Goal: Task Accomplishment & Management: Manage account settings

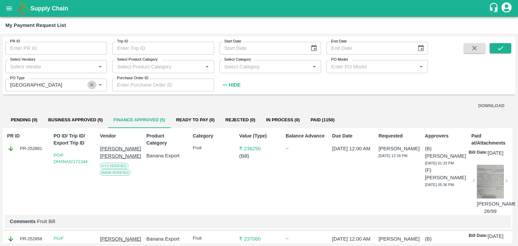
click at [92, 87] on icon "Clear" at bounding box center [92, 85] width 6 height 6
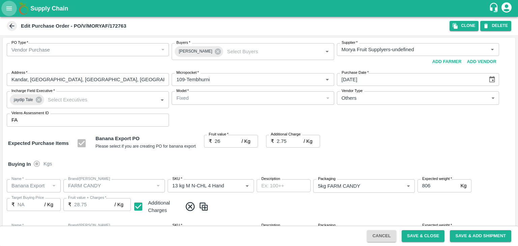
click at [8, 13] on button "open drawer" at bounding box center [9, 9] width 16 height 16
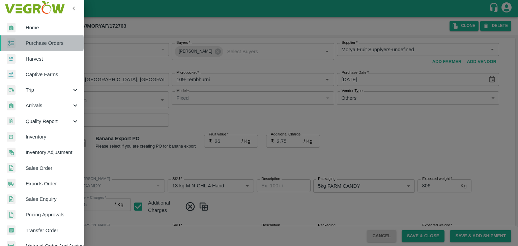
click at [34, 43] on span "Purchase Orders" at bounding box center [52, 42] width 53 height 7
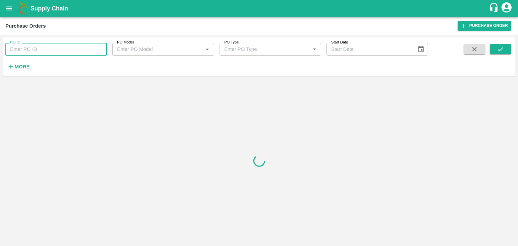
click at [52, 52] on input "PO ID" at bounding box center [56, 49] width 102 height 13
paste input "172961"
type input "172961"
click at [506, 49] on button "submit" at bounding box center [501, 49] width 22 height 10
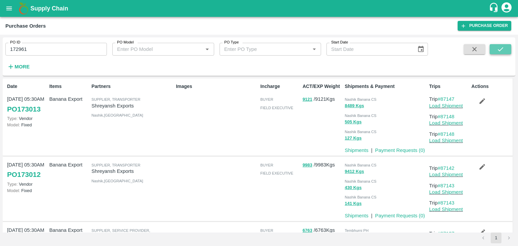
click at [510, 49] on button "submit" at bounding box center [501, 49] width 22 height 10
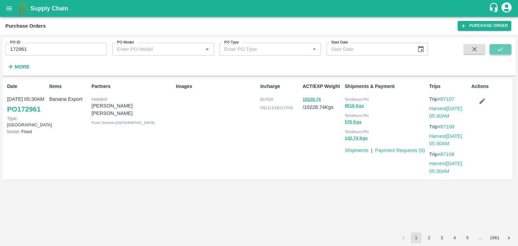
click at [508, 52] on button "submit" at bounding box center [501, 49] width 22 height 10
click at [446, 110] on link "Harvest 31 Aug, 05:30AM" at bounding box center [446, 112] width 33 height 13
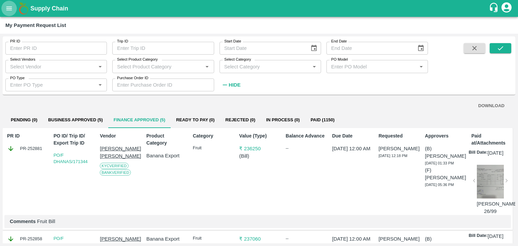
click at [8, 3] on button "open drawer" at bounding box center [9, 9] width 16 height 16
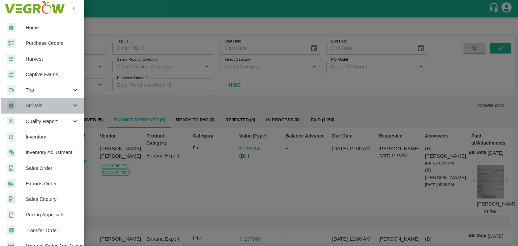
click at [36, 105] on span "Arrivals" at bounding box center [49, 105] width 46 height 7
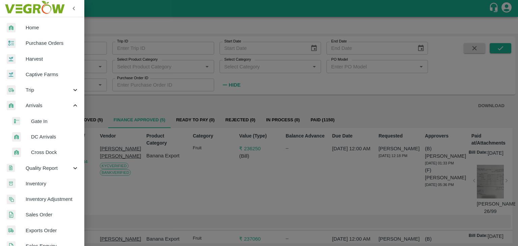
click at [50, 135] on span "DC Arrivals" at bounding box center [55, 136] width 48 height 7
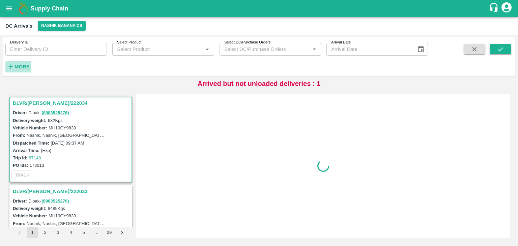
click at [20, 66] on strong "More" at bounding box center [22, 66] width 15 height 5
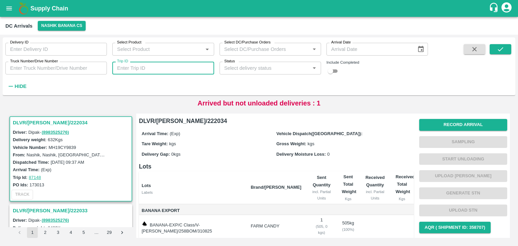
click at [151, 70] on input "Trip ID" at bounding box center [163, 68] width 102 height 13
click at [164, 66] on input "87107" at bounding box center [163, 68] width 102 height 13
type input "87108"
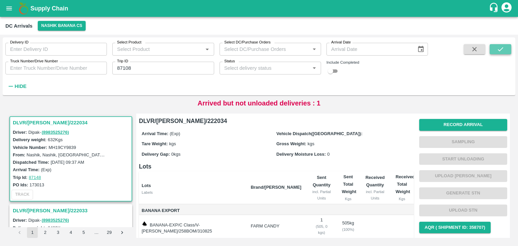
click at [502, 49] on icon "submit" at bounding box center [500, 49] width 5 height 4
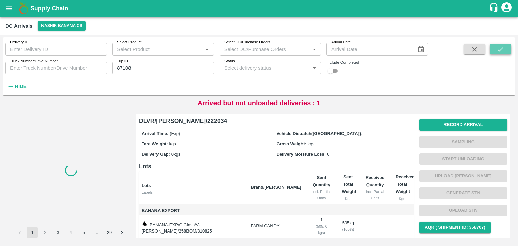
click at [502, 49] on icon "submit" at bounding box center [500, 49] width 5 height 4
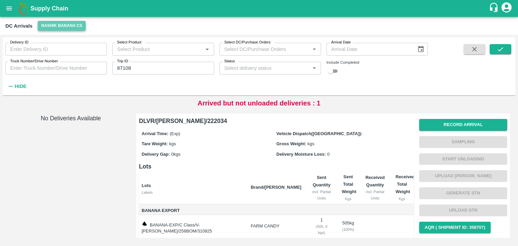
click at [78, 27] on button "Nashik Banana CS" at bounding box center [62, 26] width 48 height 10
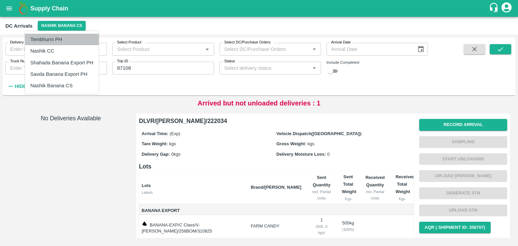
click at [72, 44] on li "Tembhurni PH" at bounding box center [62, 39] width 74 height 11
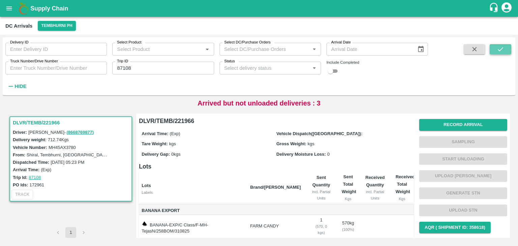
click at [507, 49] on button "submit" at bounding box center [501, 49] width 22 height 10
click at [469, 123] on button "Record Arrival" at bounding box center [463, 125] width 88 height 12
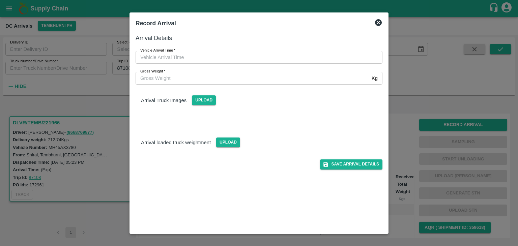
type input "DD/MM/YYYY hh:mm aa"
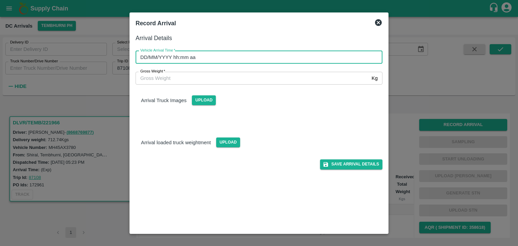
click at [277, 57] on input "DD/MM/YYYY hh:mm aa" at bounding box center [257, 57] width 242 height 13
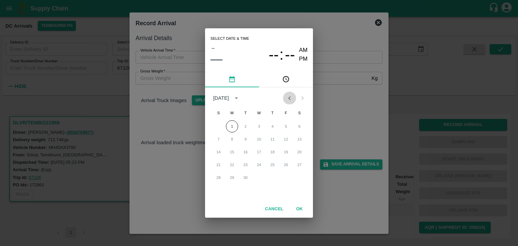
click at [290, 97] on icon "Previous month" at bounding box center [289, 97] width 7 height 7
click at [218, 191] on button "31" at bounding box center [219, 191] width 12 height 12
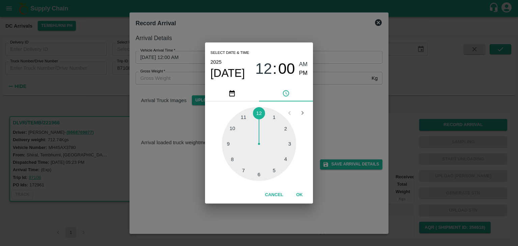
click at [242, 120] on div at bounding box center [259, 144] width 74 height 74
click at [300, 74] on span "PM" at bounding box center [303, 73] width 9 height 9
type input "31/08/2025 11:54 PM"
click at [299, 195] on button "OK" at bounding box center [300, 195] width 22 height 12
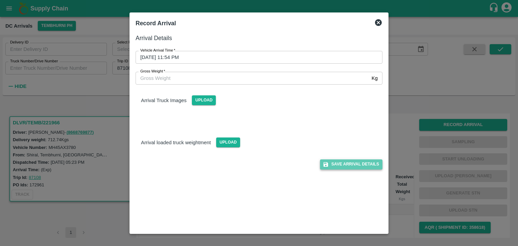
click at [347, 162] on button "Save Arrival Details" at bounding box center [351, 165] width 62 height 10
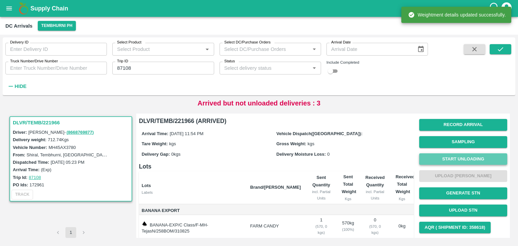
click at [458, 156] on button "Start Unloading" at bounding box center [463, 160] width 88 height 12
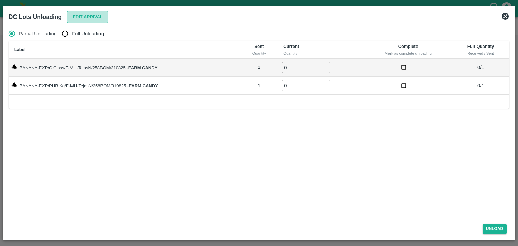
click at [83, 17] on button "Edit Arrival" at bounding box center [87, 17] width 41 height 12
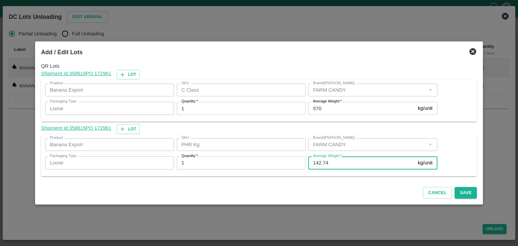
click at [343, 164] on input "142.74" at bounding box center [361, 163] width 107 height 13
type input "142"
click at [460, 193] on button "Save" at bounding box center [466, 193] width 22 height 12
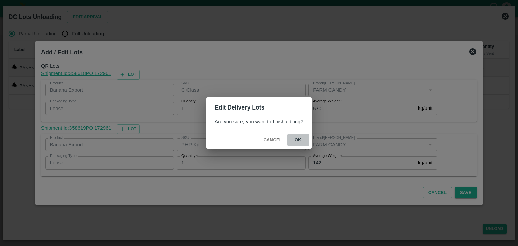
click at [297, 141] on button "ok" at bounding box center [298, 140] width 22 height 12
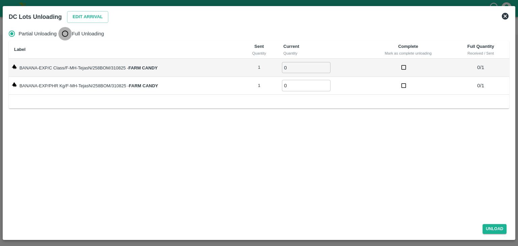
click at [68, 35] on input "Full Unloading" at bounding box center [64, 33] width 13 height 13
radio input "true"
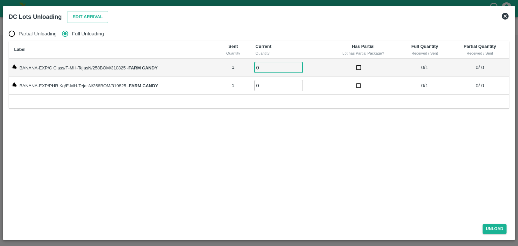
click at [272, 67] on input "0" at bounding box center [278, 67] width 49 height 11
type input "01"
click at [268, 86] on input "0" at bounding box center [278, 85] width 49 height 11
type input "01"
click at [500, 228] on button "Unload" at bounding box center [495, 229] width 24 height 10
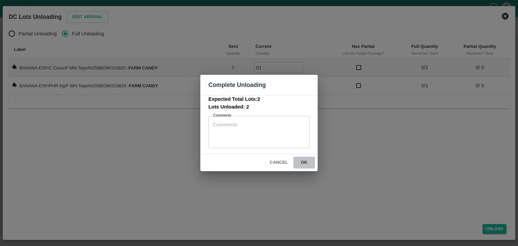
click at [304, 161] on button "ok" at bounding box center [305, 163] width 22 height 12
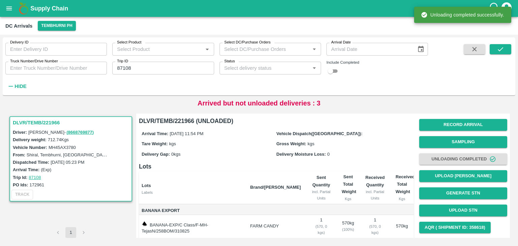
scroll to position [35, 0]
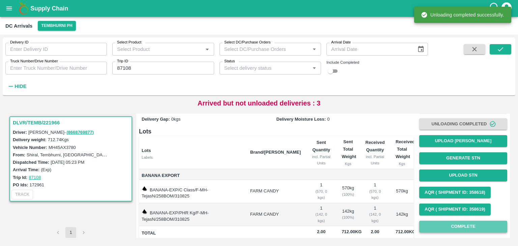
click at [455, 222] on button "Complete" at bounding box center [463, 227] width 88 height 12
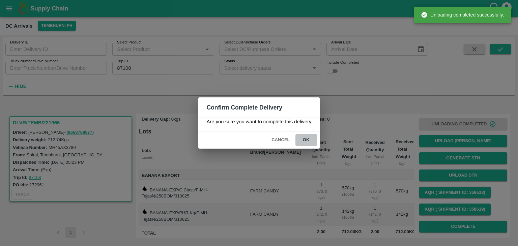
click at [303, 141] on button "ok" at bounding box center [307, 140] width 22 height 12
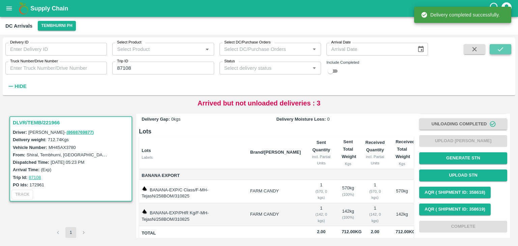
click at [501, 47] on icon "submit" at bounding box center [500, 49] width 7 height 7
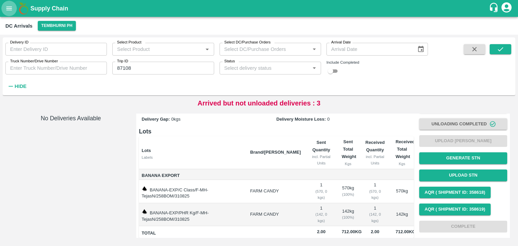
click at [11, 9] on icon "open drawer" at bounding box center [8, 8] width 7 height 7
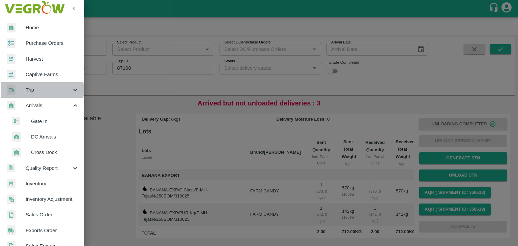
click at [39, 90] on span "Trip" at bounding box center [49, 89] width 46 height 7
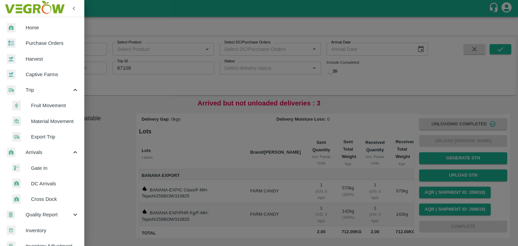
click at [47, 107] on span "Fruit Movement" at bounding box center [55, 105] width 48 height 7
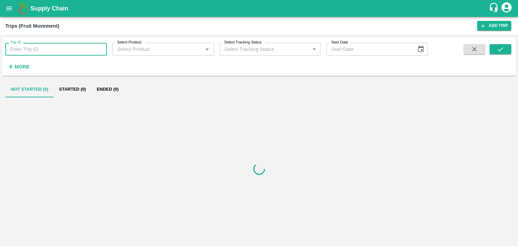
click at [49, 50] on input "Trip ID" at bounding box center [56, 49] width 102 height 13
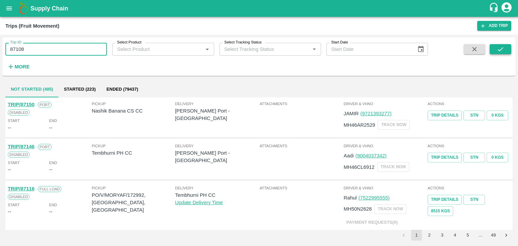
type input "87108"
click at [501, 49] on icon "submit" at bounding box center [500, 49] width 7 height 7
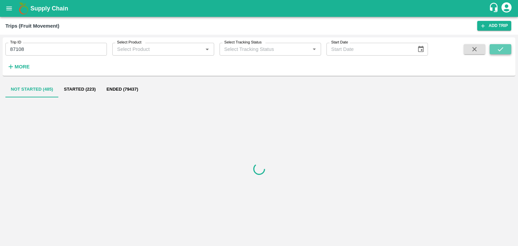
click at [501, 49] on icon "submit" at bounding box center [500, 49] width 7 height 7
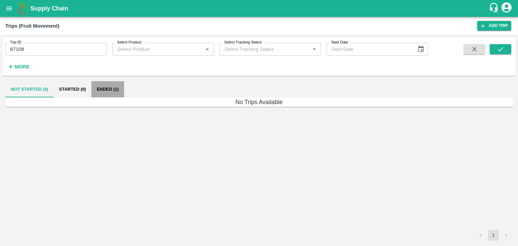
click at [119, 88] on button "Ended (1)" at bounding box center [107, 89] width 33 height 16
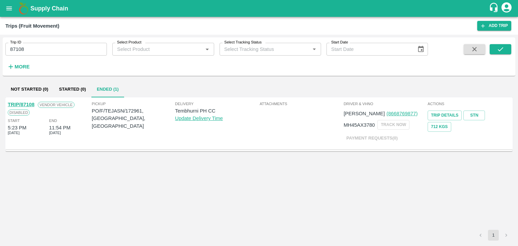
click at [20, 103] on link "TRIP/87108" at bounding box center [21, 104] width 27 height 5
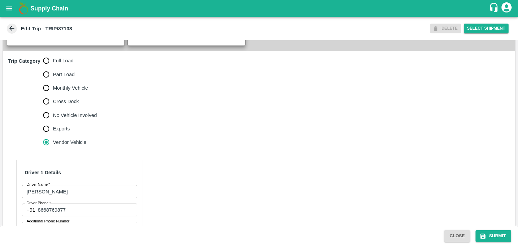
click at [64, 119] on span "No Vehicle Involved" at bounding box center [75, 115] width 44 height 7
click at [53, 121] on input "No Vehicle Involved" at bounding box center [45, 115] width 13 height 13
radio input "true"
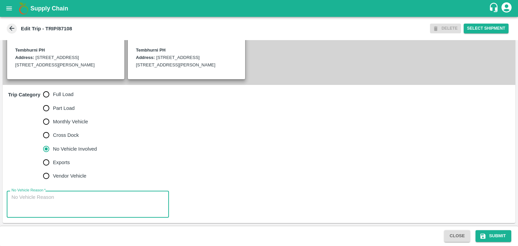
click at [73, 206] on textarea "No Vehicle Reason   *" at bounding box center [87, 204] width 153 height 21
type textarea "Field Dump"
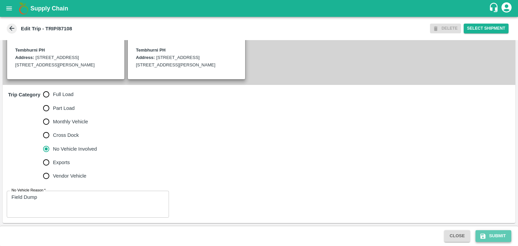
click at [502, 232] on button "Submit" at bounding box center [494, 236] width 36 height 12
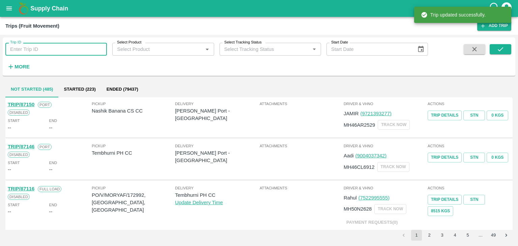
click at [54, 52] on input "Trip ID" at bounding box center [56, 49] width 102 height 13
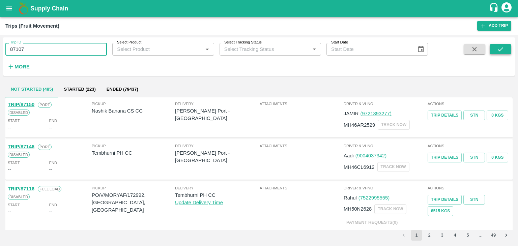
type input "87107"
click at [499, 50] on icon "submit" at bounding box center [500, 49] width 5 height 4
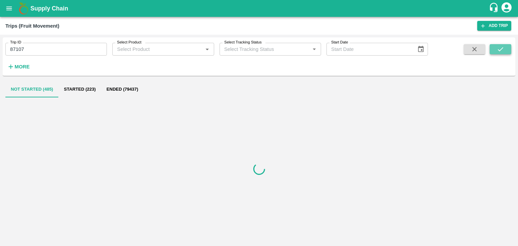
click at [499, 50] on icon "submit" at bounding box center [500, 49] width 5 height 4
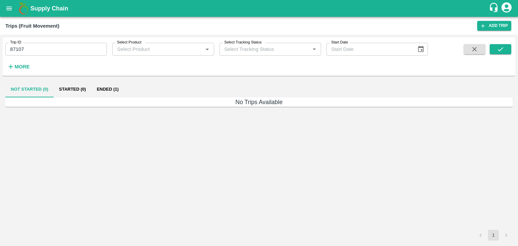
click at [114, 92] on button "Ended (1)" at bounding box center [107, 89] width 33 height 16
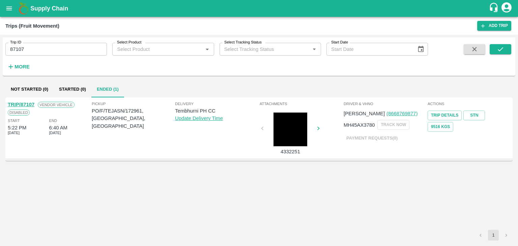
click at [23, 102] on link "TRIP/87107" at bounding box center [21, 104] width 27 height 5
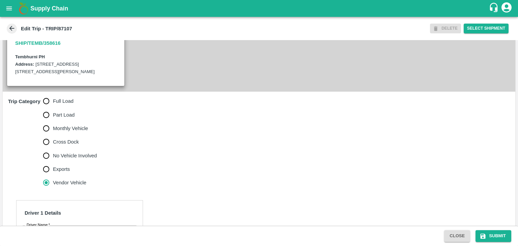
scroll to position [159, 0]
click at [63, 105] on span "Full Load" at bounding box center [63, 101] width 21 height 7
click at [53, 108] on input "Full Load" at bounding box center [45, 100] width 13 height 13
radio input "true"
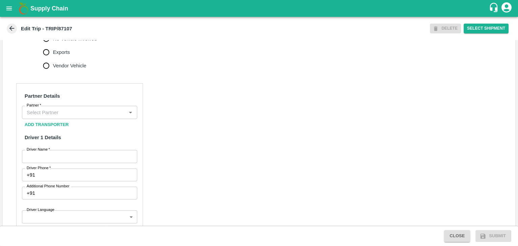
scroll to position [277, 0]
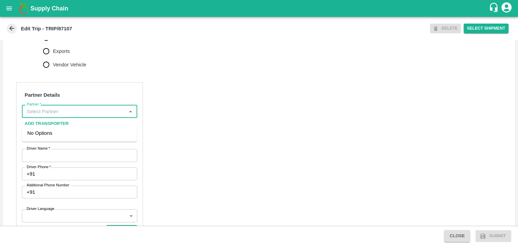
click at [62, 116] on input "Partner   *" at bounding box center [74, 111] width 100 height 9
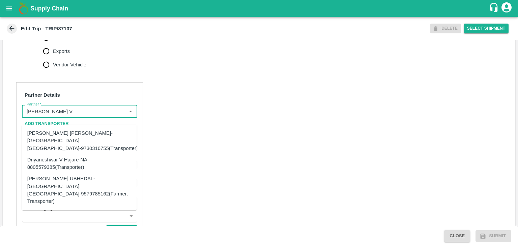
click at [66, 130] on div "Dnyaneshwar Vitthal Godse-Kandar, Solapur-9730316755(Transporter)" at bounding box center [82, 141] width 111 height 23
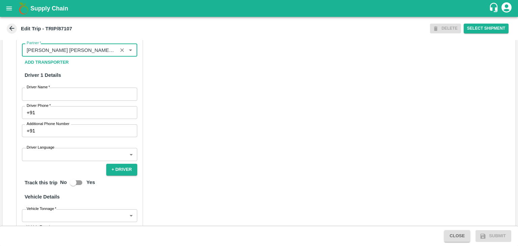
scroll to position [341, 0]
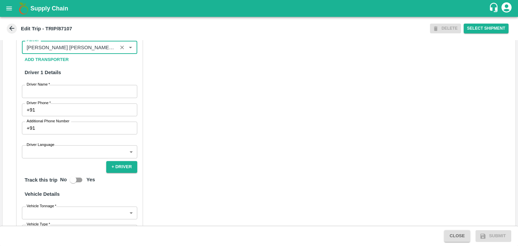
type input "Dnyaneshwar Vitthal Godse-Kandar, Solapur-9730316755(Transporter)"
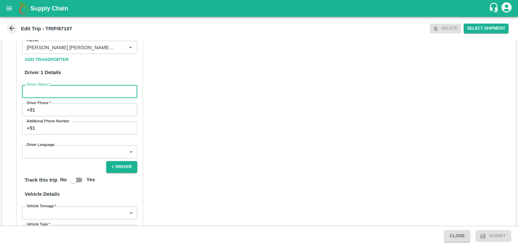
click at [47, 98] on input "Driver Name   *" at bounding box center [79, 91] width 115 height 13
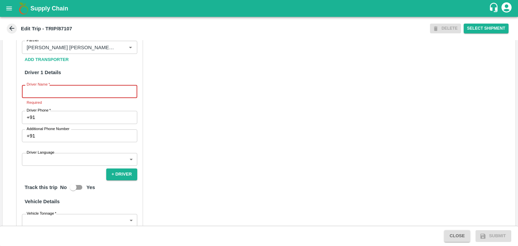
click at [97, 98] on input "Driver Name   *" at bounding box center [79, 91] width 115 height 13
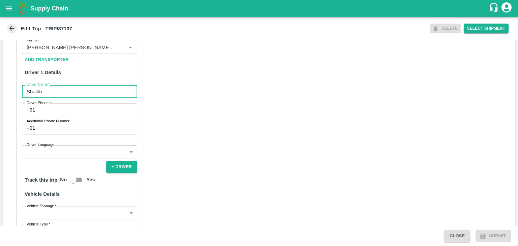
type input "Shaikh"
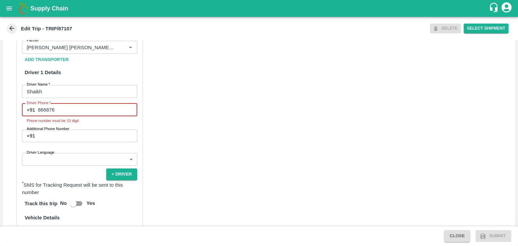
type input "8668769877"
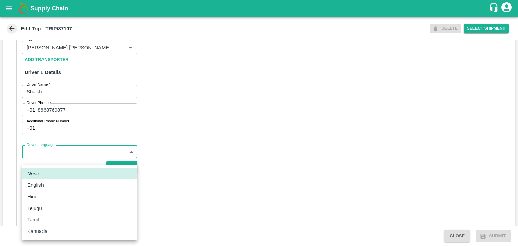
click at [42, 161] on body "Supply Chain Edit Trip - TRIP/87107 DELETE Select Shipment Trip Details Trip Ty…" at bounding box center [259, 123] width 518 height 246
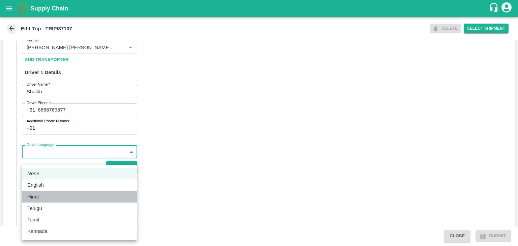
click at [40, 198] on div "Hindi" at bounding box center [34, 196] width 15 height 7
type input "hi"
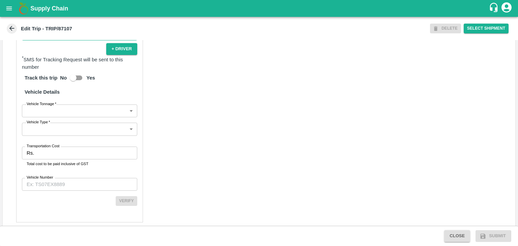
scroll to position [461, 0]
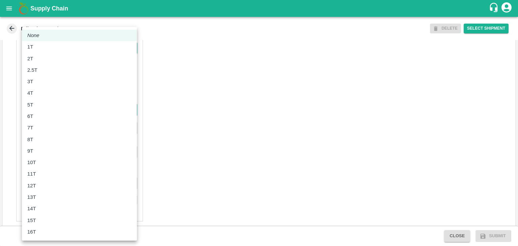
click at [36, 116] on body "Supply Chain Edit Trip - TRIP/87107 DELETE Select Shipment Trip Details Trip Ty…" at bounding box center [259, 123] width 518 height 246
click at [45, 139] on div "8T" at bounding box center [79, 139] width 104 height 7
type input "8000"
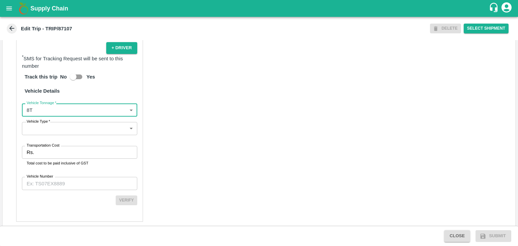
click at [47, 139] on body "Supply Chain Edit Trip - TRIP/87107 DELETE Select Shipment Trip Details Trip Ty…" at bounding box center [259, 123] width 518 height 246
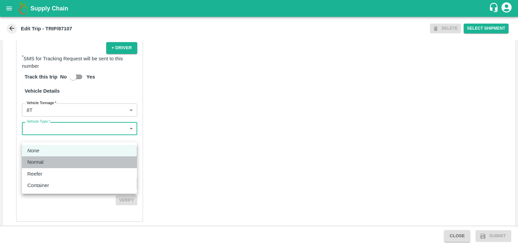
click at [47, 161] on div "Normal" at bounding box center [37, 162] width 20 height 7
type input "Normal"
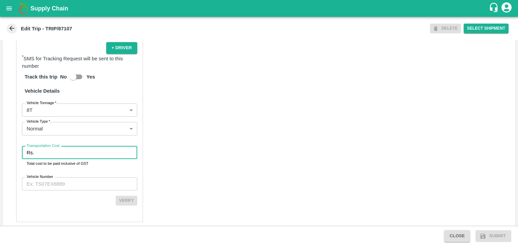
click at [57, 159] on input "Transportation Cost" at bounding box center [87, 152] width 101 height 13
type input "6512"
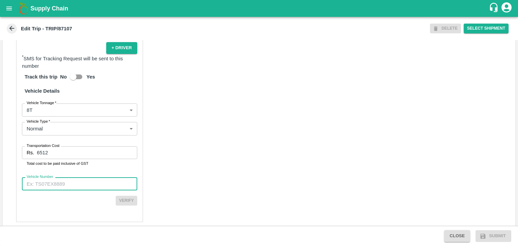
click at [109, 190] on input "Vehicle Number" at bounding box center [79, 183] width 115 height 13
paste input "MH45AX3780"
type input "MH45AX3780"
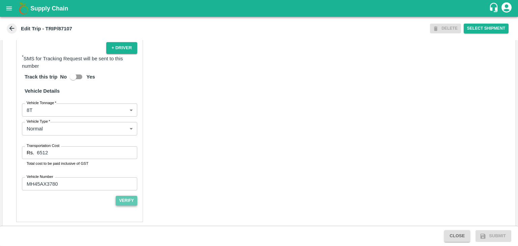
click at [127, 206] on button "Verify" at bounding box center [127, 201] width 22 height 10
click at [496, 232] on button "Submit" at bounding box center [494, 236] width 36 height 12
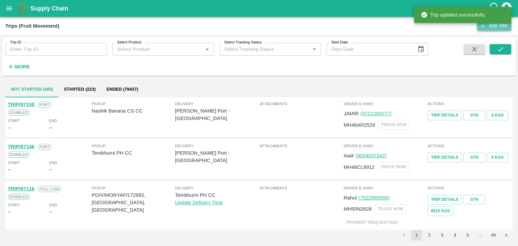
click at [498, 25] on link "Add Trip" at bounding box center [494, 26] width 34 height 10
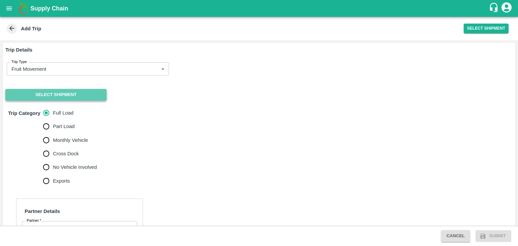
click at [63, 98] on button "Select Shipment" at bounding box center [55, 95] width 101 height 12
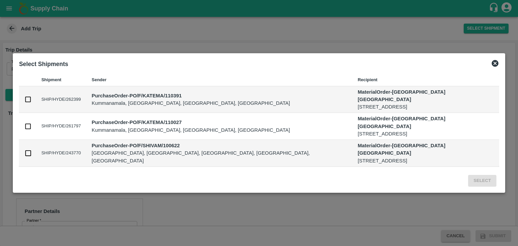
click at [491, 67] on icon at bounding box center [495, 63] width 8 height 8
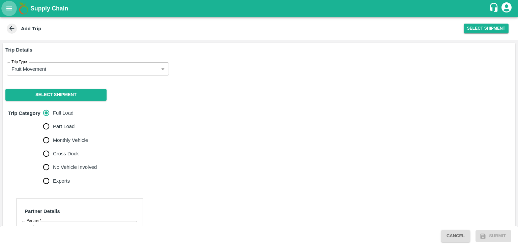
click at [10, 12] on button "open drawer" at bounding box center [9, 9] width 16 height 16
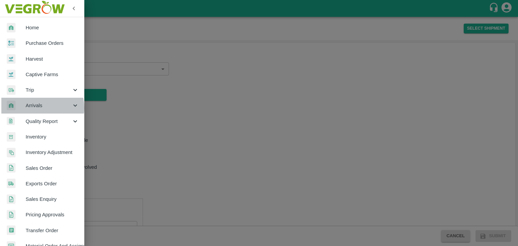
click at [39, 108] on span "Arrivals" at bounding box center [49, 105] width 46 height 7
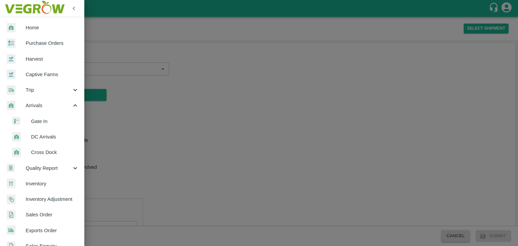
click at [46, 138] on span "DC Arrivals" at bounding box center [55, 136] width 48 height 7
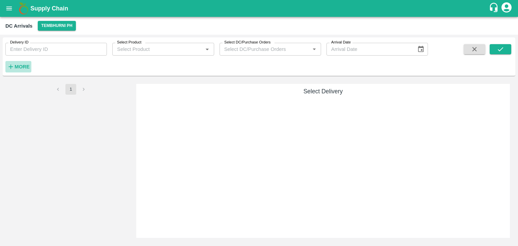
click at [21, 63] on h6 "More" at bounding box center [22, 66] width 15 height 9
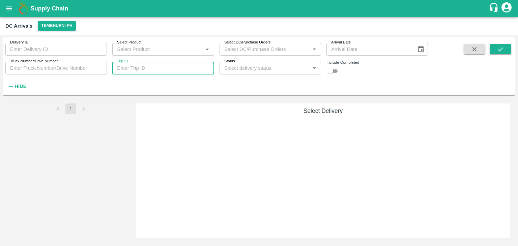
click at [142, 66] on input "Trip ID" at bounding box center [163, 68] width 102 height 13
type input "87099"
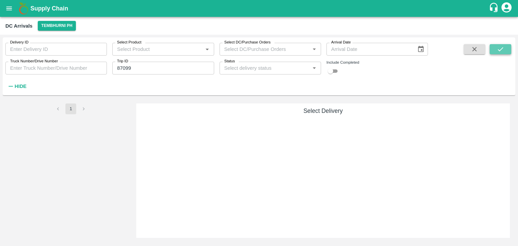
click at [501, 46] on icon "submit" at bounding box center [500, 49] width 7 height 7
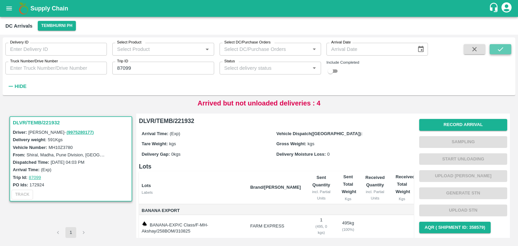
click at [501, 46] on icon "submit" at bounding box center [500, 49] width 7 height 7
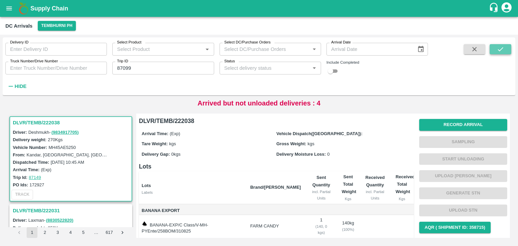
click at [502, 52] on icon "submit" at bounding box center [500, 49] width 7 height 7
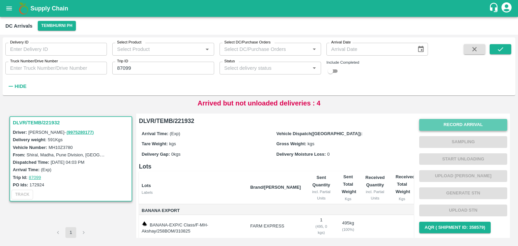
click at [460, 125] on button "Record Arrival" at bounding box center [463, 125] width 88 height 12
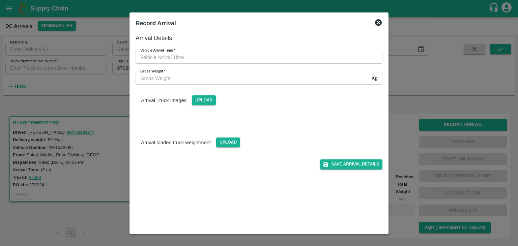
type input "DD/MM/YYYY hh:mm aa"
click at [247, 56] on input "DD/MM/YYYY hh:mm aa" at bounding box center [257, 57] width 242 height 13
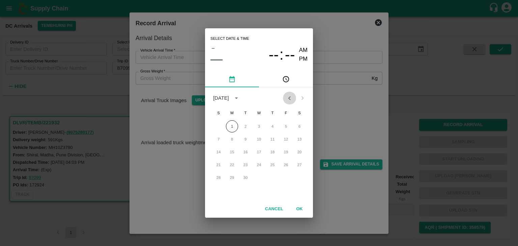
click at [287, 99] on icon "Previous month" at bounding box center [289, 97] width 7 height 7
click at [297, 180] on button "30" at bounding box center [300, 178] width 12 height 12
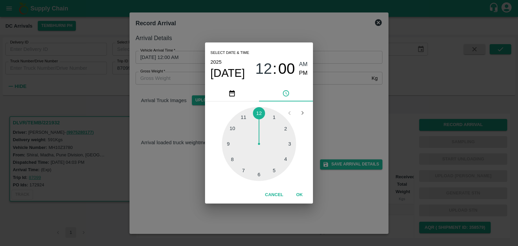
click at [238, 122] on div at bounding box center [259, 144] width 74 height 74
click at [305, 193] on button "OK" at bounding box center [300, 195] width 22 height 12
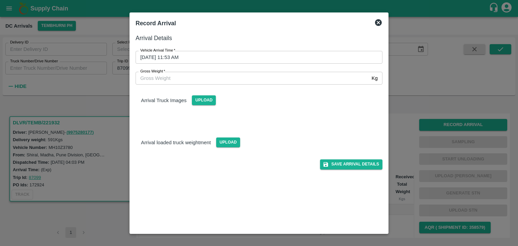
click at [287, 50] on div "Vehicle Arrival Time   * 30/08/2025 11:53 AM Vehicle Arrival Time" at bounding box center [255, 53] width 255 height 21
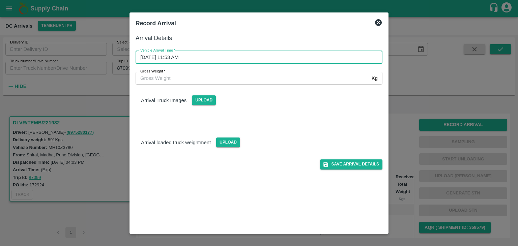
click at [288, 56] on input "30/08/2025 11:53 AM" at bounding box center [257, 57] width 242 height 13
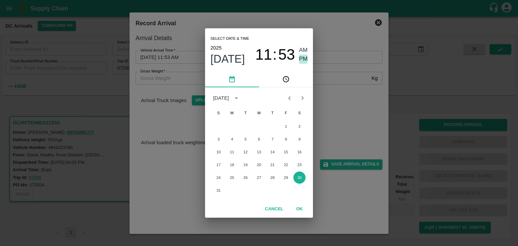
click at [305, 60] on span "PM" at bounding box center [303, 59] width 9 height 9
type input "30/08/2025 11:53 PM"
click at [302, 213] on button "OK" at bounding box center [300, 209] width 22 height 12
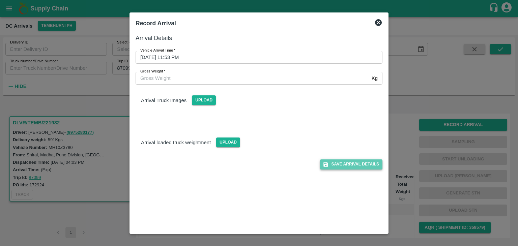
click at [348, 167] on button "Save Arrival Details" at bounding box center [351, 165] width 62 height 10
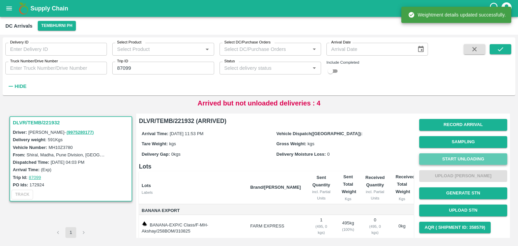
click at [440, 158] on button "Start Unloading" at bounding box center [463, 160] width 88 height 12
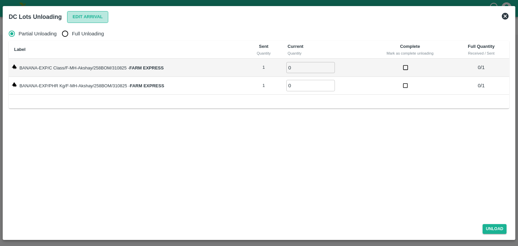
click at [90, 19] on button "Edit Arrival" at bounding box center [87, 17] width 41 height 12
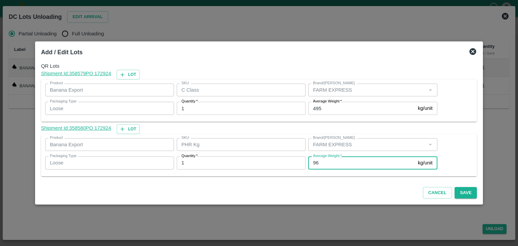
click at [336, 162] on input "96" at bounding box center [361, 163] width 107 height 13
type input "9"
type input "110"
click at [464, 191] on button "Save" at bounding box center [466, 193] width 22 height 12
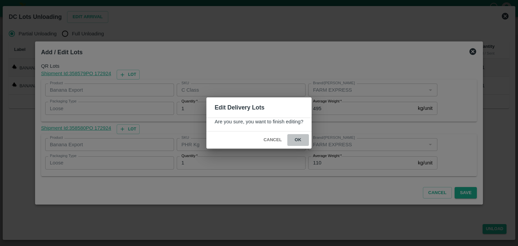
click at [300, 141] on button "ok" at bounding box center [298, 140] width 22 height 12
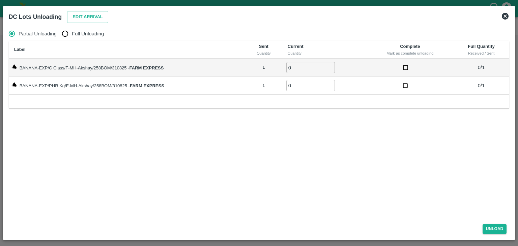
click at [82, 34] on span "Full Unloading" at bounding box center [88, 33] width 32 height 7
click at [72, 34] on input "Full Unloading" at bounding box center [64, 33] width 13 height 13
radio input "true"
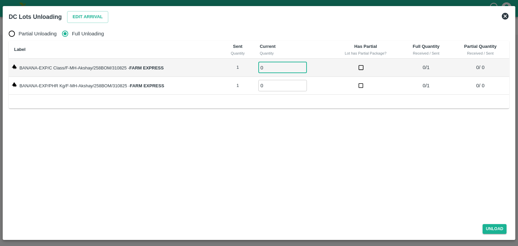
click at [275, 69] on input "0" at bounding box center [282, 67] width 49 height 11
type input "01"
click at [274, 82] on input "0" at bounding box center [282, 85] width 49 height 11
type input "01"
click at [494, 226] on button "Unload" at bounding box center [495, 229] width 24 height 10
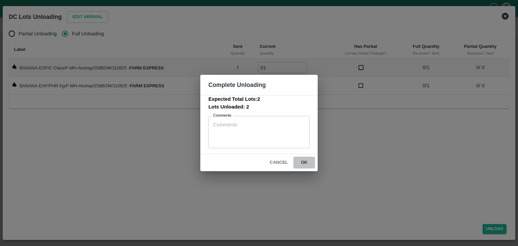
click at [300, 162] on button "ok" at bounding box center [305, 163] width 22 height 12
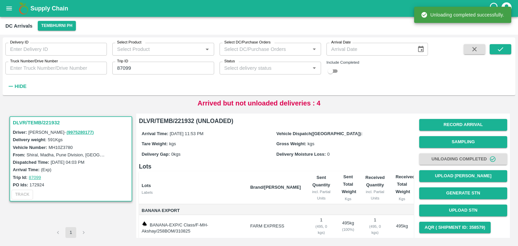
scroll to position [42, 0]
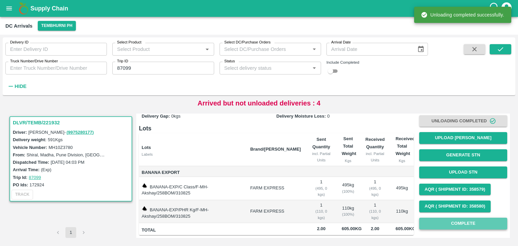
click at [463, 218] on button "Complete" at bounding box center [463, 224] width 88 height 12
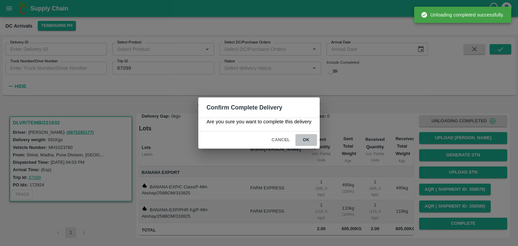
click at [304, 142] on button "ok" at bounding box center [307, 140] width 22 height 12
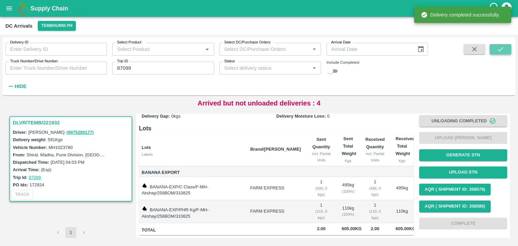
click at [508, 51] on button "submit" at bounding box center [501, 49] width 22 height 10
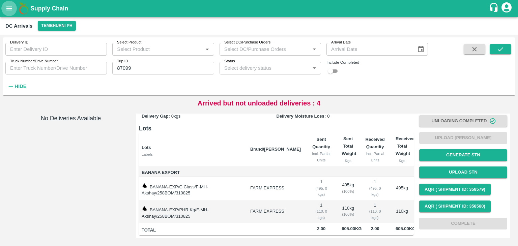
click at [8, 10] on icon "open drawer" at bounding box center [9, 8] width 6 height 4
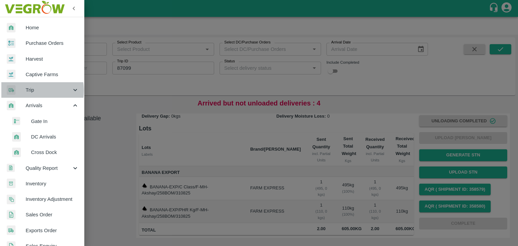
click at [31, 91] on span "Trip" at bounding box center [49, 89] width 46 height 7
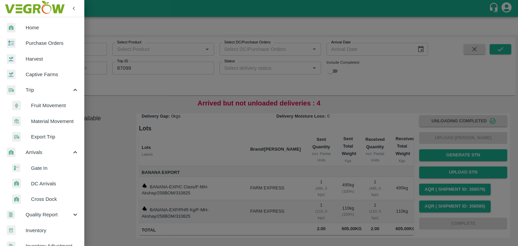
click at [52, 104] on span "Fruit Movement" at bounding box center [55, 105] width 48 height 7
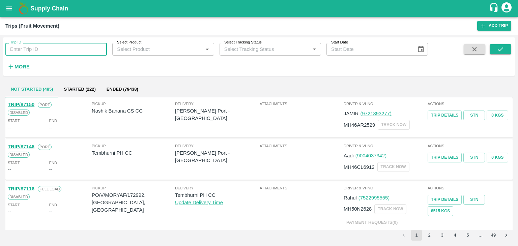
click at [43, 52] on input "Trip ID" at bounding box center [56, 49] width 102 height 13
type input "87099"
click at [497, 48] on icon "submit" at bounding box center [500, 49] width 7 height 7
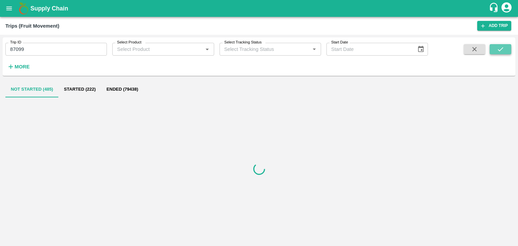
click at [497, 48] on icon "submit" at bounding box center [500, 49] width 7 height 7
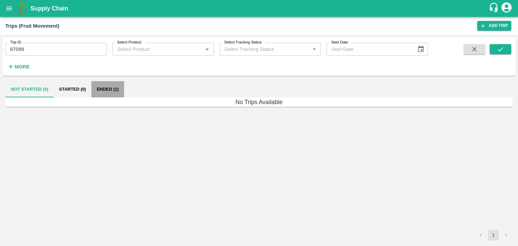
click at [113, 94] on button "Ended (1)" at bounding box center [107, 89] width 33 height 16
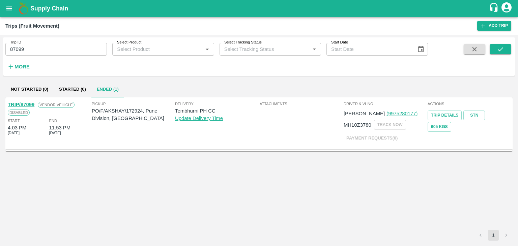
click at [24, 103] on link "TRIP/87099" at bounding box center [21, 104] width 27 height 5
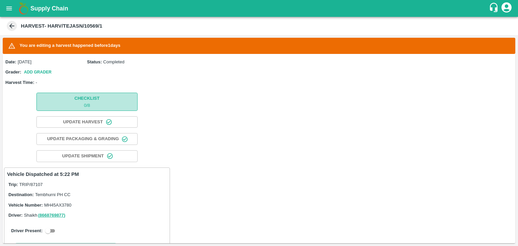
click at [86, 104] on p "0 / 8" at bounding box center [87, 106] width 25 height 6
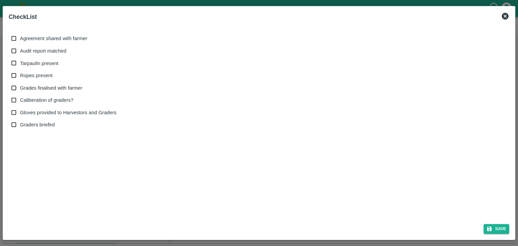
click at [26, 39] on span "Agreement shared with farmer" at bounding box center [53, 38] width 67 height 7
click at [20, 39] on input "Agreement shared with farmer" at bounding box center [14, 38] width 12 height 12
checkbox input "true"
click at [33, 50] on span "Audit report matched" at bounding box center [43, 50] width 47 height 7
click at [20, 50] on input "Audit report matched" at bounding box center [14, 51] width 12 height 12
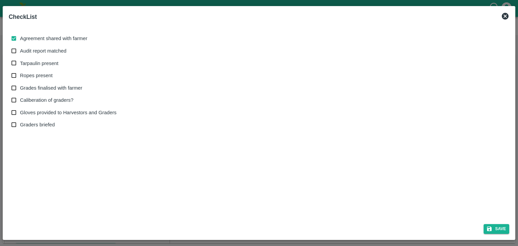
checkbox input "true"
click at [39, 62] on span "Tarpaulin present" at bounding box center [39, 63] width 38 height 7
click at [20, 62] on input "Tarpaulin present" at bounding box center [14, 63] width 12 height 12
checkbox input "true"
click at [37, 77] on span "Ropes present" at bounding box center [36, 75] width 33 height 7
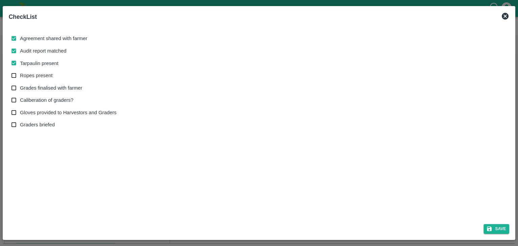
click at [20, 77] on input "Ropes present" at bounding box center [14, 76] width 12 height 12
checkbox input "true"
click at [35, 88] on span "Grades finalised with farmer" at bounding box center [51, 87] width 62 height 7
click at [20, 88] on input "Grades finalised with farmer" at bounding box center [14, 88] width 12 height 12
checkbox input "true"
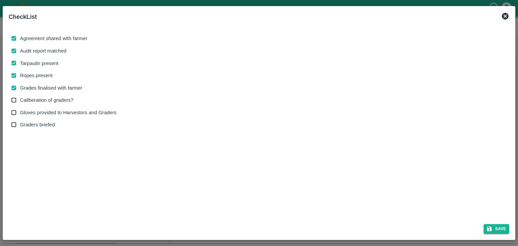
click at [38, 103] on span "Caliberation of graders?" at bounding box center [46, 99] width 53 height 7
click at [20, 103] on input "Caliberation of graders?" at bounding box center [14, 100] width 12 height 12
checkbox input "true"
click at [496, 229] on button "Save" at bounding box center [497, 229] width 26 height 10
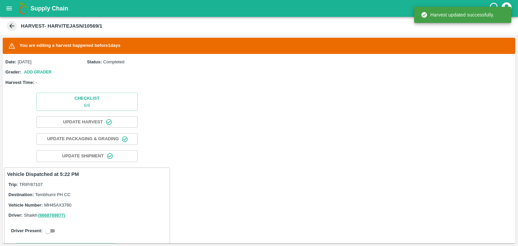
scroll to position [128, 0]
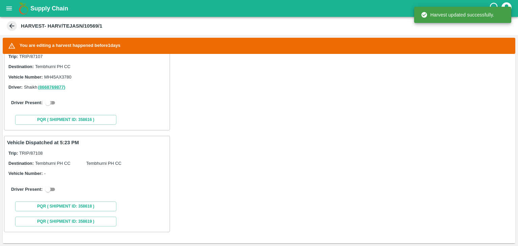
click at [50, 105] on input "checkbox" at bounding box center [48, 103] width 24 height 8
checkbox input "true"
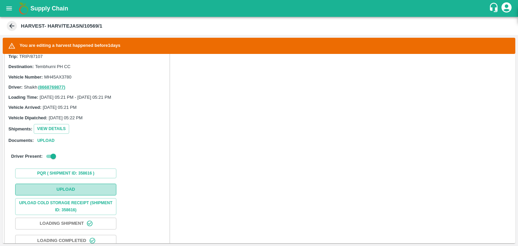
click at [80, 193] on button "Upload" at bounding box center [65, 190] width 101 height 12
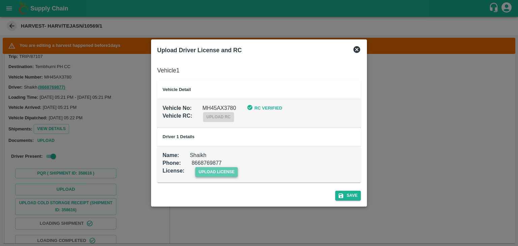
click at [223, 168] on span "upload license" at bounding box center [216, 172] width 43 height 10
click at [0, 0] on input "upload license" at bounding box center [0, 0] width 0 height 0
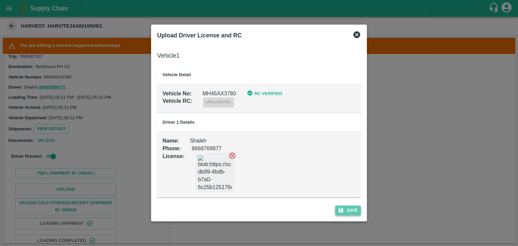
click at [356, 213] on button "Save" at bounding box center [348, 211] width 26 height 10
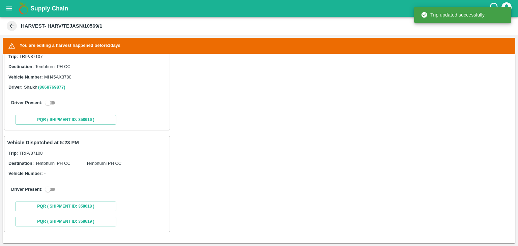
click at [52, 104] on input "checkbox" at bounding box center [48, 103] width 24 height 8
checkbox input "true"
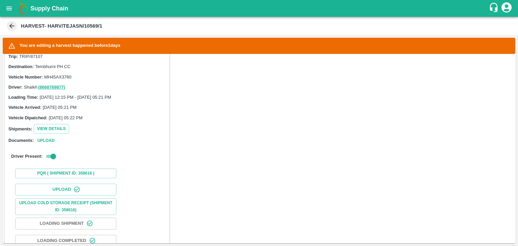
scroll to position [308, 0]
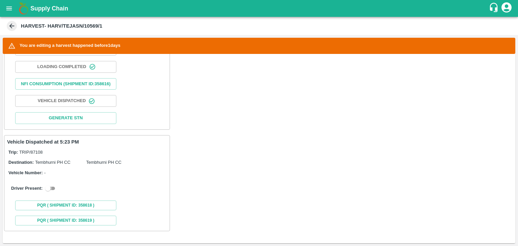
click at [51, 191] on input "checkbox" at bounding box center [48, 189] width 24 height 8
checkbox input "true"
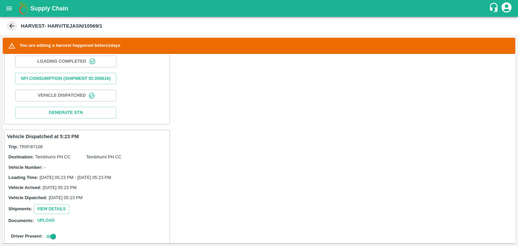
scroll to position [463, 0]
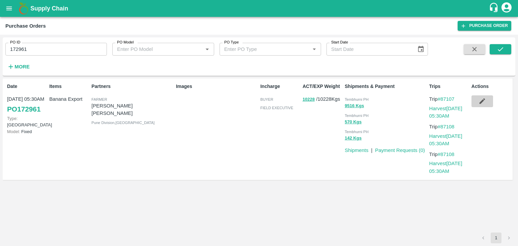
click at [482, 102] on icon "button" at bounding box center [482, 102] width 6 height 6
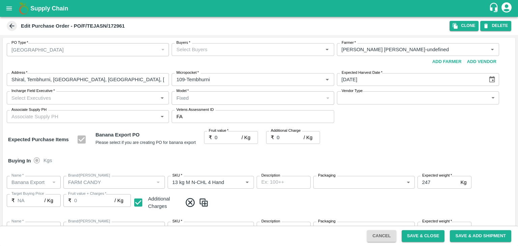
click at [243, 46] on input "Buyers   *" at bounding box center [247, 49] width 147 height 9
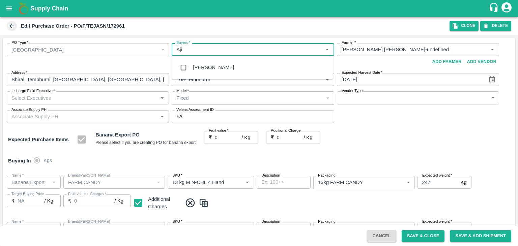
type input "Ajit"
click at [211, 68] on div "[PERSON_NAME]" at bounding box center [213, 67] width 41 height 7
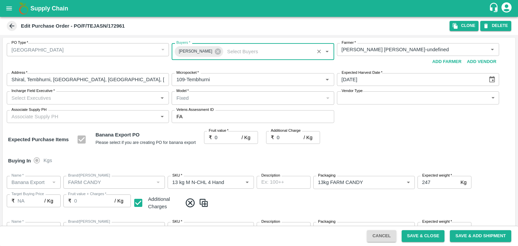
click at [85, 101] on input "Incharge Field Executive   *" at bounding box center [82, 97] width 147 height 9
type input "[PERSON_NAME]"
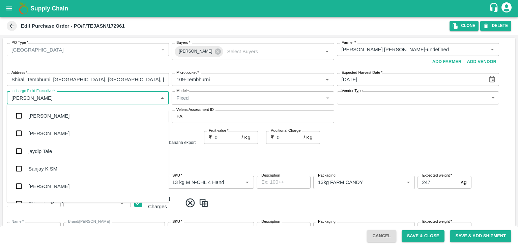
click at [52, 147] on div "jaydip Tale" at bounding box center [40, 150] width 24 height 7
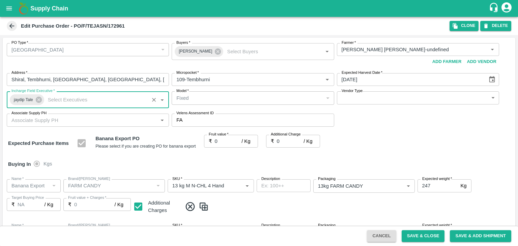
click at [358, 96] on body "Supply Chain Edit Purchase Order - PO/F/TEJASN/172961 Clone DELETE PO Type   * …" at bounding box center [259, 123] width 518 height 246
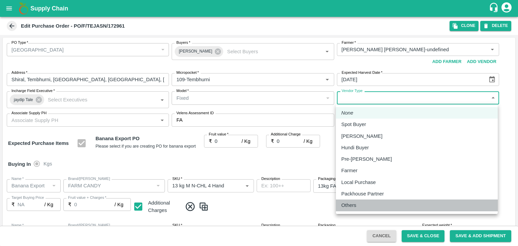
click at [357, 205] on div "Others" at bounding box center [350, 205] width 19 height 7
type input "OTHER"
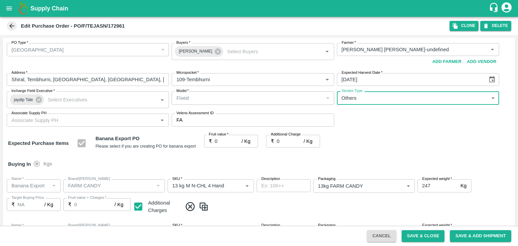
click at [221, 143] on input "0" at bounding box center [228, 141] width 27 height 13
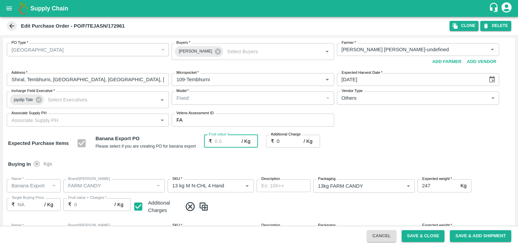
type input "2"
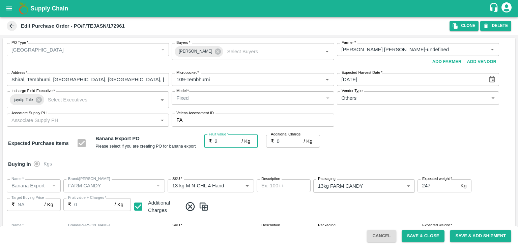
type input "2"
type input "26"
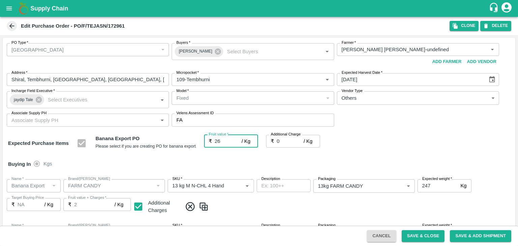
type input "26"
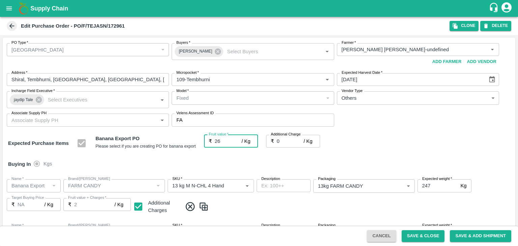
type input "26"
type input "26.5"
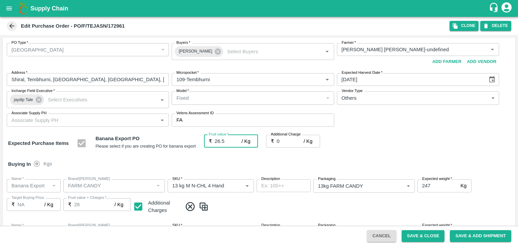
type input "26.5"
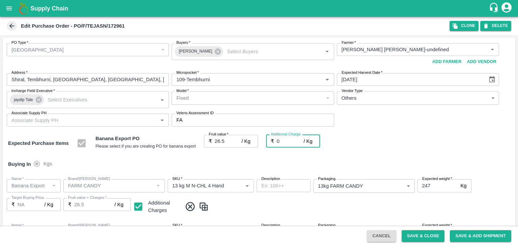
type input "2"
type input "28.5"
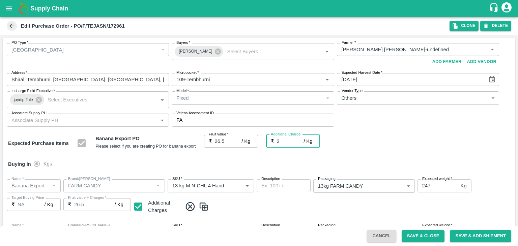
type input "28.5"
type input "2.7"
type input "29.2"
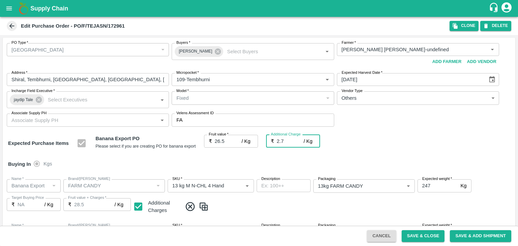
type input "29.2"
type input "2.75"
type input "29.25"
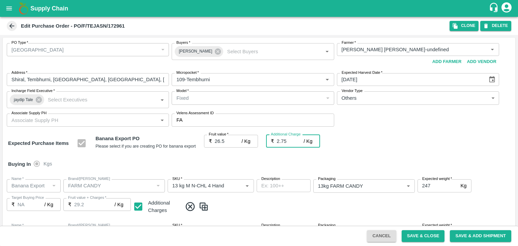
type input "29.25"
type input "2.75"
click at [225, 161] on div "Buying In Kgs" at bounding box center [259, 165] width 513 height 20
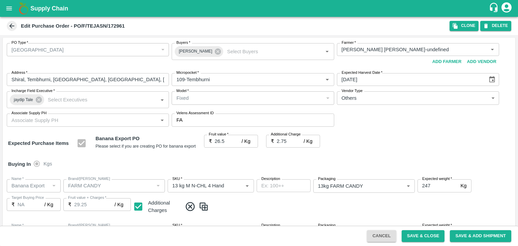
scroll to position [358, 0]
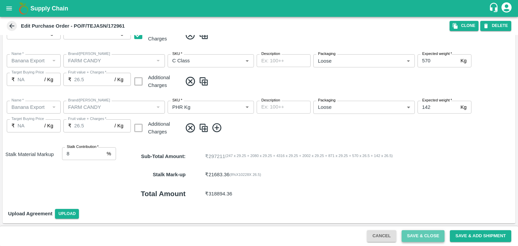
click at [413, 232] on button "Save & Close" at bounding box center [423, 236] width 43 height 12
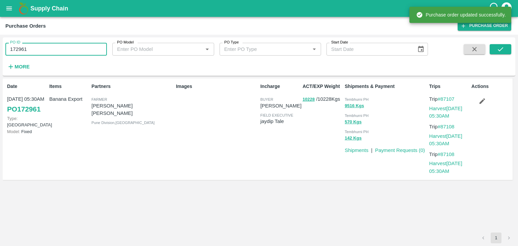
click at [68, 46] on input "172961" at bounding box center [56, 49] width 102 height 13
paste input "text"
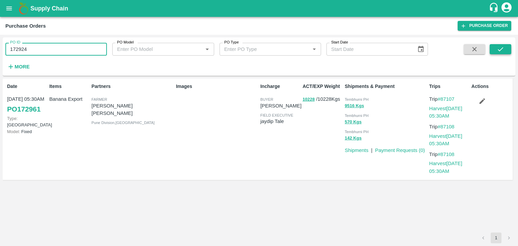
type input "172924"
click at [495, 51] on button "submit" at bounding box center [501, 49] width 22 height 10
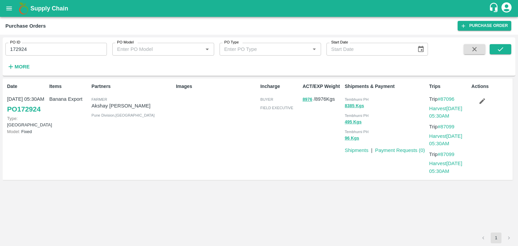
click at [29, 50] on input "172924" at bounding box center [56, 49] width 102 height 13
click at [506, 51] on button "submit" at bounding box center [501, 49] width 22 height 10
click at [454, 107] on link "Harvest 31 Aug, 05:30AM" at bounding box center [446, 112] width 33 height 13
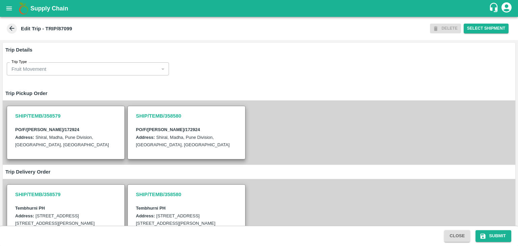
scroll to position [212, 0]
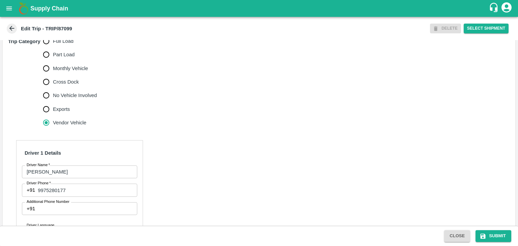
click at [65, 102] on label "No Vehicle Involved" at bounding box center [68, 95] width 58 height 13
click at [53, 102] on input "No Vehicle Involved" at bounding box center [45, 95] width 13 height 13
radio input "true"
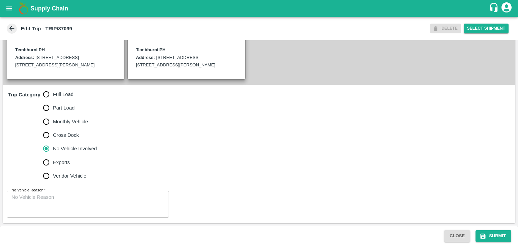
scroll to position [173, 0]
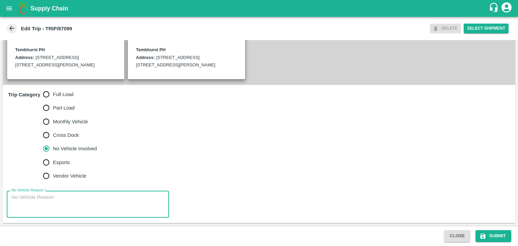
click at [83, 204] on textarea "No Vehicle Reason   *" at bounding box center [87, 204] width 153 height 21
type textarea "Field Dump"
click at [491, 239] on button "Submit" at bounding box center [494, 236] width 36 height 12
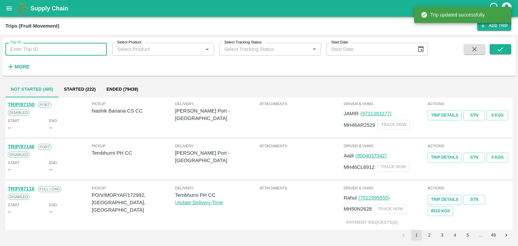
click at [62, 48] on input "Trip ID" at bounding box center [56, 49] width 102 height 13
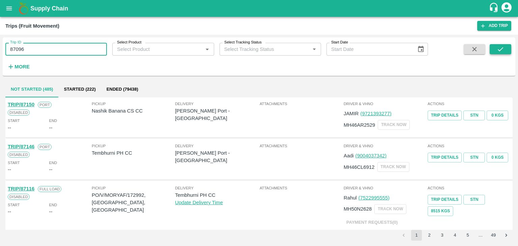
type input "87096"
click at [505, 51] on button "submit" at bounding box center [501, 49] width 22 height 10
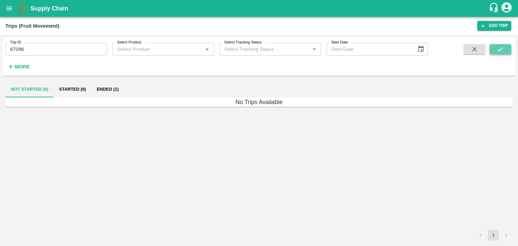
click at [505, 51] on button "submit" at bounding box center [501, 49] width 22 height 10
click at [108, 85] on button "Ended (1)" at bounding box center [107, 89] width 33 height 16
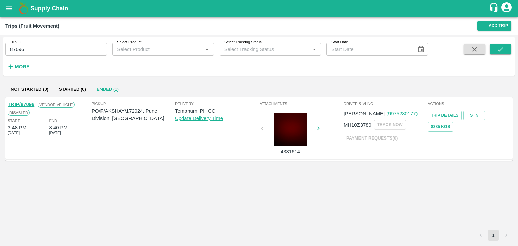
click at [30, 101] on div "TRIP/87096" at bounding box center [21, 104] width 27 height 7
click at [26, 103] on link "TRIP/87096" at bounding box center [21, 104] width 27 height 5
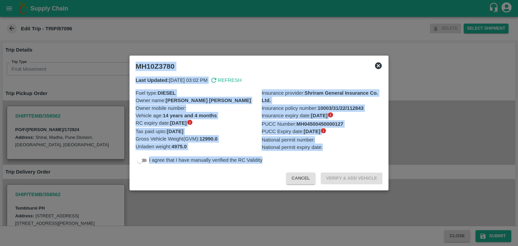
drag, startPoint x: 180, startPoint y: 189, endPoint x: 186, endPoint y: 200, distance: 12.7
click at [186, 200] on div "MH10Z3780 Last Updated: [DATE] 03:02 PM Refresh Fuel type : DIESEL Owner name :…" at bounding box center [259, 123] width 518 height 246
click at [186, 200] on div at bounding box center [259, 123] width 518 height 246
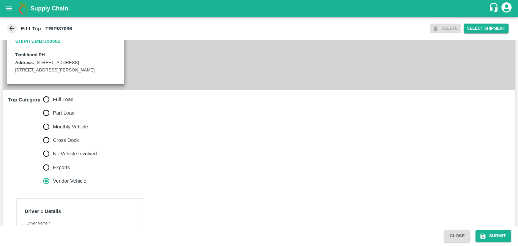
scroll to position [153, 0]
click at [63, 104] on span "Full Load" at bounding box center [63, 100] width 21 height 7
click at [53, 107] on input "Full Load" at bounding box center [45, 100] width 13 height 13
radio input "true"
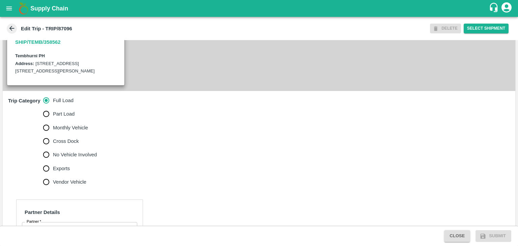
scroll to position [283, 0]
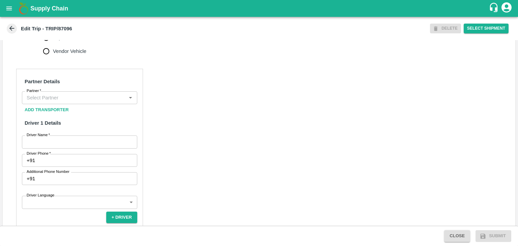
click at [51, 102] on input "Partner   *" at bounding box center [74, 97] width 100 height 9
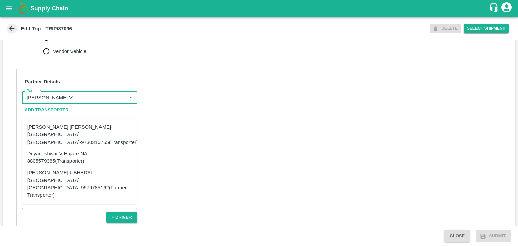
click at [63, 131] on div "[PERSON_NAME] [PERSON_NAME]-[GEOGRAPHIC_DATA], [GEOGRAPHIC_DATA]-9730316755(Tra…" at bounding box center [82, 134] width 111 height 23
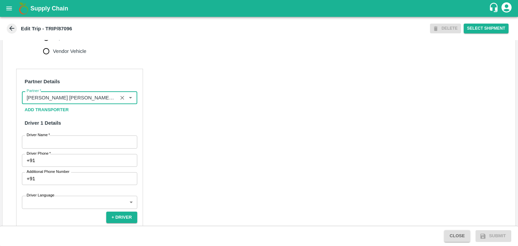
type input "[PERSON_NAME] [PERSON_NAME]-[GEOGRAPHIC_DATA], [GEOGRAPHIC_DATA]-9730316755(Tra…"
click at [79, 148] on input "Driver Name   *" at bounding box center [79, 142] width 115 height 13
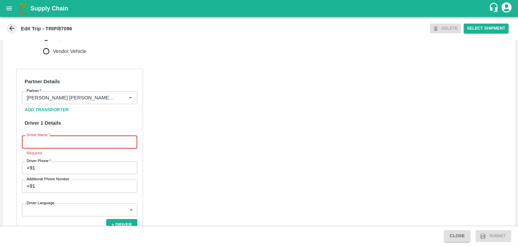
click at [84, 148] on input "Driver Name   *" at bounding box center [79, 142] width 115 height 13
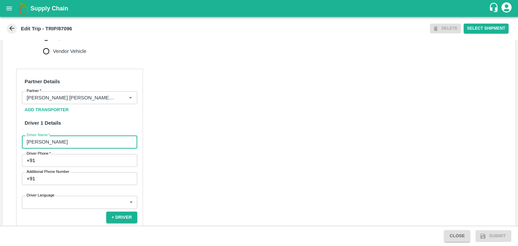
type input "[PERSON_NAME]"
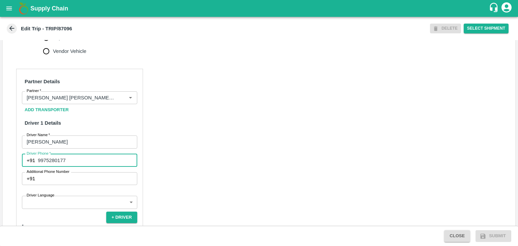
type input "9975280177"
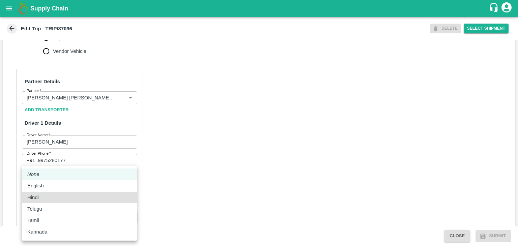
type input "hi"
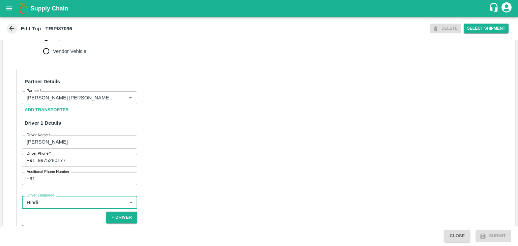
scroll to position [383, 0]
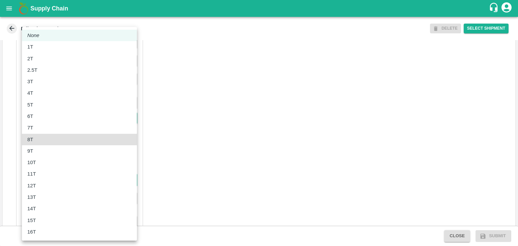
type input "8000"
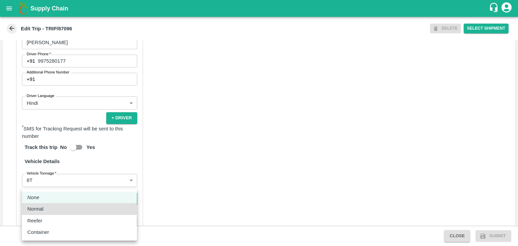
type input "Normal"
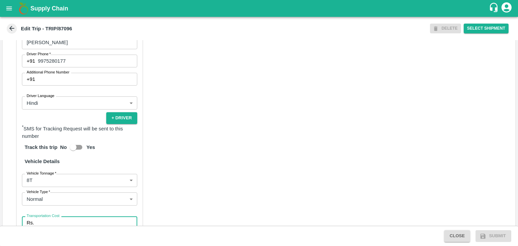
scroll to position [475, 0]
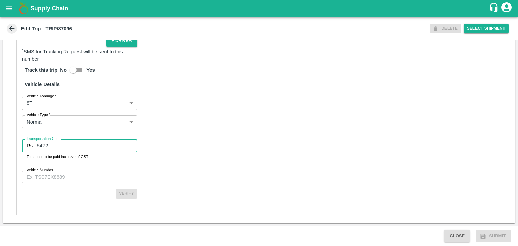
type input "5472"
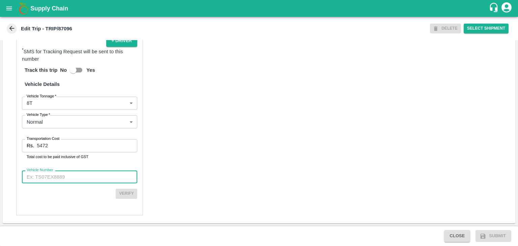
click at [107, 176] on input "Vehicle Number" at bounding box center [79, 177] width 115 height 13
paste input "MH10Z3780"
type input "MH10Z3780"
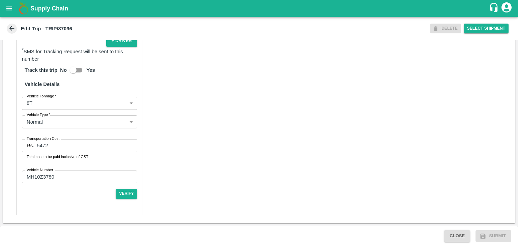
click at [131, 199] on div "Partner Details Partner   * Partner Add Transporter Driver 1 Details Driver Nam…" at bounding box center [79, 54] width 127 height 324
click at [130, 197] on button "Verify" at bounding box center [127, 194] width 22 height 10
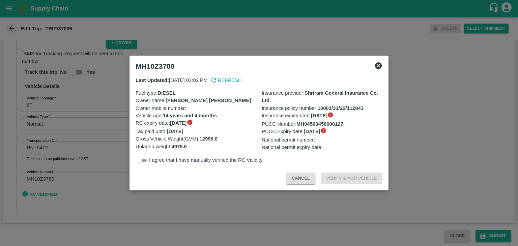
scroll to position [473, 0]
click at [430, 184] on div at bounding box center [259, 123] width 518 height 246
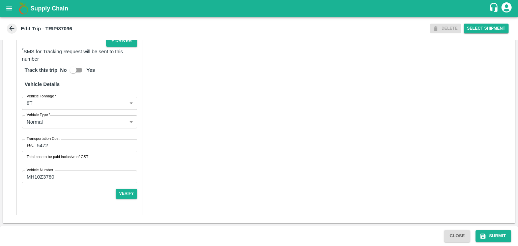
scroll to position [475, 0]
click at [505, 233] on button "Submit" at bounding box center [494, 236] width 36 height 12
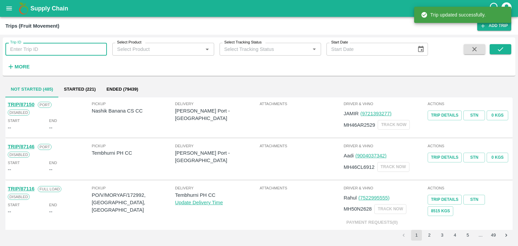
click at [84, 49] on input "Trip ID" at bounding box center [56, 49] width 102 height 13
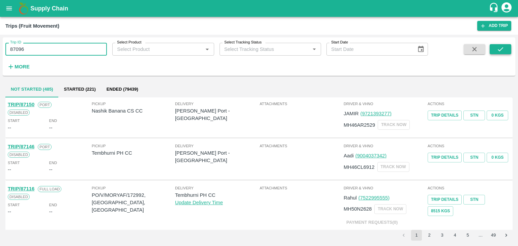
type input "87096"
click at [508, 48] on button "submit" at bounding box center [501, 49] width 22 height 10
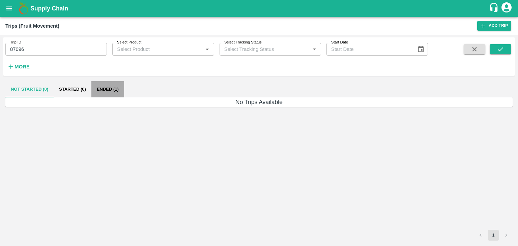
click at [99, 91] on button "Ended (1)" at bounding box center [107, 89] width 33 height 16
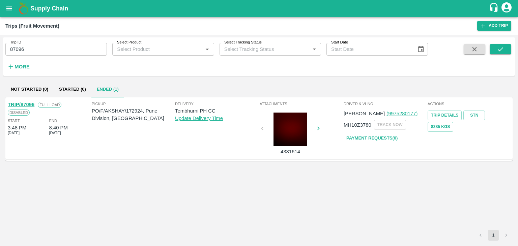
click at [24, 101] on div "TRIP/87096" at bounding box center [21, 104] width 27 height 7
click at [25, 102] on link "TRIP/87096" at bounding box center [21, 104] width 27 height 5
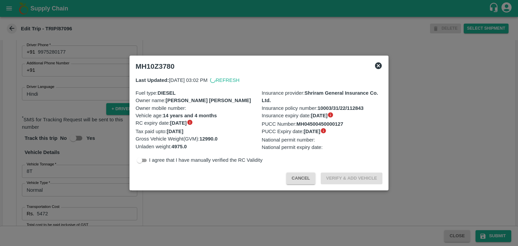
scroll to position [398, 0]
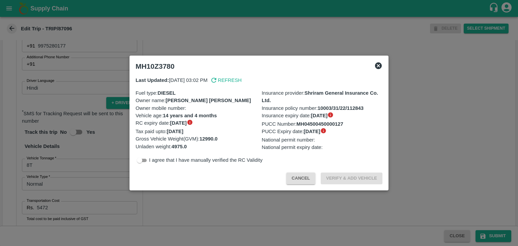
click at [262, 240] on div at bounding box center [259, 123] width 518 height 246
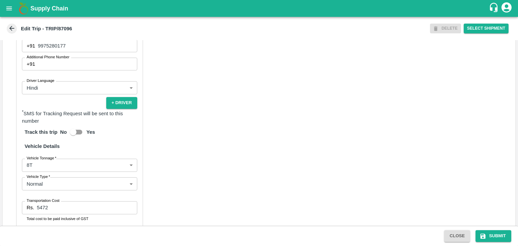
scroll to position [475, 0]
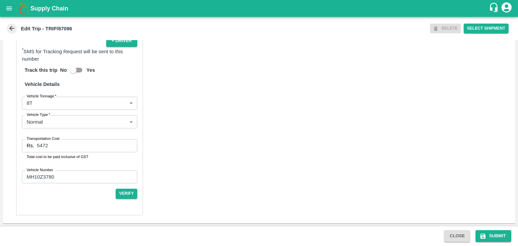
click at [11, 8] on icon "open drawer" at bounding box center [9, 8] width 6 height 4
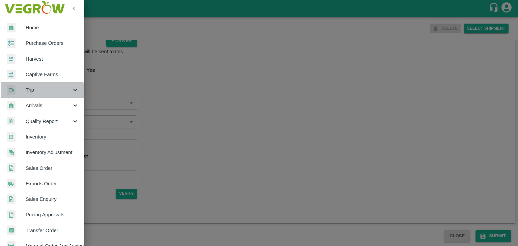
click at [39, 91] on span "Trip" at bounding box center [49, 89] width 46 height 7
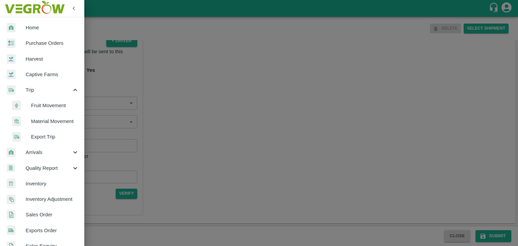
click at [47, 105] on span "Fruit Movement" at bounding box center [55, 105] width 48 height 7
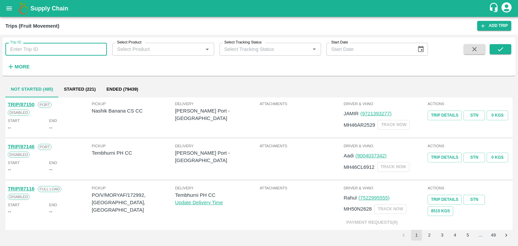
click at [57, 45] on input "Trip ID" at bounding box center [56, 49] width 102 height 13
type input "87112"
click at [495, 48] on button "submit" at bounding box center [501, 49] width 22 height 10
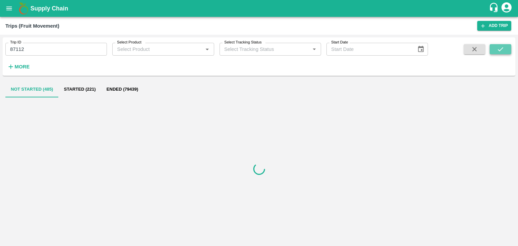
click at [495, 48] on button "submit" at bounding box center [501, 49] width 22 height 10
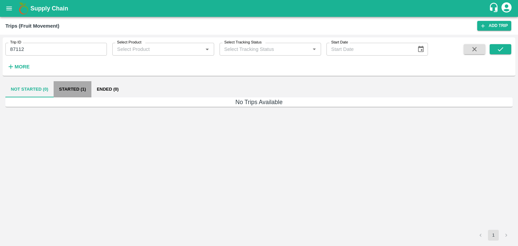
click at [81, 88] on button "Started (1)" at bounding box center [73, 89] width 38 height 16
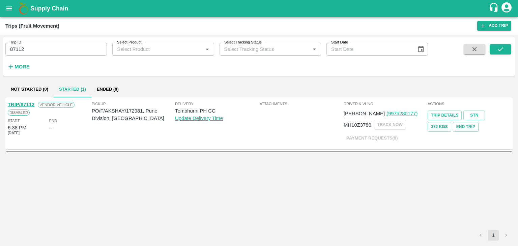
click at [20, 103] on link "TRIP/87112" at bounding box center [21, 104] width 27 height 5
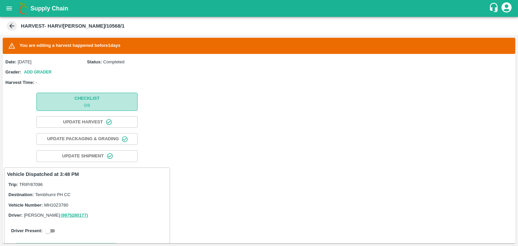
click at [105, 99] on button "Checklist 0 / 8" at bounding box center [86, 102] width 101 height 18
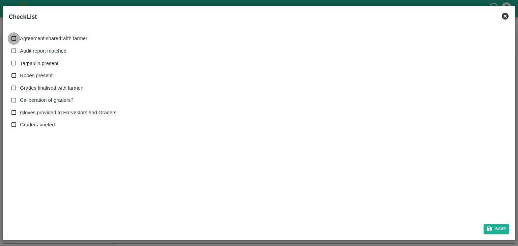
click at [18, 42] on input "Agreement shared with farmer" at bounding box center [14, 38] width 12 height 12
checkbox input "true"
click at [26, 52] on span "Audit report matched" at bounding box center [43, 50] width 47 height 7
click at [20, 52] on input "Audit report matched" at bounding box center [14, 51] width 12 height 12
checkbox input "true"
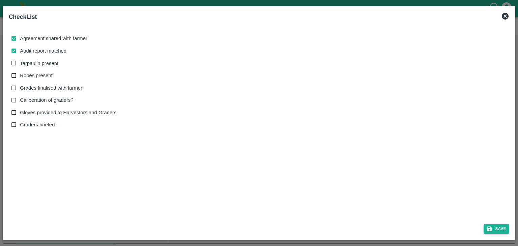
click at [34, 63] on span "Tarpaulin present" at bounding box center [39, 63] width 38 height 7
click at [20, 63] on input "Tarpaulin present" at bounding box center [14, 63] width 12 height 12
checkbox input "true"
click at [35, 76] on span "Ropes present" at bounding box center [36, 75] width 33 height 7
click at [20, 76] on input "Ropes present" at bounding box center [14, 76] width 12 height 12
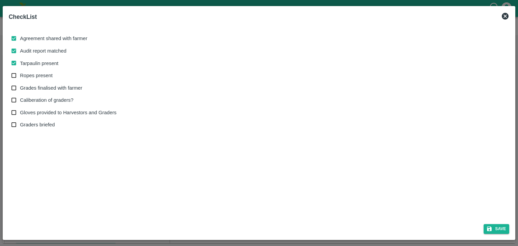
checkbox input "true"
click at [31, 88] on span "Grades finalised with farmer" at bounding box center [51, 87] width 62 height 7
click at [20, 88] on input "Grades finalised with farmer" at bounding box center [14, 88] width 12 height 12
checkbox input "true"
click at [32, 100] on span "Caliberation of graders?" at bounding box center [46, 99] width 53 height 7
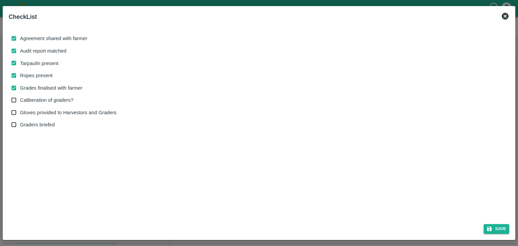
click at [20, 100] on input "Caliberation of graders?" at bounding box center [14, 100] width 12 height 12
checkbox input "true"
click at [32, 107] on label "Gloves provided to Harvestors and Graders" at bounding box center [62, 113] width 109 height 12
click at [20, 107] on input "Gloves provided to Harvestors and Graders" at bounding box center [14, 113] width 12 height 12
checkbox input "true"
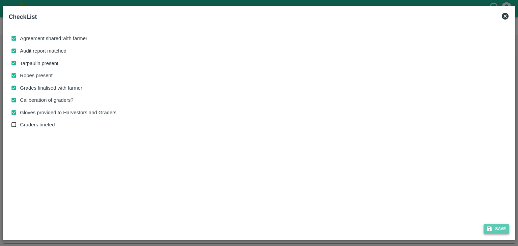
click at [499, 226] on button "Save" at bounding box center [497, 229] width 26 height 10
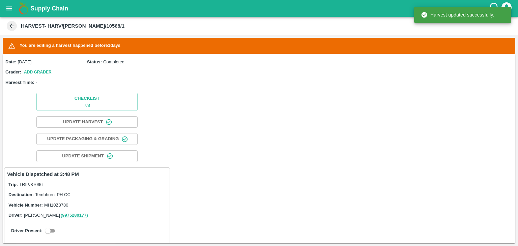
scroll to position [128, 0]
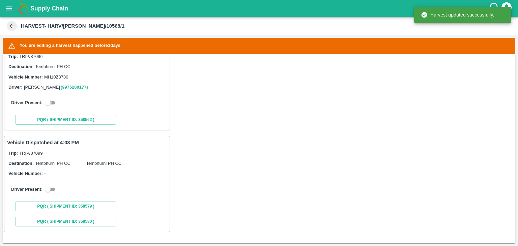
click at [53, 104] on input "checkbox" at bounding box center [48, 103] width 24 height 8
checkbox input "true"
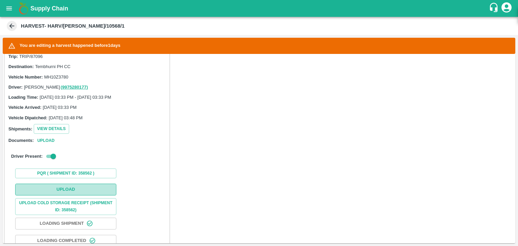
click at [89, 188] on button "Upload" at bounding box center [65, 190] width 101 height 12
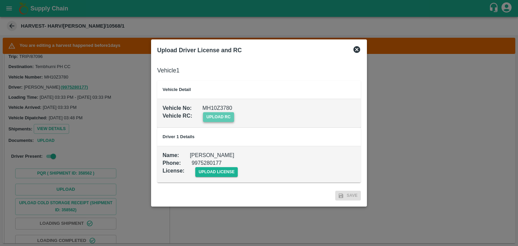
click at [228, 114] on span "upload rc" at bounding box center [218, 117] width 31 height 10
click at [0, 0] on input "upload rc" at bounding box center [0, 0] width 0 height 0
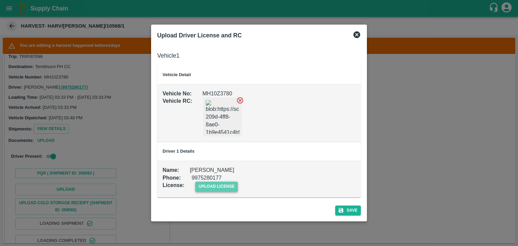
click at [219, 186] on span "upload license" at bounding box center [216, 187] width 43 height 10
click at [0, 0] on input "upload license" at bounding box center [0, 0] width 0 height 0
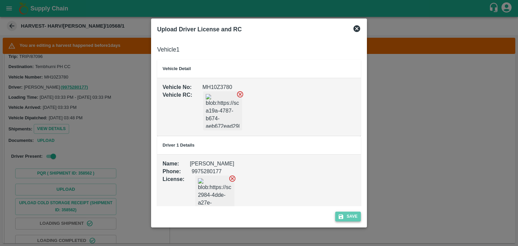
click at [350, 214] on button "Save" at bounding box center [348, 217] width 26 height 10
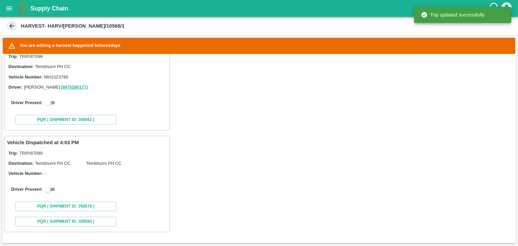
click at [51, 99] on input "checkbox" at bounding box center [48, 103] width 24 height 8
checkbox input "true"
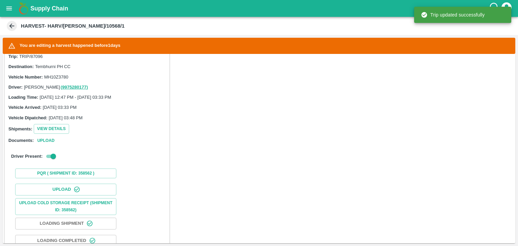
scroll to position [308, 0]
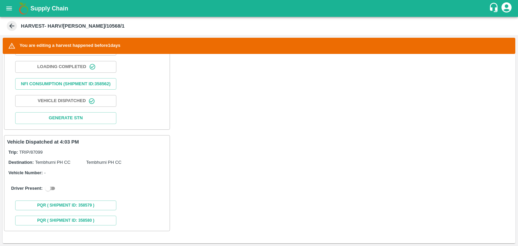
click at [51, 185] on input "checkbox" at bounding box center [48, 189] width 24 height 8
checkbox input "true"
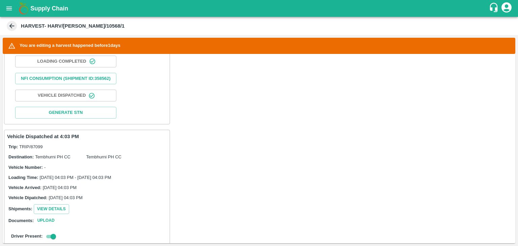
scroll to position [463, 0]
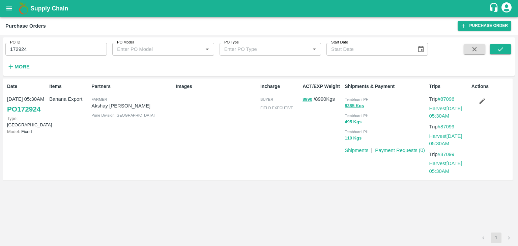
click at [482, 100] on icon "button" at bounding box center [482, 101] width 7 height 7
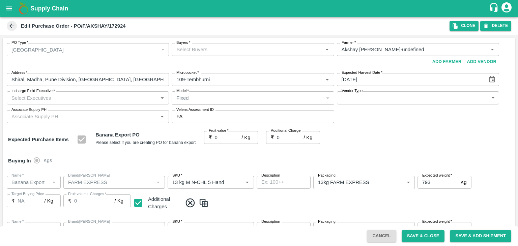
click at [226, 49] on input "Buyers   *" at bounding box center [247, 49] width 147 height 9
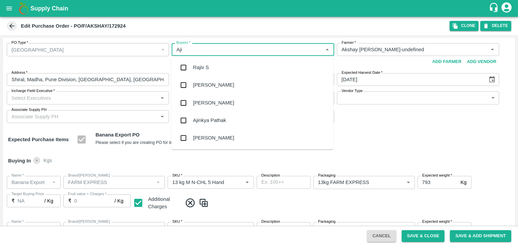
type input "Ajit"
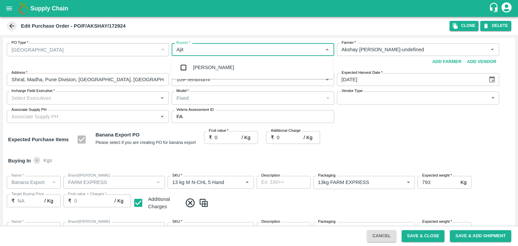
click at [212, 68] on div "Ajit Otari" at bounding box center [213, 67] width 41 height 7
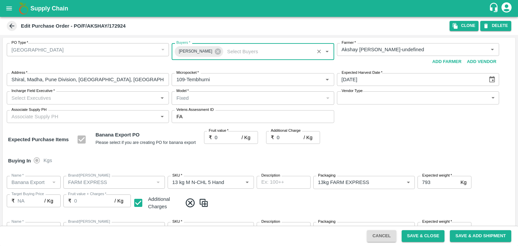
click at [93, 100] on input "Incharge Field Executive   *" at bounding box center [82, 97] width 147 height 9
type input "Jay"
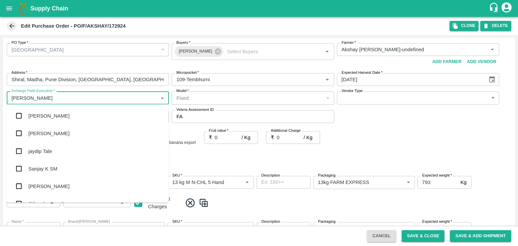
click at [53, 150] on div "jaydip Tale" at bounding box center [88, 151] width 162 height 18
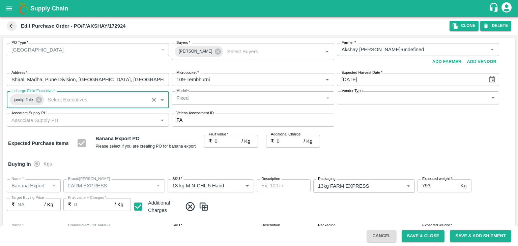
click at [363, 99] on body "Supply Chain Edit Purchase Order - PO/F/AKSHAY/172924 Clone DELETE PO Type   * …" at bounding box center [259, 123] width 518 height 246
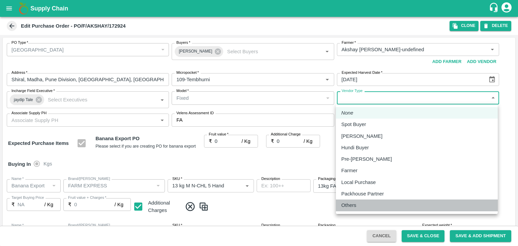
click at [353, 203] on p "Others" at bounding box center [348, 205] width 15 height 7
type input "OTHER"
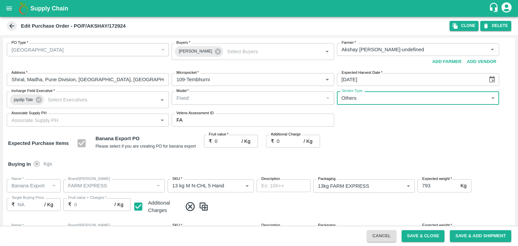
click at [220, 142] on input "0" at bounding box center [228, 141] width 27 height 13
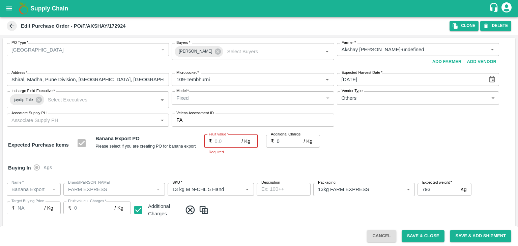
type input "2"
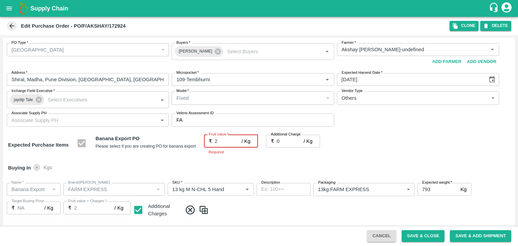
type input "2"
type input "24"
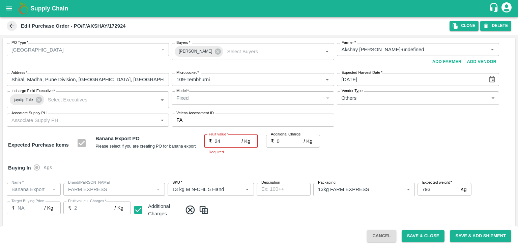
type input "24"
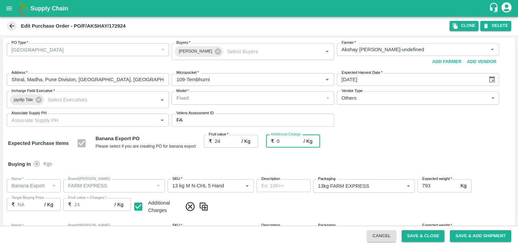
click at [219, 158] on div "Buying In Kgs" at bounding box center [259, 165] width 513 height 20
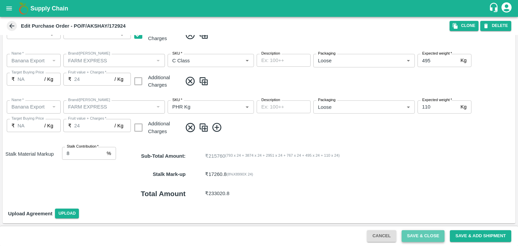
click at [420, 238] on button "Save & Close" at bounding box center [423, 236] width 43 height 12
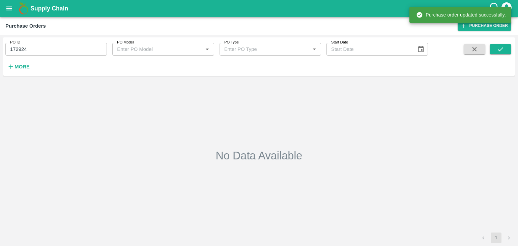
type input "172924"
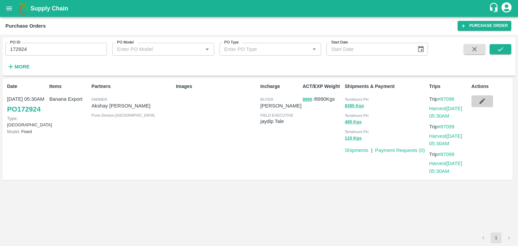
click at [485, 100] on icon "button" at bounding box center [482, 101] width 7 height 7
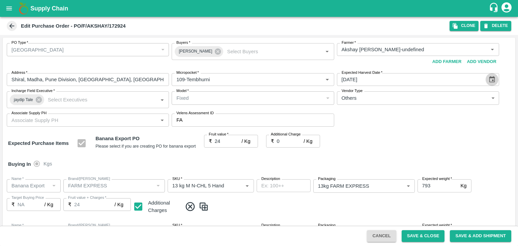
click at [493, 79] on icon "Choose date, selected date is Aug 31, 2025" at bounding box center [492, 79] width 6 height 6
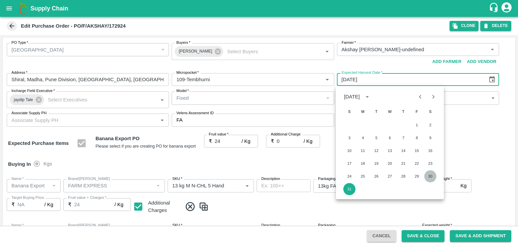
click at [430, 176] on button "30" at bounding box center [430, 176] width 12 height 12
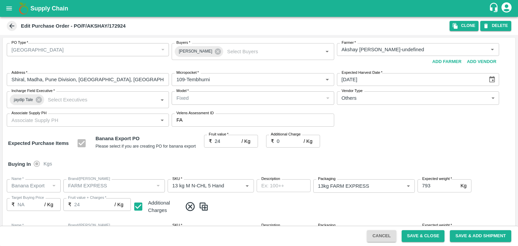
type input "[DATE]"
click at [418, 237] on button "Save & Close" at bounding box center [423, 236] width 43 height 12
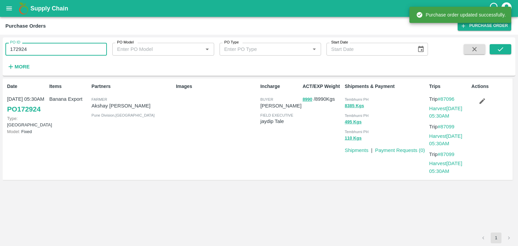
click at [50, 52] on input "172924" at bounding box center [56, 49] width 102 height 13
paste input "text"
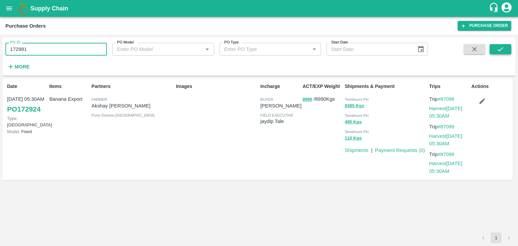
type input "172981"
click at [497, 47] on icon "submit" at bounding box center [500, 49] width 7 height 7
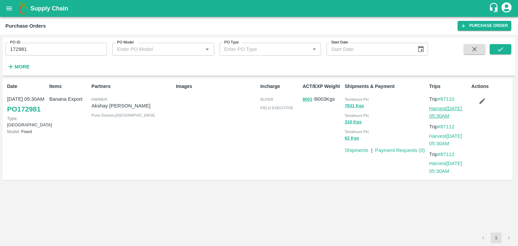
click at [450, 108] on link "Harvest 31 Aug, 05:30AM" at bounding box center [446, 112] width 33 height 13
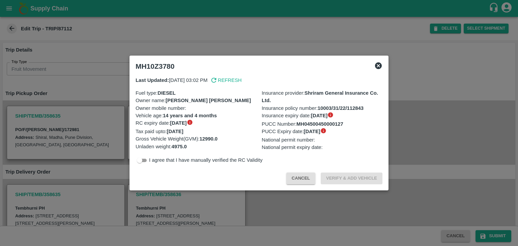
click at [177, 196] on div at bounding box center [259, 123] width 518 height 246
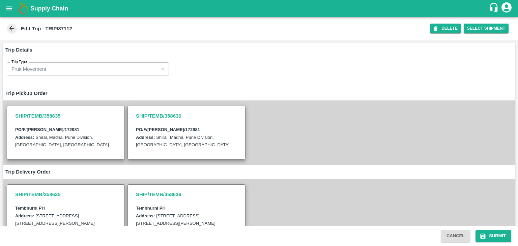
scroll to position [174, 0]
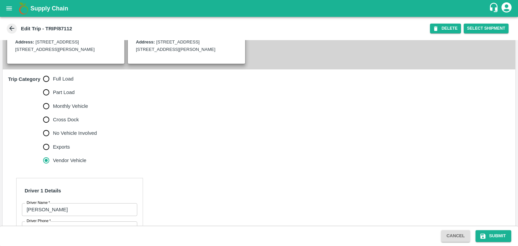
click at [67, 140] on label "No Vehicle Involved" at bounding box center [68, 133] width 58 height 13
click at [53, 140] on input "No Vehicle Involved" at bounding box center [45, 133] width 13 height 13
radio input "true"
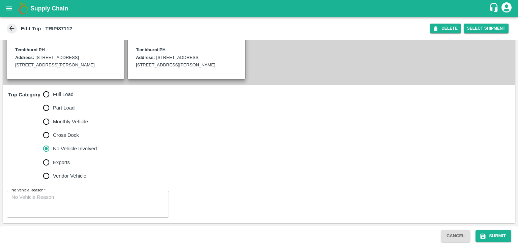
scroll to position [173, 0]
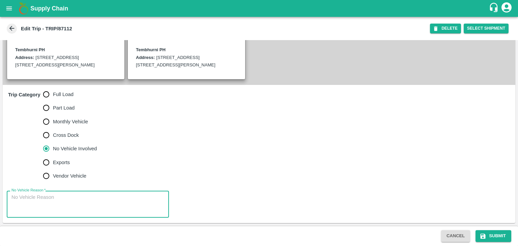
click at [75, 204] on textarea "No Vehicle Reason   *" at bounding box center [87, 204] width 153 height 21
type textarea "Field Dump"
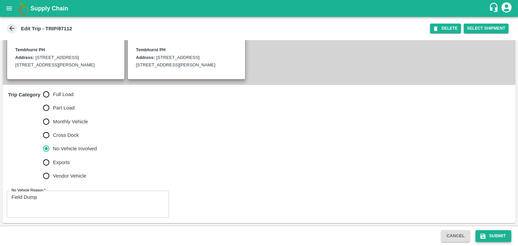
drag, startPoint x: 486, startPoint y: 230, endPoint x: 501, endPoint y: 238, distance: 17.2
click at [501, 238] on div "Cancel Submit" at bounding box center [259, 236] width 518 height 20
click at [501, 238] on button "Submit" at bounding box center [494, 236] width 36 height 12
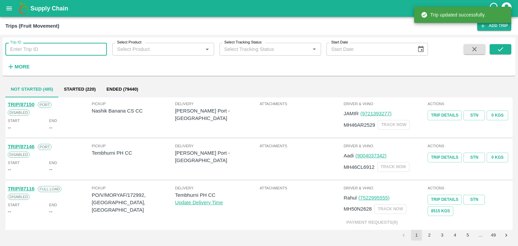
click at [66, 54] on input "Trip ID" at bounding box center [56, 49] width 102 height 13
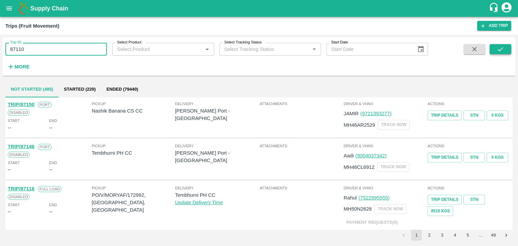
type input "87110"
click at [499, 45] on button "submit" at bounding box center [501, 49] width 22 height 10
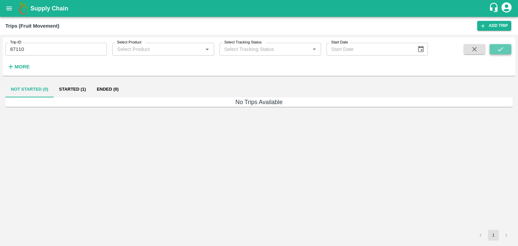
click at [499, 45] on button "submit" at bounding box center [501, 49] width 22 height 10
click at [81, 94] on button "Started (1)" at bounding box center [73, 89] width 38 height 16
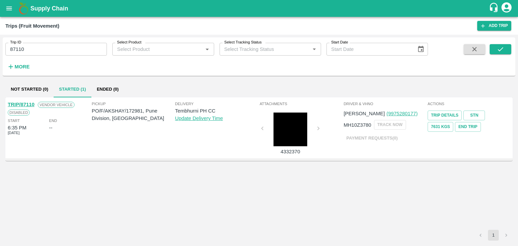
click at [25, 104] on link "TRIP/87110" at bounding box center [21, 104] width 27 height 5
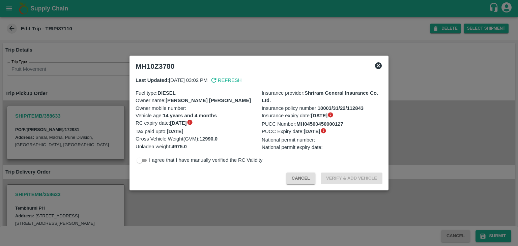
click at [178, 210] on div at bounding box center [259, 123] width 518 height 246
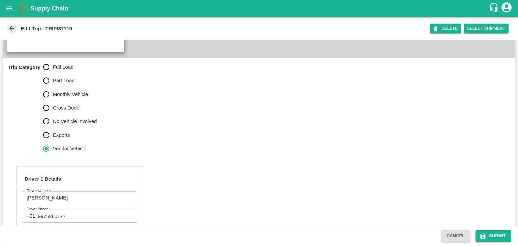
scroll to position [185, 0]
click at [65, 72] on span "Full Load" at bounding box center [63, 67] width 21 height 7
click at [53, 75] on input "Full Load" at bounding box center [45, 67] width 13 height 13
radio input "true"
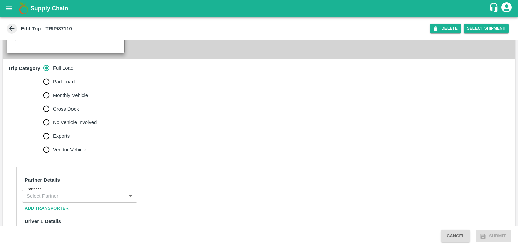
scroll to position [275, 0]
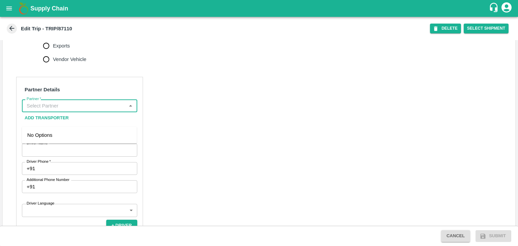
click at [76, 110] on input "Partner   *" at bounding box center [74, 106] width 100 height 9
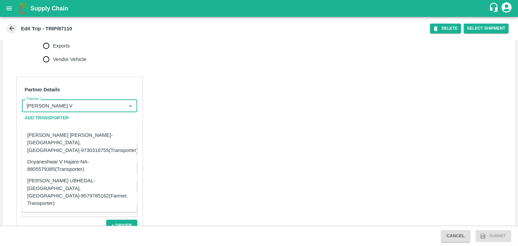
click at [72, 138] on div "Dnyaneshwar Vitthal Godse-Kandar, Solapur-9730316755(Transporter)" at bounding box center [82, 143] width 111 height 23
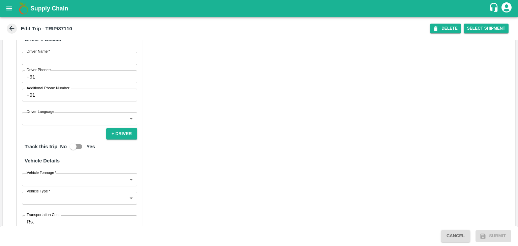
scroll to position [367, 0]
type input "[PERSON_NAME] [PERSON_NAME]-[GEOGRAPHIC_DATA], [GEOGRAPHIC_DATA]-9730316755(Tra…"
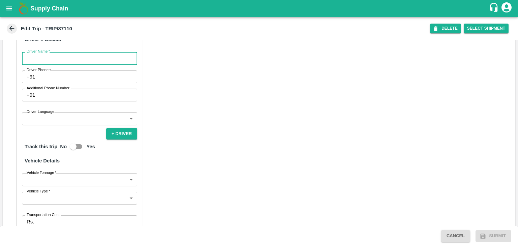
click at [40, 65] on input "Driver Name   *" at bounding box center [79, 58] width 115 height 13
type input "[PERSON_NAME]"
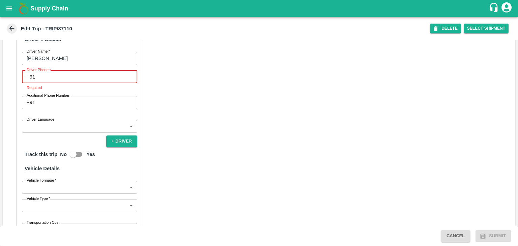
click at [94, 83] on input "Driver Phone   *" at bounding box center [88, 77] width 100 height 13
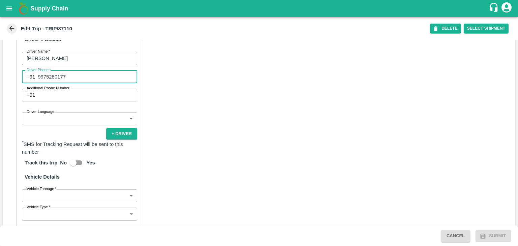
type input "9975280177"
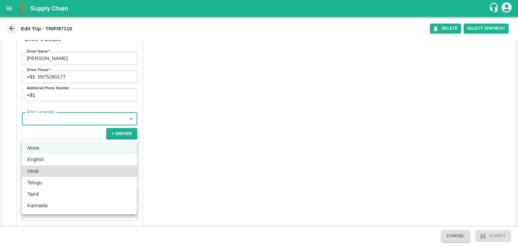
type input "hi"
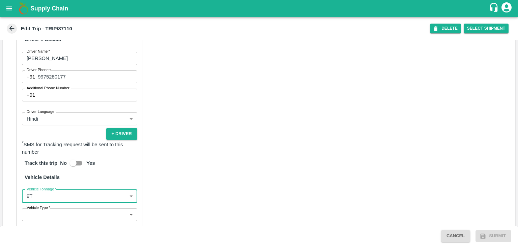
type input "9000"
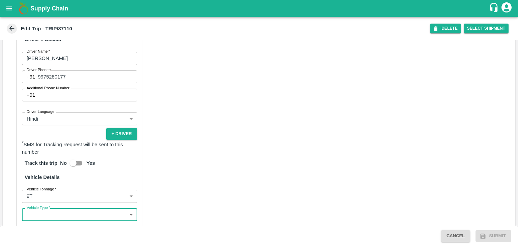
scroll to position [377, 0]
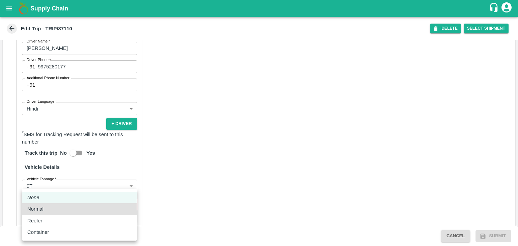
type input "Normal"
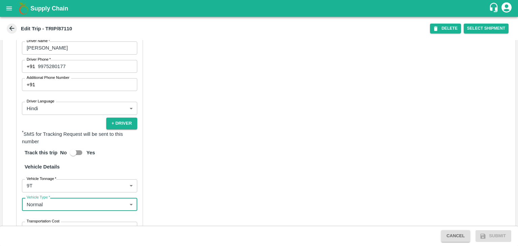
scroll to position [475, 0]
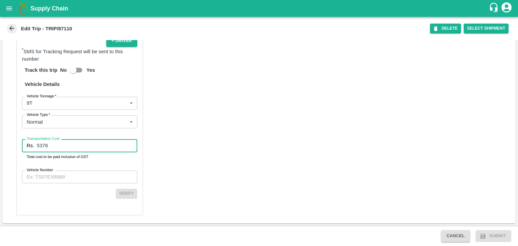
type input "5376"
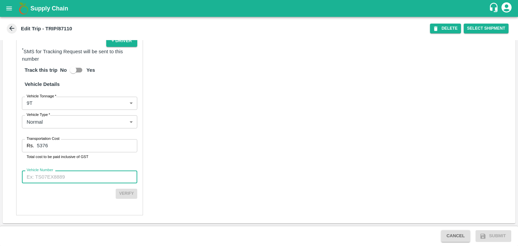
paste input "MH10Z3780"
type input "MH10Z3780"
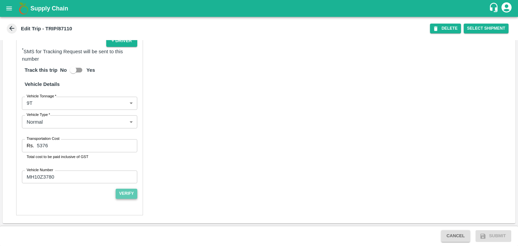
click at [125, 192] on button "Verify" at bounding box center [127, 194] width 22 height 10
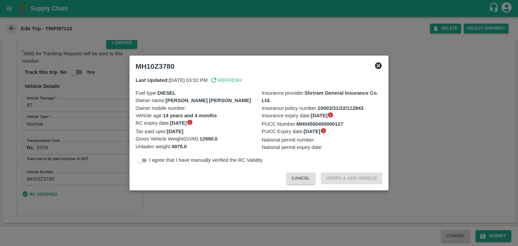
scroll to position [473, 0]
click at [316, 185] on div "Cancel Verify & Add Vehicle" at bounding box center [259, 177] width 252 height 20
click at [358, 207] on div at bounding box center [259, 123] width 518 height 246
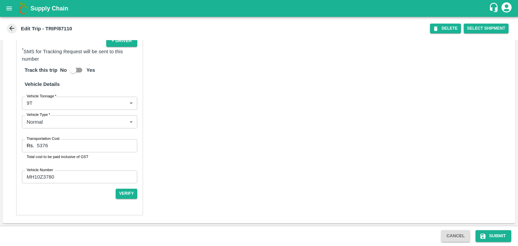
scroll to position [475, 0]
click at [506, 239] on button "Submit" at bounding box center [494, 236] width 36 height 12
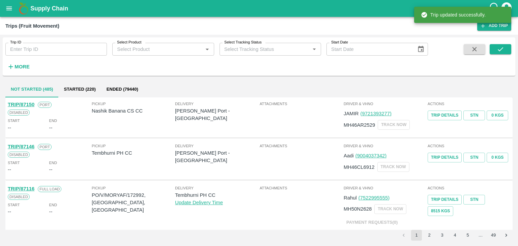
click at [498, 25] on div "Trip updated successfully." at bounding box center [462, 15] width 97 height 20
click at [500, 28] on link "Add Trip" at bounding box center [494, 26] width 34 height 10
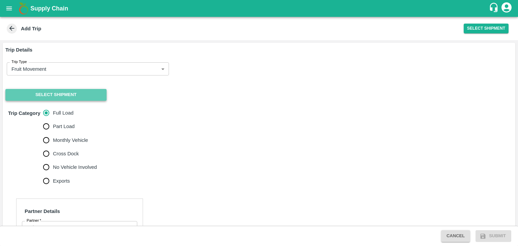
click at [70, 93] on button "Select Shipment" at bounding box center [55, 95] width 101 height 12
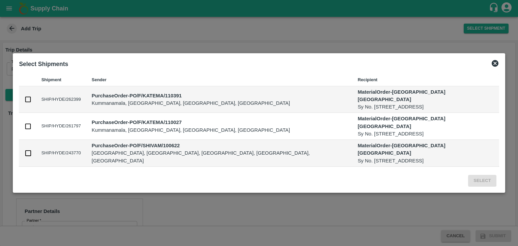
click at [492, 67] on icon at bounding box center [495, 63] width 7 height 7
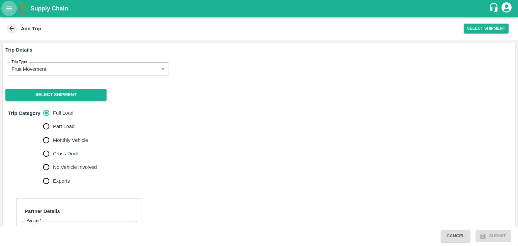
click at [6, 12] on icon "open drawer" at bounding box center [8, 8] width 7 height 7
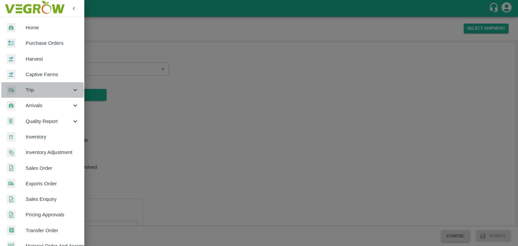
click at [29, 91] on span "Trip" at bounding box center [49, 89] width 46 height 7
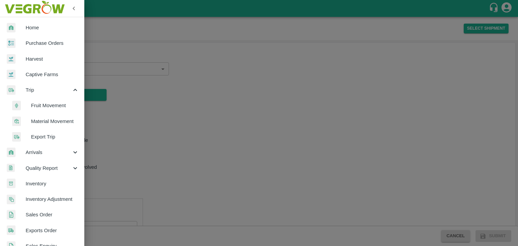
click at [45, 101] on li "Fruit Movement" at bounding box center [44, 106] width 79 height 16
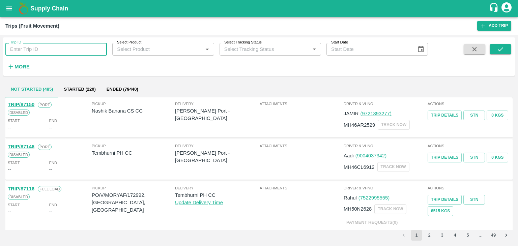
click at [59, 44] on input "Trip ID" at bounding box center [56, 49] width 102 height 13
click at [495, 49] on button "submit" at bounding box center [501, 49] width 22 height 10
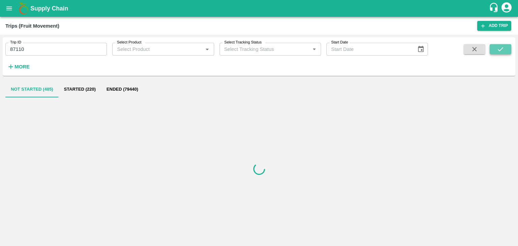
click at [495, 49] on button "submit" at bounding box center [501, 49] width 22 height 10
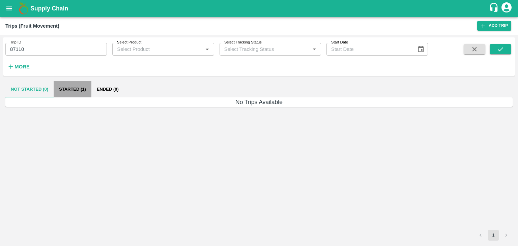
click at [76, 87] on button "Started (1)" at bounding box center [73, 89] width 38 height 16
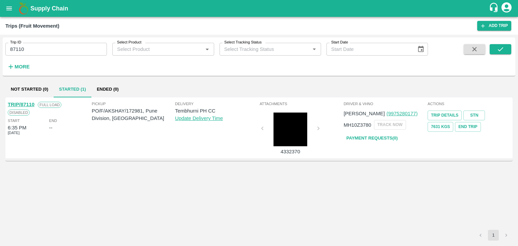
click at [23, 102] on link "TRIP/87110" at bounding box center [21, 104] width 27 height 5
click at [45, 47] on input "87110" at bounding box center [56, 49] width 102 height 13
type input "87112"
click at [503, 49] on icon "submit" at bounding box center [500, 49] width 7 height 7
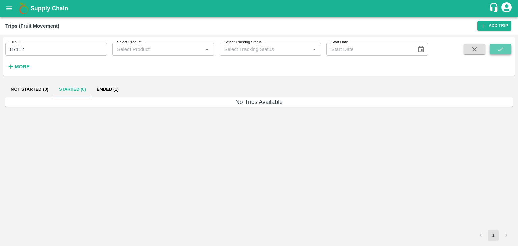
click at [503, 49] on icon "submit" at bounding box center [500, 49] width 7 height 7
click at [115, 88] on button "Ended (1)" at bounding box center [107, 89] width 33 height 16
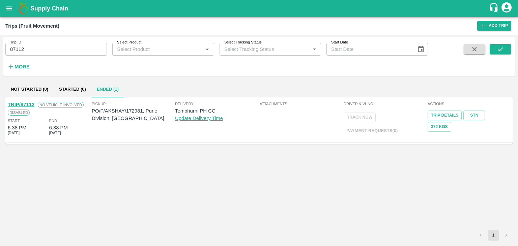
click at [22, 103] on link "TRIP/87112" at bounding box center [21, 104] width 27 height 5
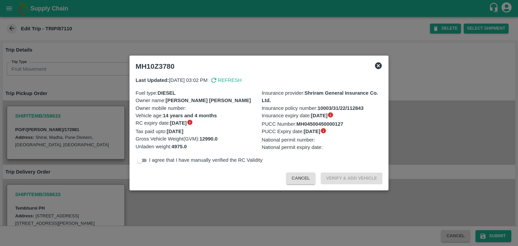
click at [225, 212] on div at bounding box center [259, 123] width 518 height 246
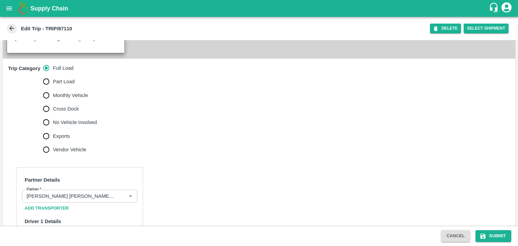
scroll to position [475, 0]
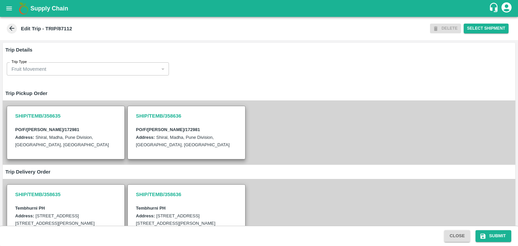
scroll to position [173, 0]
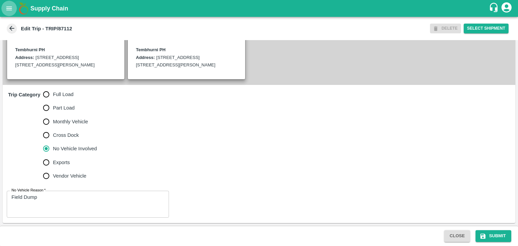
click at [6, 9] on icon "open drawer" at bounding box center [8, 8] width 7 height 7
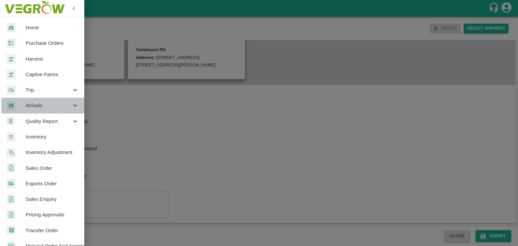
click at [45, 106] on span "Arrivals" at bounding box center [49, 105] width 46 height 7
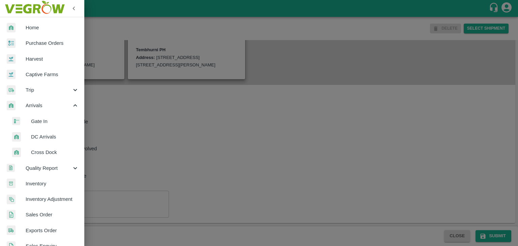
click at [50, 136] on span "DC Arrivals" at bounding box center [55, 136] width 48 height 7
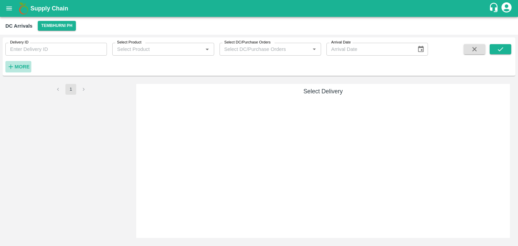
click at [26, 63] on h6 "More" at bounding box center [22, 66] width 15 height 9
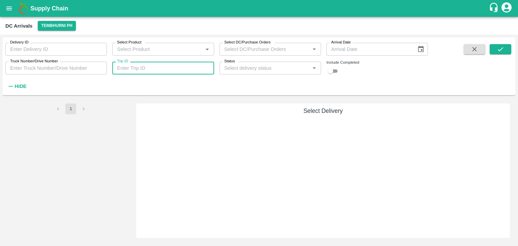
click at [150, 67] on input "Trip ID" at bounding box center [163, 68] width 102 height 13
type input "87100"
drag, startPoint x: 512, startPoint y: 54, endPoint x: 503, endPoint y: 49, distance: 10.9
click at [503, 49] on div "Delivery ID Delivery ID Select Product Select Product   * Select DC/Purchase Or…" at bounding box center [259, 66] width 513 height 53
click at [503, 49] on icon "submit" at bounding box center [500, 49] width 7 height 7
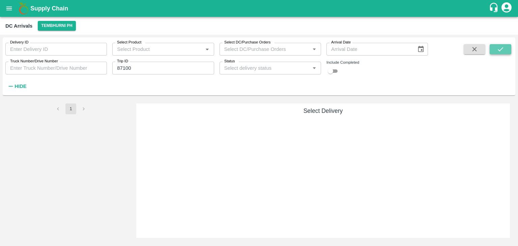
click at [503, 49] on icon "submit" at bounding box center [500, 49] width 7 height 7
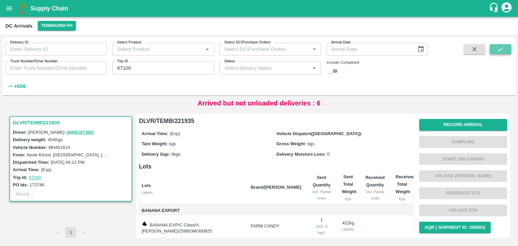
click at [503, 49] on icon "submit" at bounding box center [500, 49] width 7 height 7
click at [454, 127] on button "Record Arrival" at bounding box center [463, 125] width 88 height 12
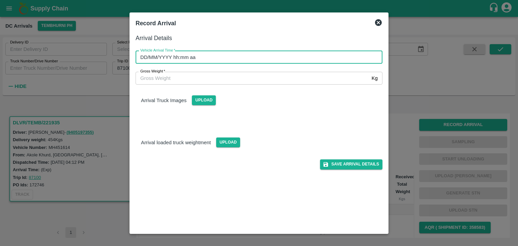
type input "DD/MM/YYYY hh:mm aa"
click at [303, 52] on input "DD/MM/YYYY hh:mm aa" at bounding box center [257, 57] width 242 height 13
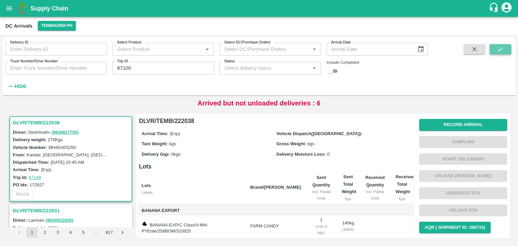
click at [506, 47] on button "submit" at bounding box center [501, 49] width 22 height 10
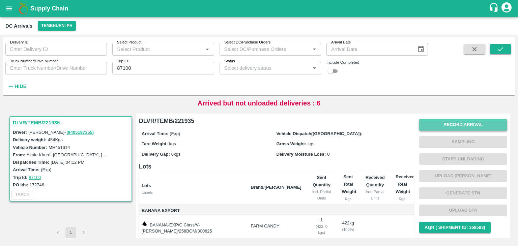
click at [443, 125] on button "Record Arrival" at bounding box center [463, 125] width 88 height 12
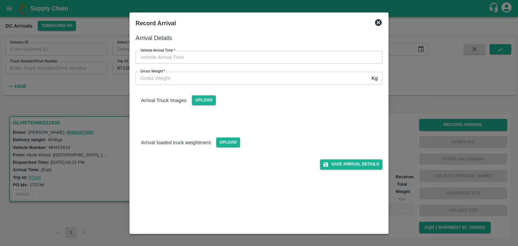
type input "DD/MM/YYYY hh:mm aa"
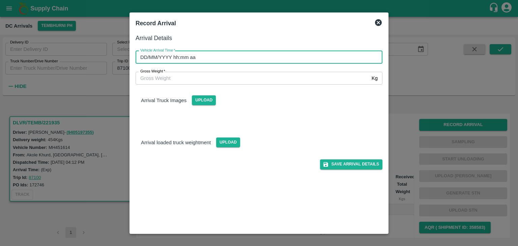
click at [249, 59] on input "DD/MM/YYYY hh:mm aa" at bounding box center [257, 57] width 242 height 13
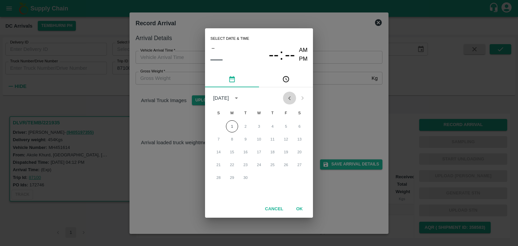
click at [291, 95] on icon "Previous month" at bounding box center [289, 97] width 7 height 7
click at [221, 191] on button "31" at bounding box center [219, 191] width 12 height 12
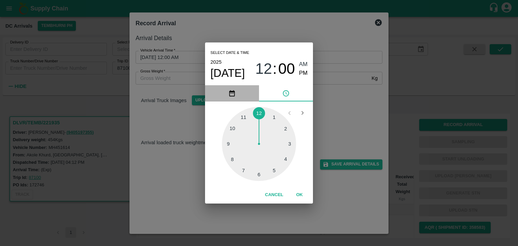
click at [242, 92] on button "pick date" at bounding box center [232, 93] width 54 height 16
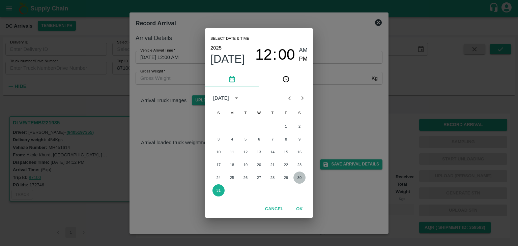
click at [304, 178] on button "30" at bounding box center [300, 178] width 12 height 12
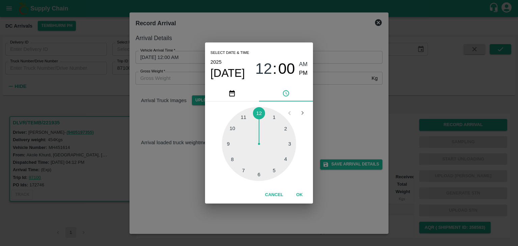
click at [246, 120] on div at bounding box center [259, 144] width 74 height 74
click at [303, 74] on span "PM" at bounding box center [303, 73] width 9 height 9
type input "[DATE] 11:55 PM"
click at [300, 192] on button "OK" at bounding box center [300, 195] width 22 height 12
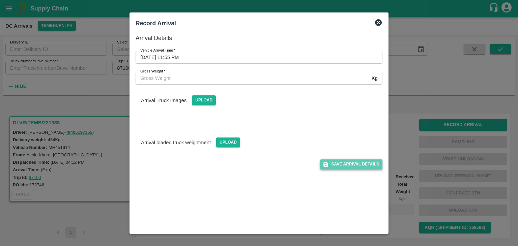
click at [352, 166] on button "Save Arrival Details" at bounding box center [351, 165] width 62 height 10
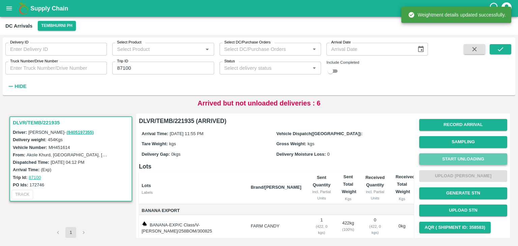
click at [440, 157] on button "Start Unloading" at bounding box center [463, 160] width 88 height 12
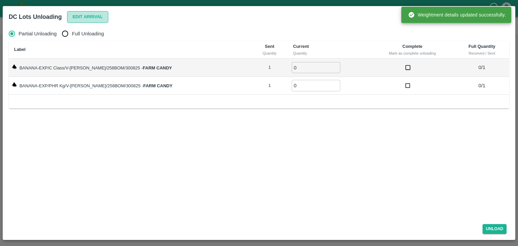
click at [85, 14] on button "Edit Arrival" at bounding box center [87, 17] width 41 height 12
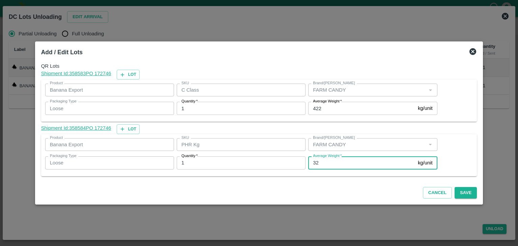
click at [329, 159] on input "32" at bounding box center [361, 163] width 107 height 13
type input "3"
type input "46"
click at [463, 193] on button "Save" at bounding box center [466, 193] width 22 height 12
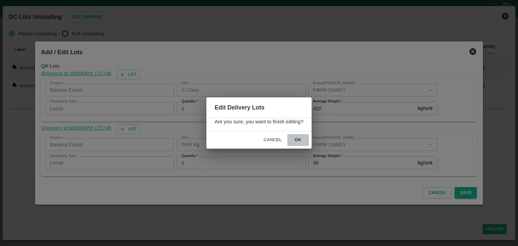
click at [300, 141] on button "ok" at bounding box center [298, 140] width 22 height 12
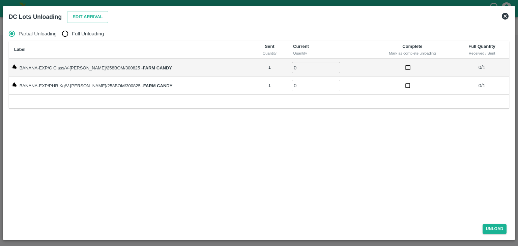
click at [92, 34] on span "Full Unloading" at bounding box center [88, 33] width 32 height 7
click at [72, 34] on input "Full Unloading" at bounding box center [64, 33] width 13 height 13
radio input "true"
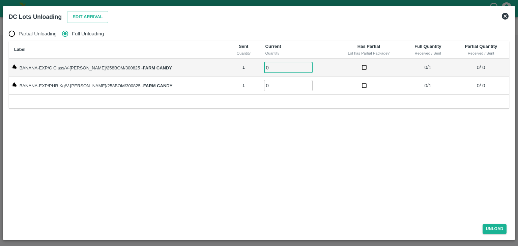
click at [274, 70] on input "0" at bounding box center [288, 67] width 49 height 11
type input "01"
click at [274, 84] on input "0" at bounding box center [288, 85] width 49 height 11
type input "01"
click at [503, 227] on button "Unload" at bounding box center [495, 229] width 24 height 10
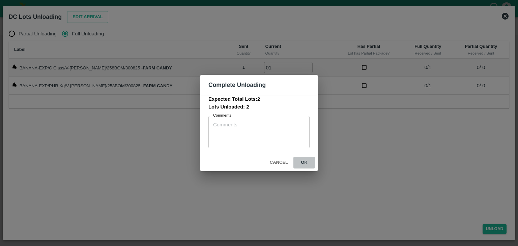
click at [306, 162] on button "ok" at bounding box center [305, 163] width 22 height 12
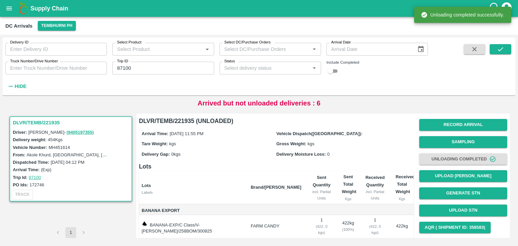
scroll to position [35, 0]
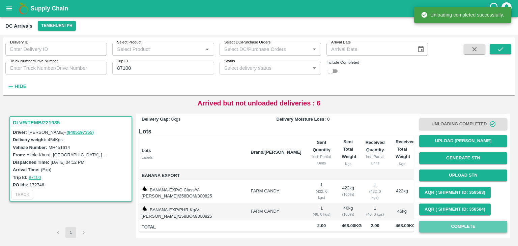
click at [447, 226] on button "Complete" at bounding box center [463, 227] width 88 height 12
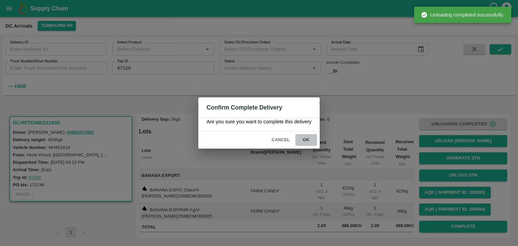
click at [308, 142] on button "ok" at bounding box center [307, 140] width 22 height 12
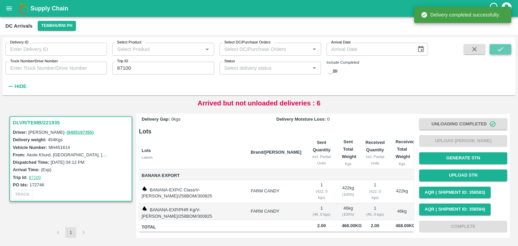
click at [504, 46] on icon "submit" at bounding box center [500, 49] width 7 height 7
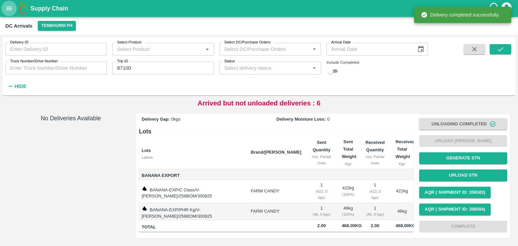
click at [8, 12] on button "open drawer" at bounding box center [9, 9] width 16 height 16
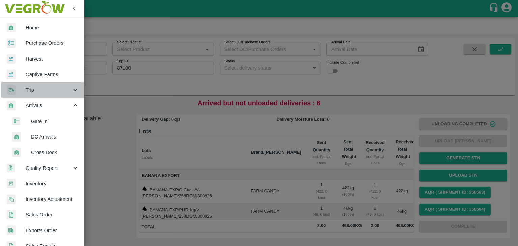
click at [32, 93] on span "Trip" at bounding box center [49, 89] width 46 height 7
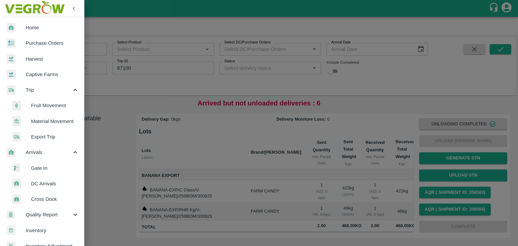
click at [53, 107] on span "Fruit Movement" at bounding box center [55, 105] width 48 height 7
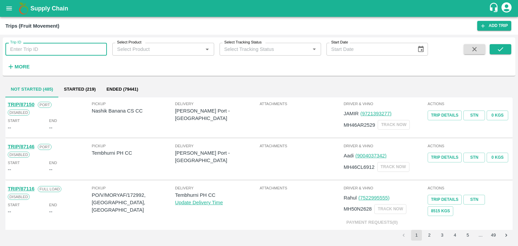
click at [80, 52] on input "Trip ID" at bounding box center [56, 49] width 102 height 13
type input "87100"
click at [501, 46] on icon "submit" at bounding box center [500, 49] width 7 height 7
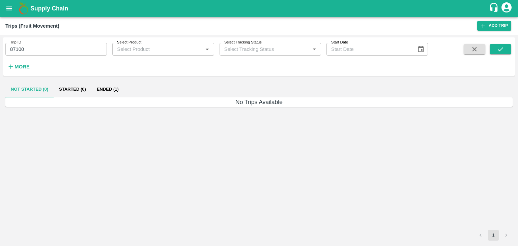
click at [105, 98] on h6 "No Trips Available" at bounding box center [258, 102] width 507 height 9
click at [108, 93] on button "Ended (1)" at bounding box center [107, 89] width 33 height 16
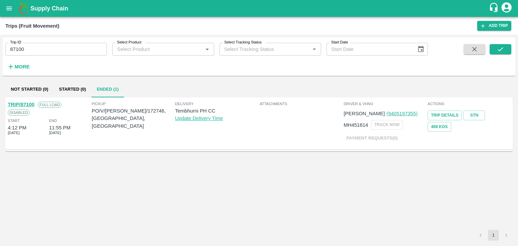
click at [22, 104] on link "TRIP/87100" at bounding box center [21, 104] width 27 height 5
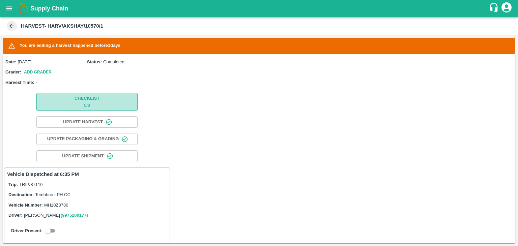
click at [88, 100] on span "Checklist 0 / 8" at bounding box center [87, 102] width 25 height 14
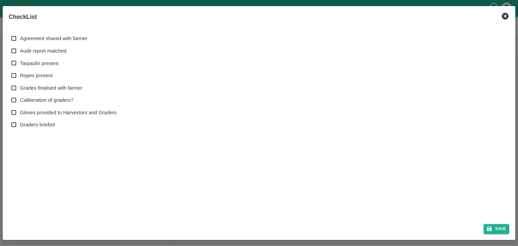
click at [30, 36] on span "Agreement shared with farmer" at bounding box center [53, 38] width 67 height 7
click at [20, 36] on input "Agreement shared with farmer" at bounding box center [14, 38] width 12 height 12
checkbox input "true"
click at [38, 48] on span "Audit report matched" at bounding box center [43, 50] width 47 height 7
click at [20, 48] on input "Audit report matched" at bounding box center [14, 51] width 12 height 12
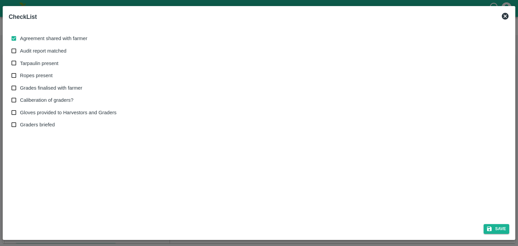
checkbox input "true"
click at [38, 62] on span "Tarpaulin present" at bounding box center [39, 63] width 38 height 7
click at [20, 62] on input "Tarpaulin present" at bounding box center [14, 63] width 12 height 12
checkbox input "true"
click at [38, 75] on span "Ropes present" at bounding box center [36, 75] width 33 height 7
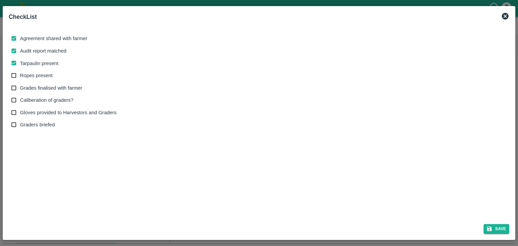
click at [20, 75] on input "Ropes present" at bounding box center [14, 76] width 12 height 12
checkbox input "true"
click at [43, 84] on span "Grades finalised with farmer" at bounding box center [51, 87] width 62 height 7
click at [20, 84] on input "Grades finalised with farmer" at bounding box center [14, 88] width 12 height 12
checkbox input "true"
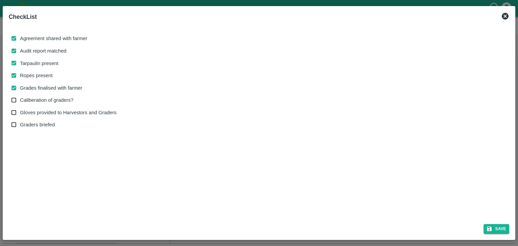
click at [47, 101] on span "Caliberation of graders?" at bounding box center [46, 99] width 53 height 7
click at [20, 101] on input "Caliberation of graders?" at bounding box center [14, 100] width 12 height 12
checkbox input "true"
click at [46, 109] on span "Gloves provided to Harvestors and Graders" at bounding box center [68, 112] width 96 height 7
click at [20, 109] on input "Gloves provided to Harvestors and Graders" at bounding box center [14, 113] width 12 height 12
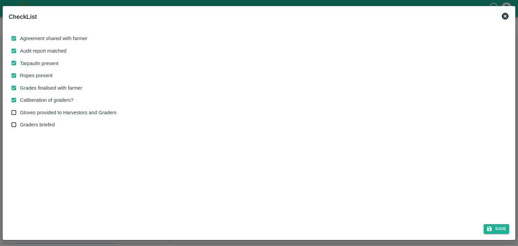
checkbox input "true"
click at [500, 232] on button "Save" at bounding box center [497, 229] width 26 height 10
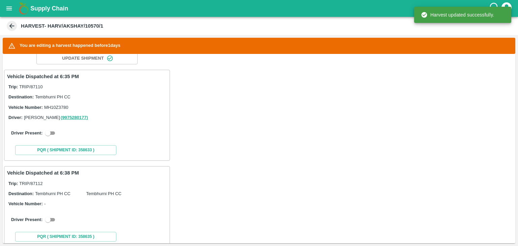
scroll to position [98, 0]
click at [45, 131] on input "checkbox" at bounding box center [48, 133] width 24 height 8
checkbox input "true"
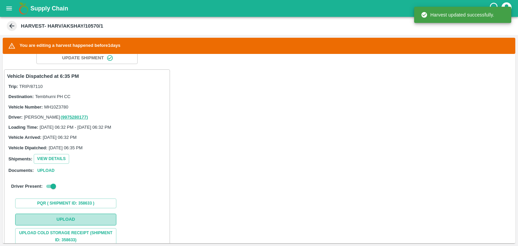
click at [84, 218] on button "Upload" at bounding box center [65, 220] width 101 height 12
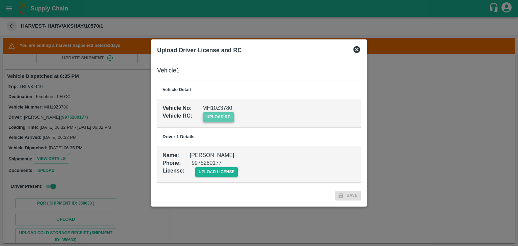
click at [224, 115] on span "upload rc" at bounding box center [218, 117] width 31 height 10
click at [0, 0] on input "upload rc" at bounding box center [0, 0] width 0 height 0
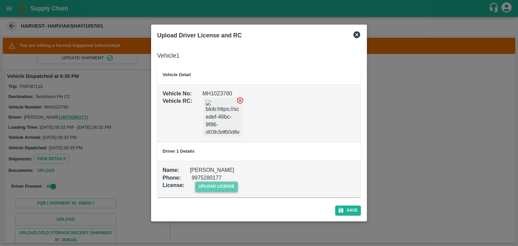
click at [216, 188] on span "upload license" at bounding box center [216, 187] width 43 height 10
click at [0, 0] on input "upload license" at bounding box center [0, 0] width 0 height 0
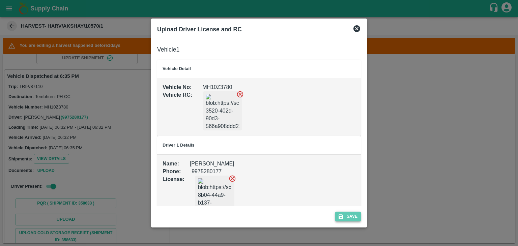
click at [349, 213] on button "Save" at bounding box center [348, 217] width 26 height 10
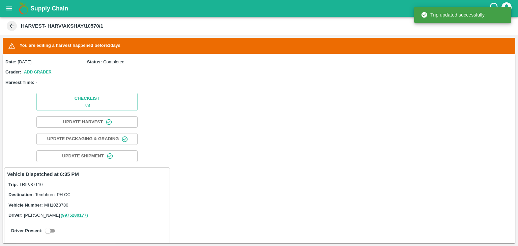
scroll to position [128, 0]
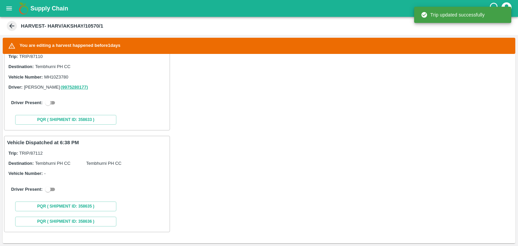
click at [53, 103] on input "checkbox" at bounding box center [48, 103] width 24 height 8
checkbox input "true"
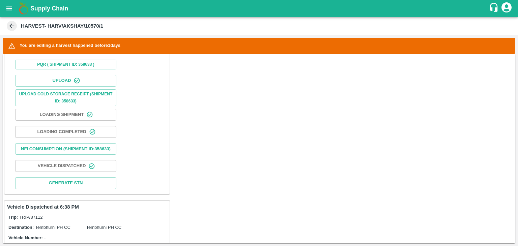
scroll to position [308, 0]
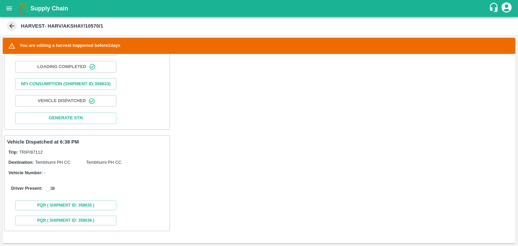
click at [47, 192] on input "checkbox" at bounding box center [48, 189] width 24 height 8
checkbox input "true"
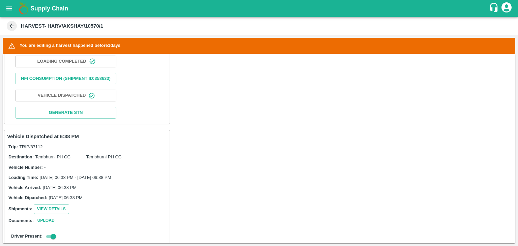
scroll to position [463, 0]
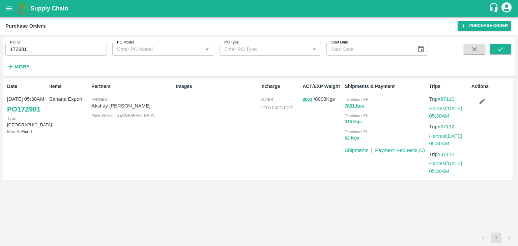
click at [49, 47] on input "172981" at bounding box center [56, 49] width 102 height 13
paste input "text"
type input "172746"
click at [505, 46] on button "submit" at bounding box center [501, 49] width 22 height 10
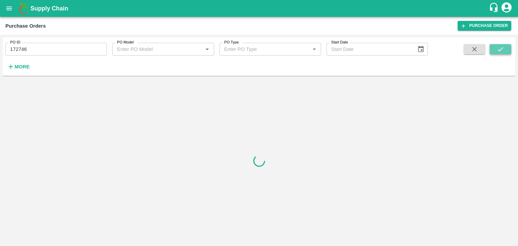
click at [505, 46] on button "submit" at bounding box center [501, 49] width 22 height 10
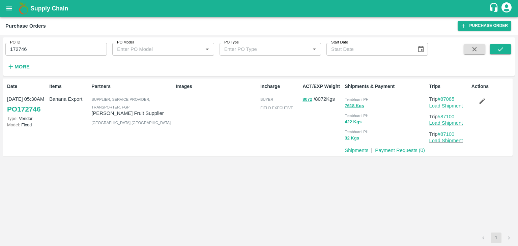
click at [58, 50] on input "172746" at bounding box center [56, 49] width 102 height 13
click at [501, 50] on icon "submit" at bounding box center [500, 49] width 7 height 7
click at [503, 47] on icon "submit" at bounding box center [500, 49] width 7 height 7
click at [442, 106] on link "Load Shipment" at bounding box center [447, 105] width 34 height 5
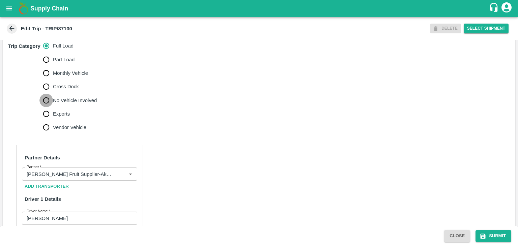
click at [51, 107] on input "No Vehicle Involved" at bounding box center [45, 100] width 13 height 13
radio input "true"
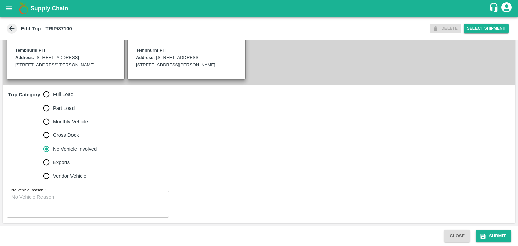
click at [92, 216] on div "x No Vehicle Reason" at bounding box center [88, 204] width 162 height 27
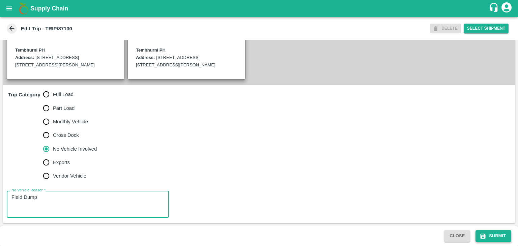
type textarea "Field Dump"
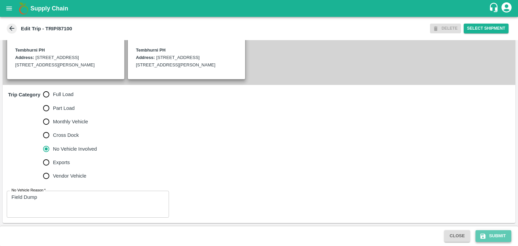
click at [500, 237] on button "Submit" at bounding box center [494, 236] width 36 height 12
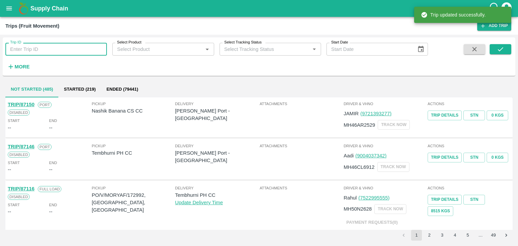
click at [54, 50] on input "Trip ID" at bounding box center [56, 49] width 102 height 13
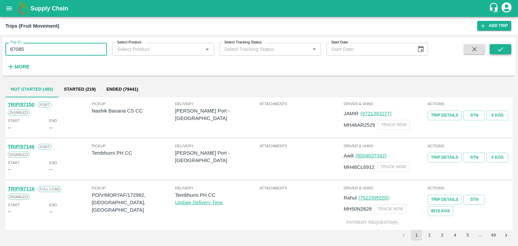
type input "87085"
click at [502, 49] on icon "submit" at bounding box center [500, 49] width 5 height 4
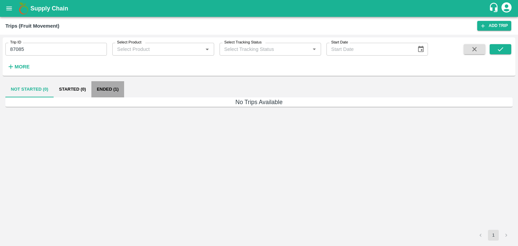
click at [110, 87] on button "Ended (1)" at bounding box center [107, 89] width 33 height 16
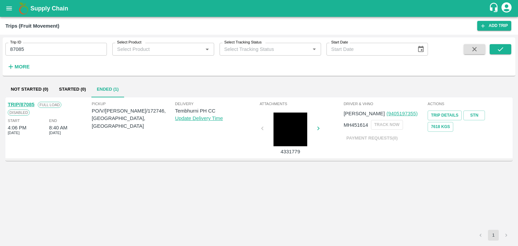
click at [26, 102] on link "TRIP/87085" at bounding box center [21, 104] width 27 height 5
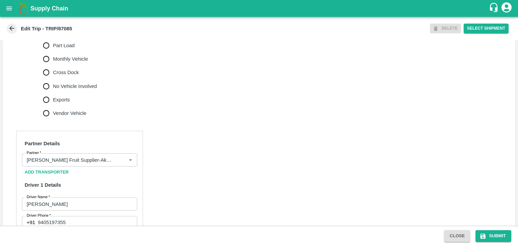
scroll to position [232, 0]
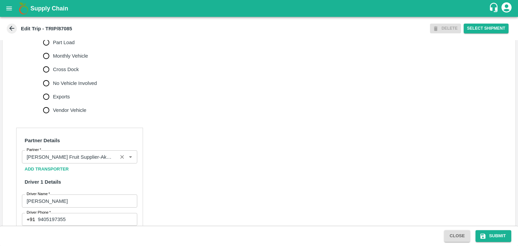
click at [120, 160] on icon "Clear" at bounding box center [122, 157] width 6 height 6
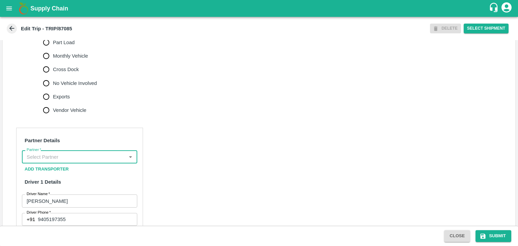
scroll to position [0, 0]
click at [100, 161] on input "Partner   *" at bounding box center [74, 157] width 100 height 9
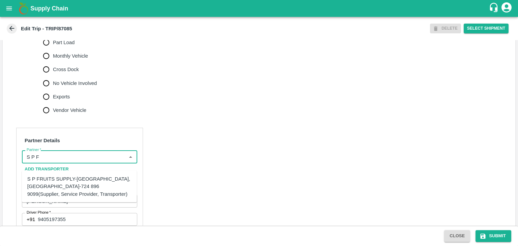
click at [86, 183] on div "S P FRUITS SUPPLY-[GEOGRAPHIC_DATA], [GEOGRAPHIC_DATA]-724 896 9099(Supplier, S…" at bounding box center [79, 186] width 104 height 23
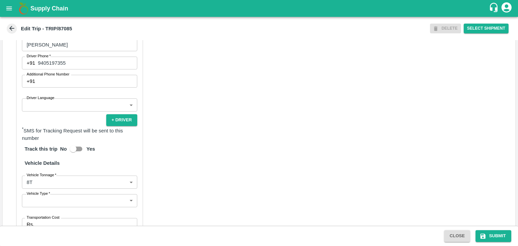
scroll to position [391, 0]
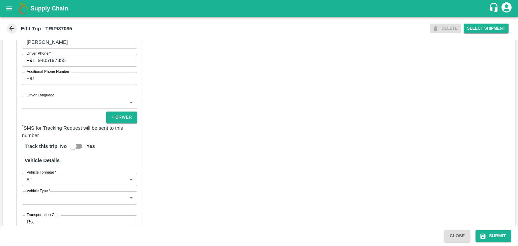
type input "S P FRUITS SUPPLY-[GEOGRAPHIC_DATA], [GEOGRAPHIC_DATA]-724 896 9099(Supplier, S…"
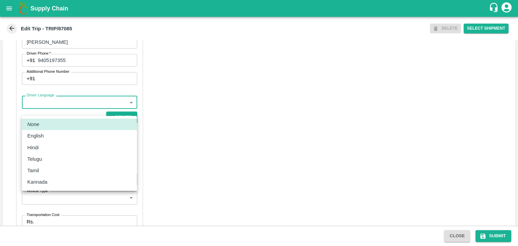
click at [44, 113] on body "Supply Chain Edit Trip - TRIP/87085 DELETE Select Shipment Trip Details Trip Ty…" at bounding box center [259, 123] width 518 height 246
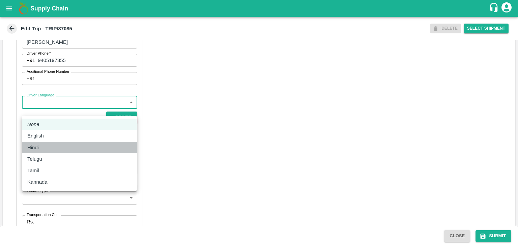
click at [46, 150] on div "Hindi" at bounding box center [79, 147] width 104 height 7
type input "hi"
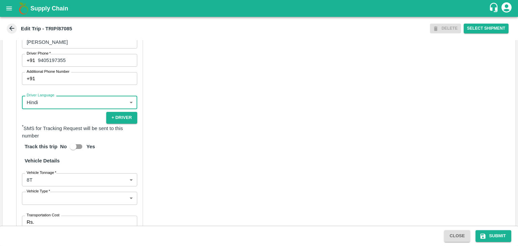
scroll to position [472, 0]
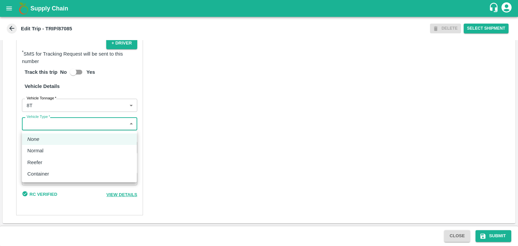
drag, startPoint x: 36, startPoint y: 127, endPoint x: 47, endPoint y: 151, distance: 26.6
click at [47, 151] on body "Supply Chain Edit Trip - TRIP/87085 DELETE Select Shipment Trip Details Trip Ty…" at bounding box center [259, 123] width 518 height 246
click at [47, 151] on div "Normal" at bounding box center [79, 150] width 104 height 7
type input "Normal"
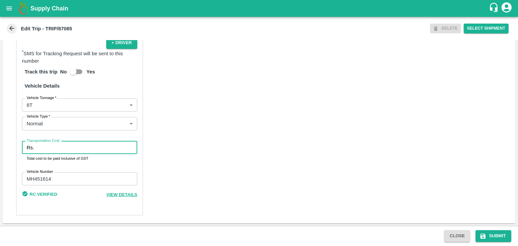
click at [55, 151] on input "Transportation Cost" at bounding box center [87, 147] width 101 height 13
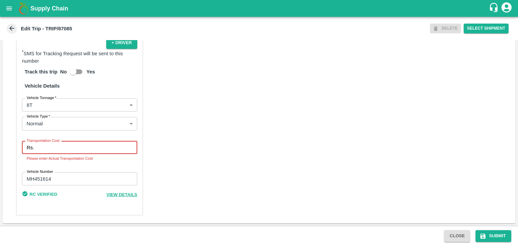
click at [79, 146] on input "Transportation Cost" at bounding box center [87, 147] width 101 height 13
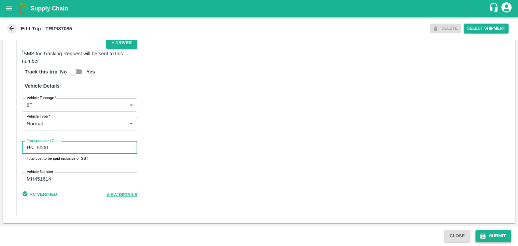
type input "5000"
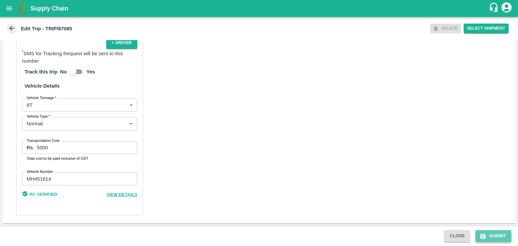
click at [497, 234] on button "Submit" at bounding box center [494, 236] width 36 height 12
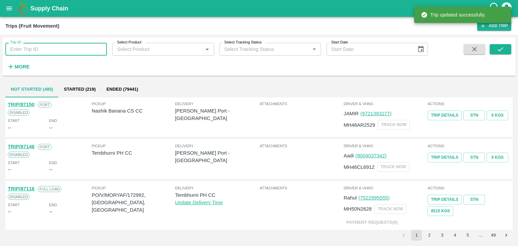
click at [42, 51] on input "Trip ID" at bounding box center [56, 49] width 102 height 13
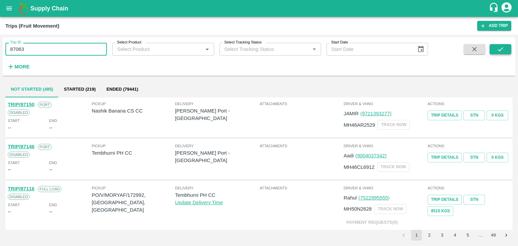
type input "87063"
click at [491, 47] on button "submit" at bounding box center [501, 49] width 22 height 10
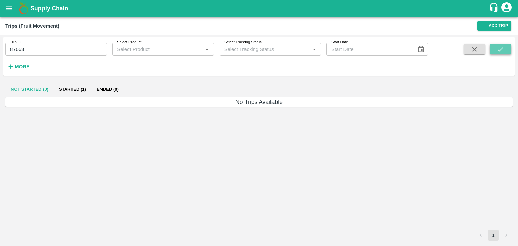
click at [491, 47] on button "submit" at bounding box center [501, 49] width 22 height 10
click at [72, 95] on button "Started (1)" at bounding box center [73, 89] width 38 height 16
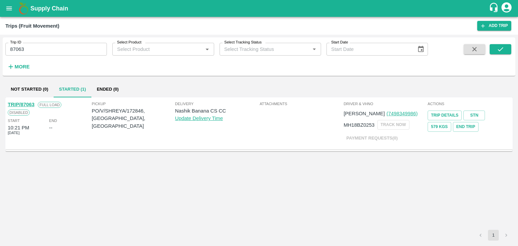
click at [26, 102] on link "TRIP/87063" at bounding box center [21, 104] width 27 height 5
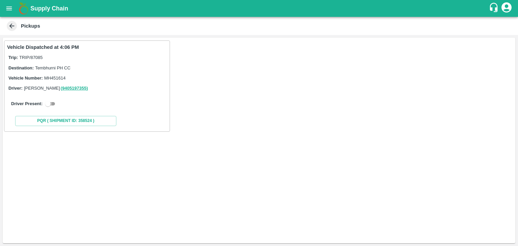
click at [53, 106] on input "checkbox" at bounding box center [48, 104] width 24 height 8
checkbox input "true"
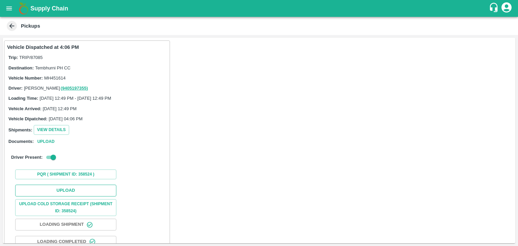
click at [82, 188] on button "Upload" at bounding box center [65, 191] width 101 height 12
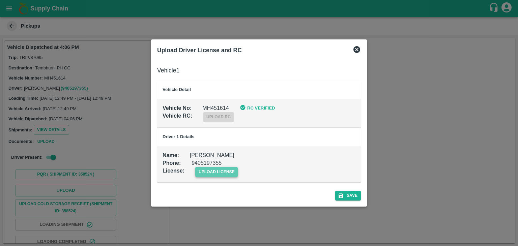
click at [210, 169] on span "upload license" at bounding box center [216, 172] width 43 height 10
click at [0, 0] on input "upload license" at bounding box center [0, 0] width 0 height 0
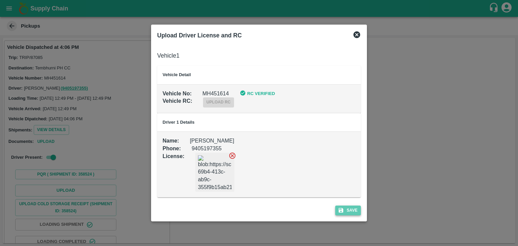
click at [357, 206] on button "Save" at bounding box center [348, 211] width 26 height 10
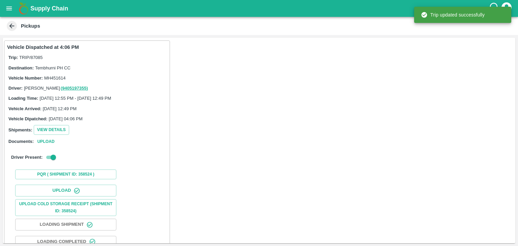
scroll to position [71, 0]
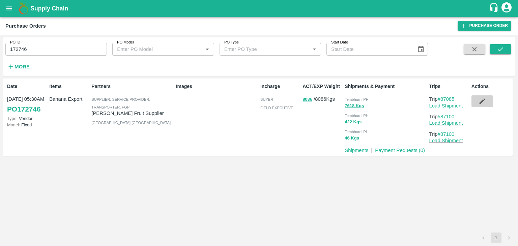
click at [486, 104] on button "button" at bounding box center [483, 100] width 22 height 11
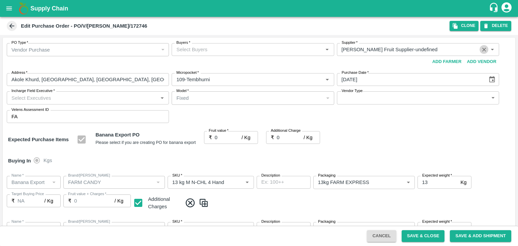
click at [485, 48] on icon "Clear" at bounding box center [484, 50] width 4 height 4
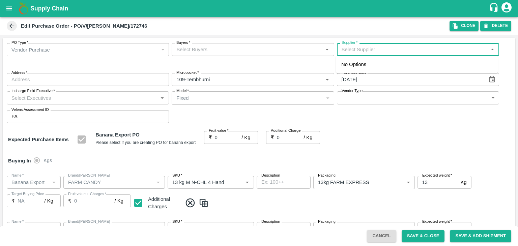
click at [382, 49] on input "Supplier   *" at bounding box center [412, 49] width 147 height 9
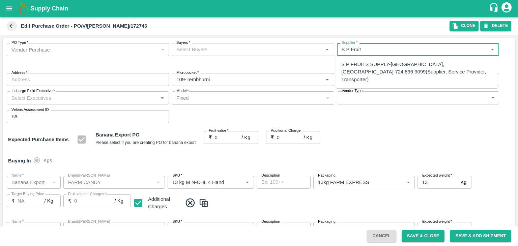
click at [375, 68] on div "S P FRUITS SUPPLY-Akole Khurd, Solapur-724 896 9099(Supplier, Service Provider,…" at bounding box center [416, 72] width 151 height 23
type input "S P FRUITS SUPPLY-Akole Khurd, Solapur-724 896 9099(Supplier, Service Provider,…"
type input "Akole Khurd, Solapur, Madha, Maharashtra"
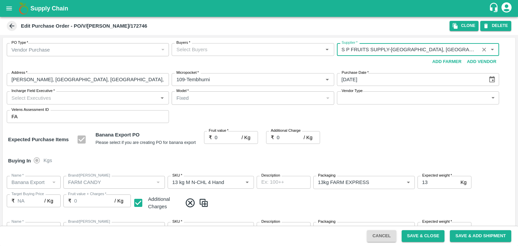
type input "S P FRUITS SUPPLY-Akole Khurd, Solapur-724 896 9099(Supplier, Service Provider,…"
click at [131, 95] on input "Incharge Field Executive   *" at bounding box center [82, 97] width 147 height 9
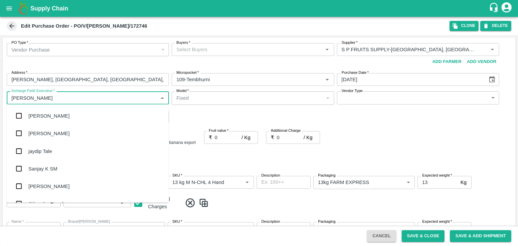
type input "[PERSON_NAME]"
click at [61, 155] on div "jaydip Tale" at bounding box center [88, 151] width 162 height 18
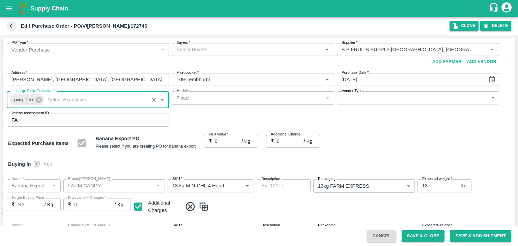
click at [343, 98] on body "Supply Chain Edit Purchase Order - PO/V/SANTOS/172746 Clone DELETE PO Type   * …" at bounding box center [259, 123] width 518 height 246
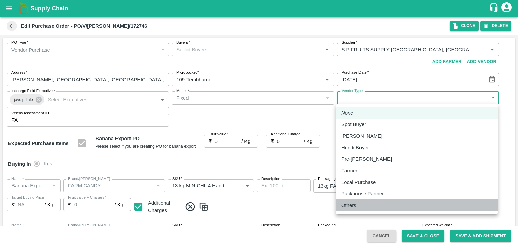
click at [350, 206] on p "Others" at bounding box center [348, 205] width 15 height 7
type input "OTHER"
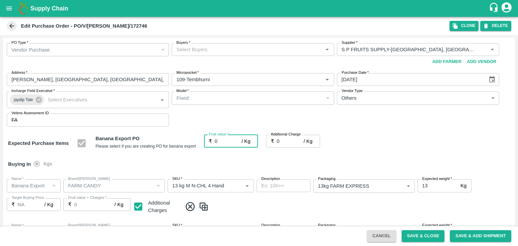
click at [220, 143] on input "0" at bounding box center [228, 141] width 27 height 13
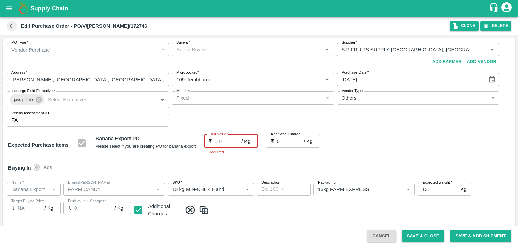
click at [222, 138] on input "Fruit value   *" at bounding box center [228, 141] width 27 height 13
type input "26"
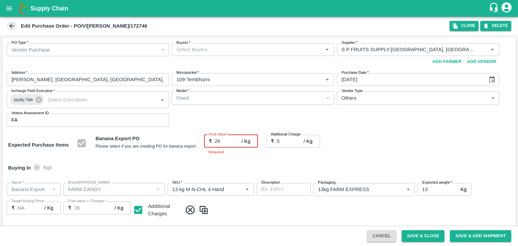
type input "26"
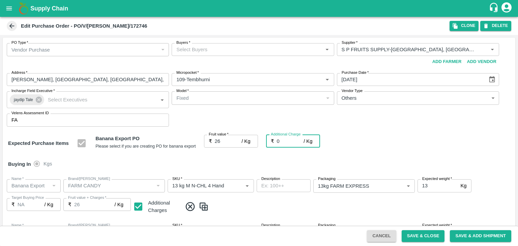
type input "2"
type input "28"
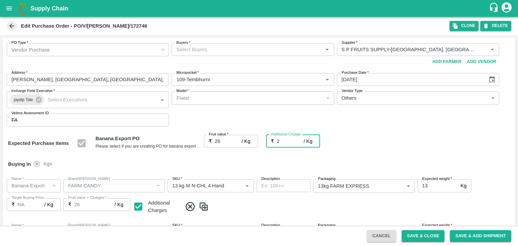
type input "28"
type input "2.7"
type input "28.7"
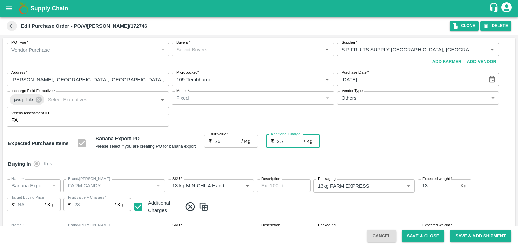
type input "28.7"
type input "2.75"
type input "28.75"
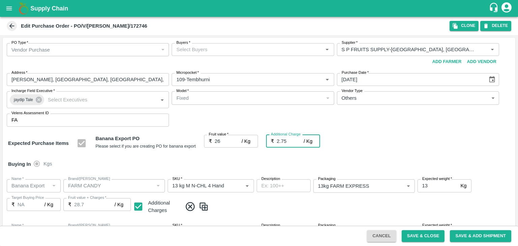
type input "28.75"
type input "2.75"
click at [244, 168] on div "Buying In Kgs" at bounding box center [259, 165] width 513 height 20
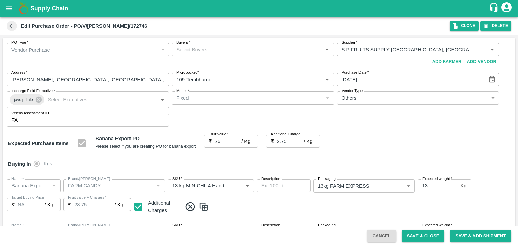
click at [235, 49] on input "Buyers   *" at bounding box center [247, 49] width 147 height 9
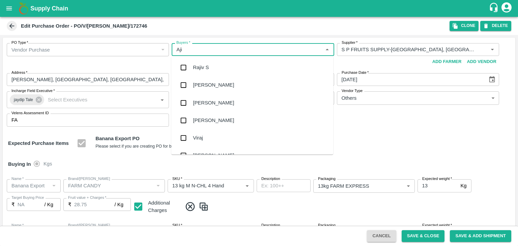
type input "Ajit"
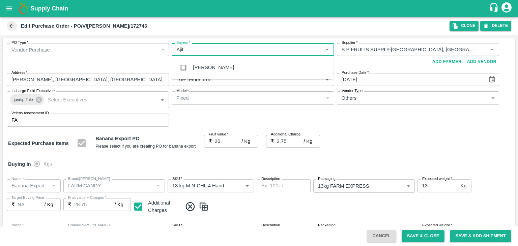
click at [220, 64] on div "[PERSON_NAME]" at bounding box center [252, 68] width 162 height 18
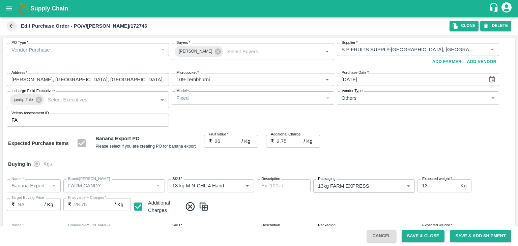
click at [374, 145] on div "Expected Purchase Items Banana Export PO Please select if you are creating PO f…" at bounding box center [259, 143] width 502 height 17
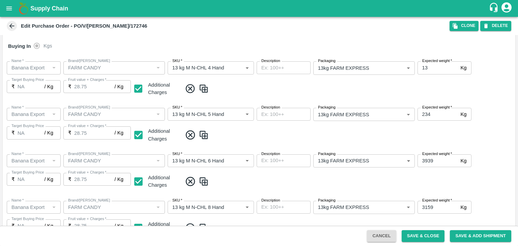
scroll to position [358, 0]
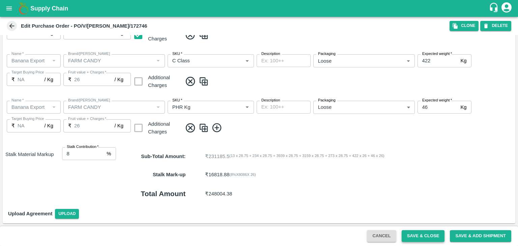
click at [431, 239] on button "Save & Close" at bounding box center [423, 236] width 43 height 12
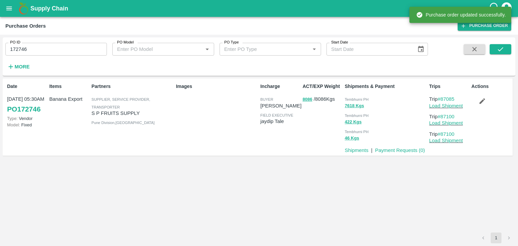
click at [58, 50] on input "172746" at bounding box center [56, 49] width 102 height 13
paste input "text"
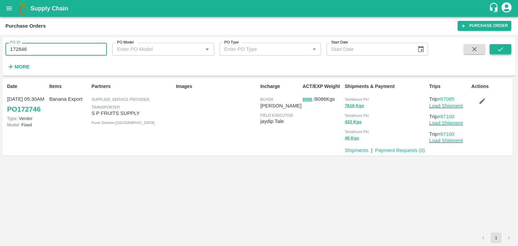
type input "172846"
click at [500, 52] on icon "submit" at bounding box center [500, 49] width 7 height 7
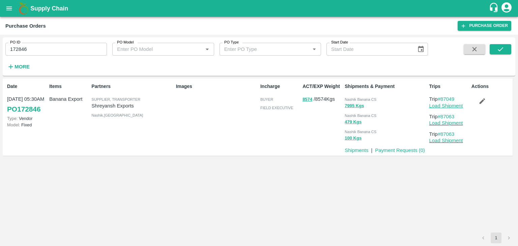
click at [449, 106] on link "Load Shipment" at bounding box center [447, 105] width 34 height 5
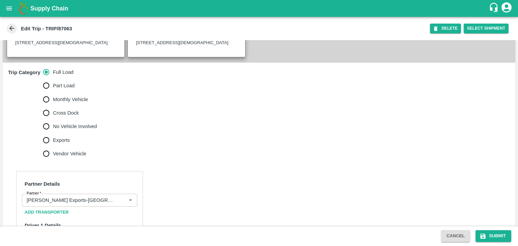
click at [80, 130] on span "No Vehicle Involved" at bounding box center [75, 126] width 44 height 7
click at [53, 133] on input "No Vehicle Involved" at bounding box center [45, 126] width 13 height 13
radio input "true"
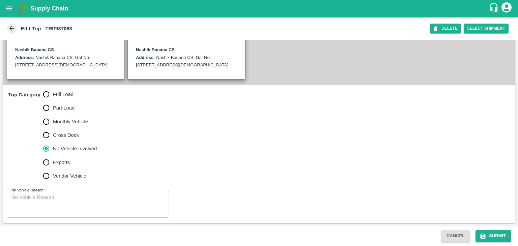
scroll to position [166, 0]
click at [74, 205] on textarea "No Vehicle Reason   *" at bounding box center [87, 204] width 153 height 21
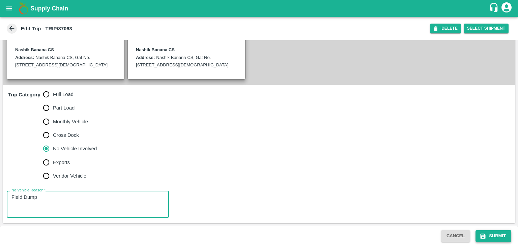
type textarea "Field Dump"
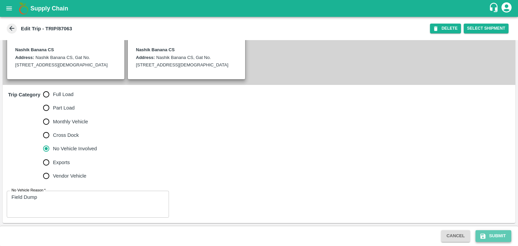
click at [494, 233] on button "Submit" at bounding box center [494, 236] width 36 height 12
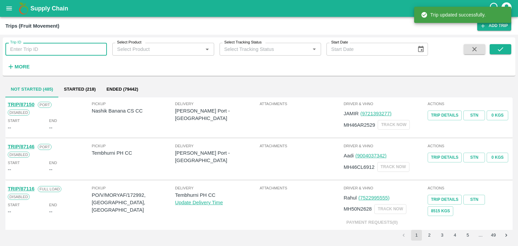
click at [63, 50] on input "Trip ID" at bounding box center [56, 49] width 102 height 13
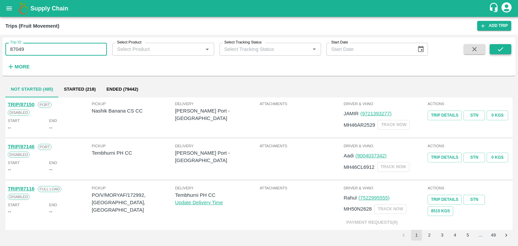
type input "87049"
click at [503, 46] on icon "submit" at bounding box center [500, 49] width 7 height 7
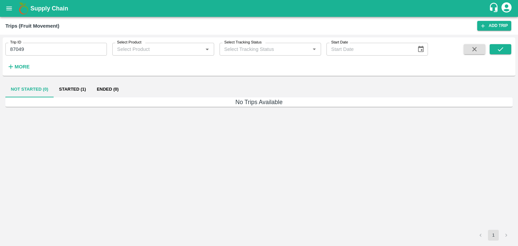
click at [75, 91] on button "Started (1)" at bounding box center [73, 89] width 38 height 16
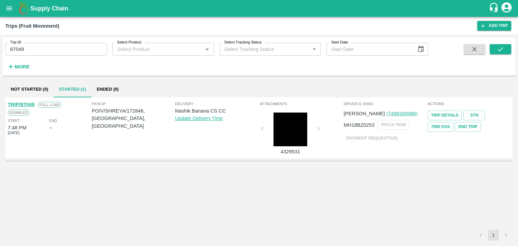
click at [23, 103] on link "TRIP/87049" at bounding box center [21, 104] width 27 height 5
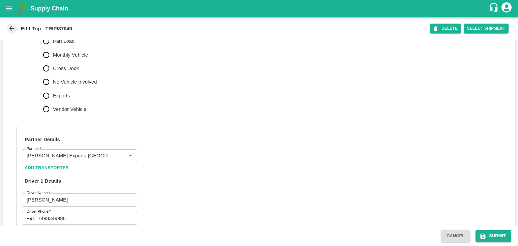
scroll to position [226, 0]
click at [119, 159] on icon "Clear" at bounding box center [122, 155] width 6 height 6
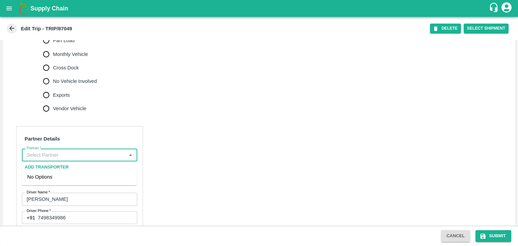
click at [112, 160] on input "Partner   *" at bounding box center [74, 155] width 100 height 9
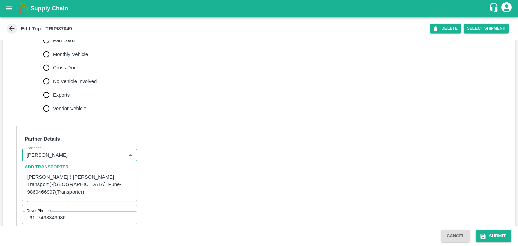
click at [78, 181] on div "Nitin Rasal ( Bhairavnath Transport )-Deulgaon, Pune-9860466997(Transporter)" at bounding box center [79, 184] width 104 height 23
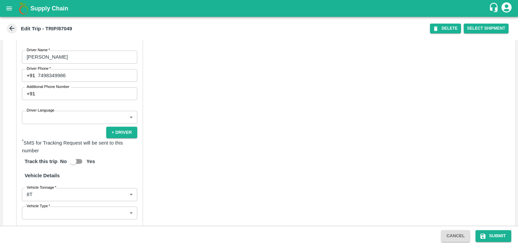
scroll to position [369, 0]
type input "Nitin Rasal ( Bhairavnath Transport )-Deulgaon, Pune-9860466997(Transporter)"
click at [53, 125] on body "Supply Chain Edit Trip - TRIP/87049 DELETE Select Shipment Trip Details Trip Ty…" at bounding box center [259, 123] width 518 height 246
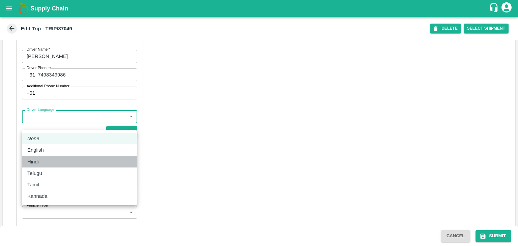
click at [44, 163] on div "Hindi" at bounding box center [79, 161] width 104 height 7
type input "hi"
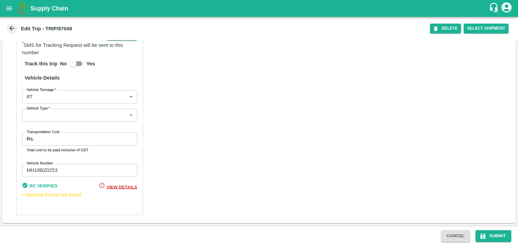
scroll to position [473, 0]
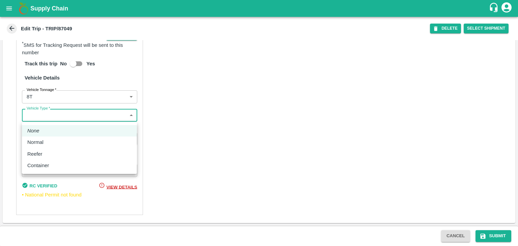
click at [38, 120] on body "Supply Chain Edit Trip - TRIP/87049 DELETE Select Shipment Trip Details Trip Ty…" at bounding box center [259, 123] width 518 height 246
click at [45, 139] on div "Normal" at bounding box center [37, 142] width 20 height 7
type input "Normal"
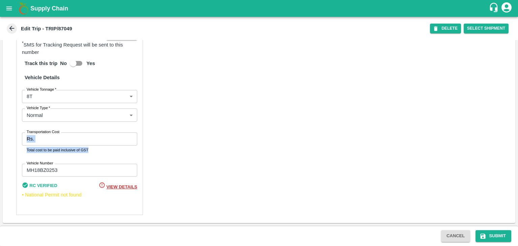
drag, startPoint x: 53, startPoint y: 155, endPoint x: 63, endPoint y: 143, distance: 16.5
click at [63, 143] on div "Partner Details Partner   * Partner Add Transporter Driver 1 Details Driver Nam…" at bounding box center [79, 50] width 127 height 330
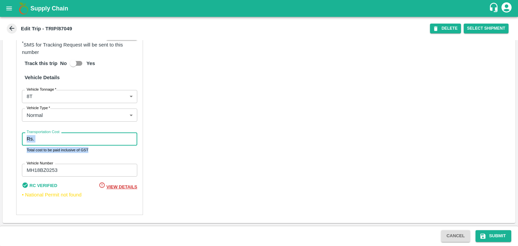
click at [63, 143] on input "Transportation Cost" at bounding box center [87, 139] width 101 height 13
type input "10000"
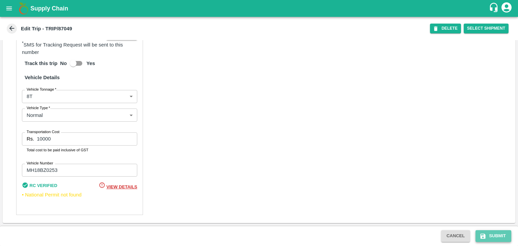
click at [499, 237] on button "Submit" at bounding box center [494, 236] width 36 height 12
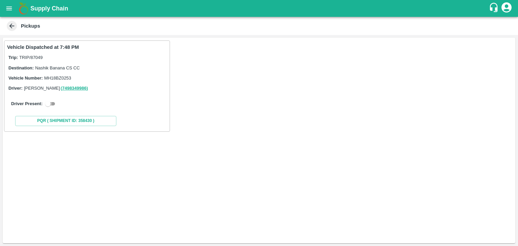
click at [53, 105] on input "checkbox" at bounding box center [48, 104] width 24 height 8
checkbox input "true"
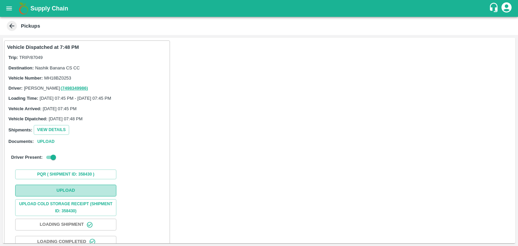
click at [85, 185] on button "Upload" at bounding box center [65, 191] width 101 height 12
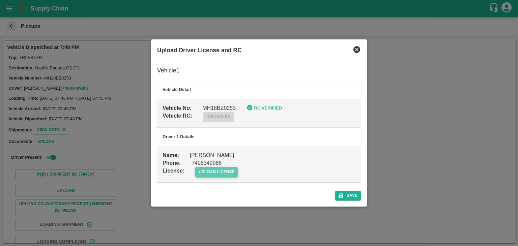
click at [206, 176] on span "upload license" at bounding box center [216, 172] width 43 height 10
click at [0, 0] on input "upload license" at bounding box center [0, 0] width 0 height 0
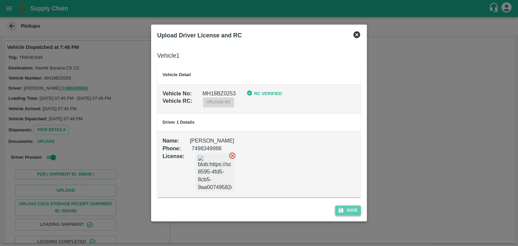
click at [346, 212] on button "Save" at bounding box center [348, 211] width 26 height 10
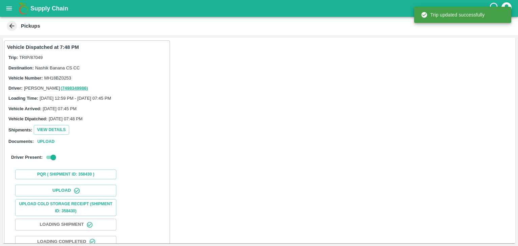
scroll to position [71, 0]
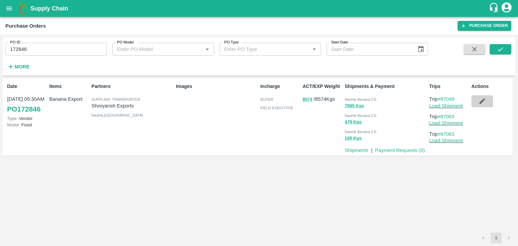
click at [483, 101] on icon "button" at bounding box center [482, 102] width 6 height 6
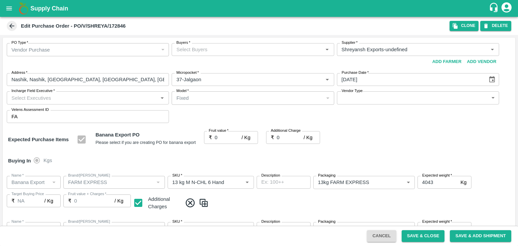
click at [200, 45] on input "Buyers   *" at bounding box center [247, 49] width 147 height 9
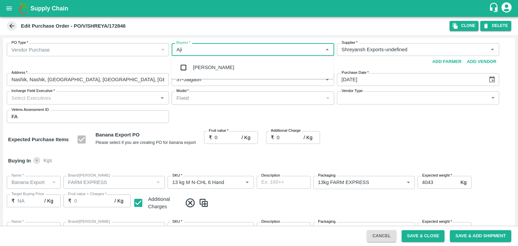
type input "Ajit"
click at [210, 65] on div "[PERSON_NAME]" at bounding box center [213, 67] width 41 height 7
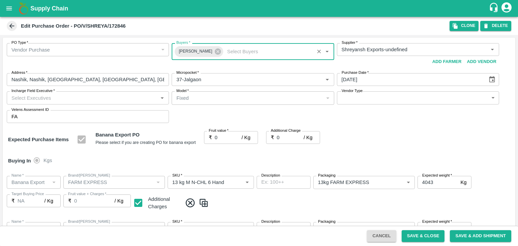
click at [105, 97] on input "Incharge Field Executive   *" at bounding box center [82, 97] width 147 height 9
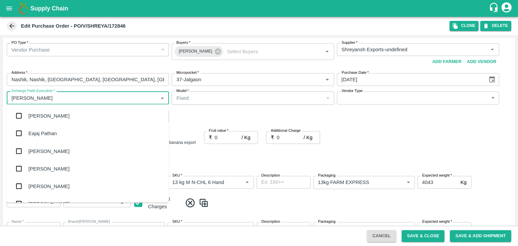
type input "[PERSON_NAME]"
click at [57, 154] on div "jaydip Tale" at bounding box center [88, 151] width 162 height 18
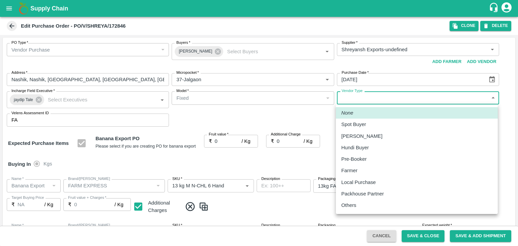
click at [349, 95] on body "Supply Chain Edit Purchase Order - PO/V/SHREYA/172846 Clone DELETE PO Type   * …" at bounding box center [259, 123] width 518 height 246
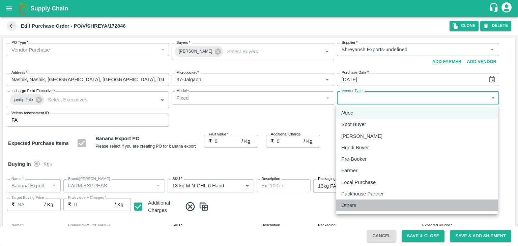
click at [355, 207] on p "Others" at bounding box center [348, 205] width 15 height 7
type input "OTHER"
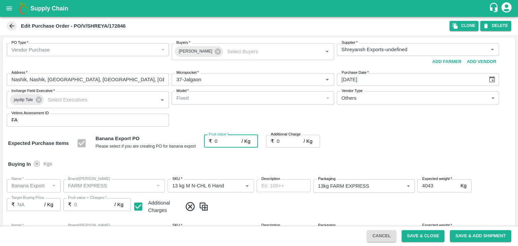
click at [223, 140] on input "0" at bounding box center [228, 141] width 27 height 13
type input "1"
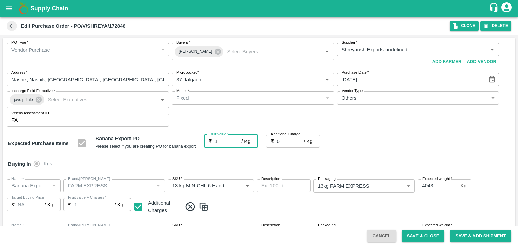
type input "1"
type input "19"
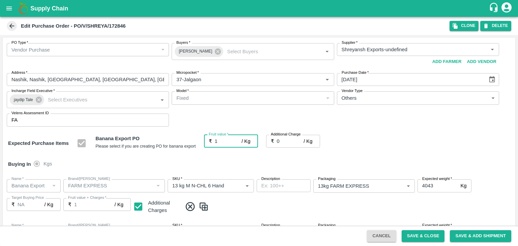
type input "19"
click at [288, 142] on input "0" at bounding box center [290, 141] width 27 height 13
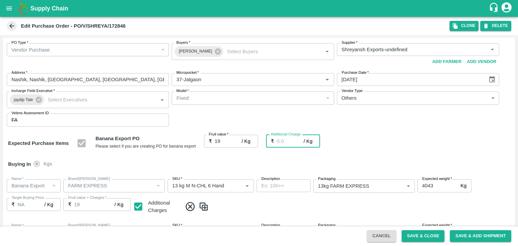
type input "2"
type input "21"
type input "2.7"
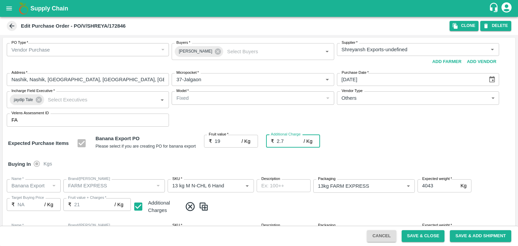
type input "21.7"
type input "2.75"
type input "21.75"
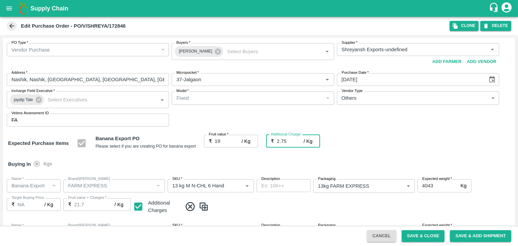
type input "21.75"
type input "2.75"
click at [286, 160] on div "Buying In Kgs" at bounding box center [259, 165] width 513 height 20
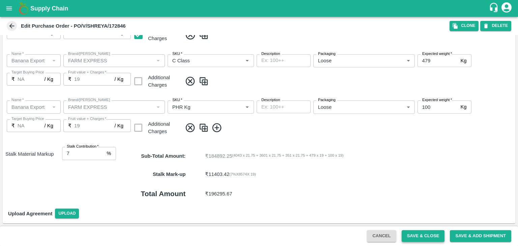
click at [428, 240] on button "Save & Close" at bounding box center [423, 236] width 43 height 12
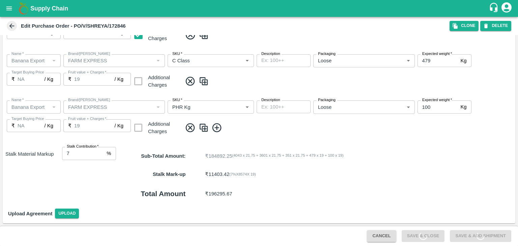
scroll to position [65, 0]
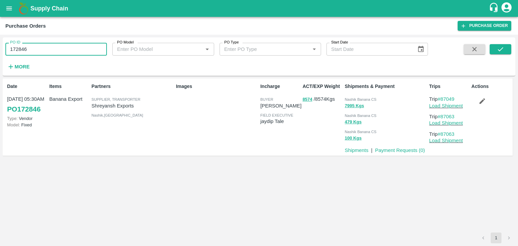
click at [44, 49] on input "172846" at bounding box center [56, 49] width 102 height 13
paste input "text"
type input "172924"
click at [506, 48] on button "submit" at bounding box center [501, 49] width 22 height 10
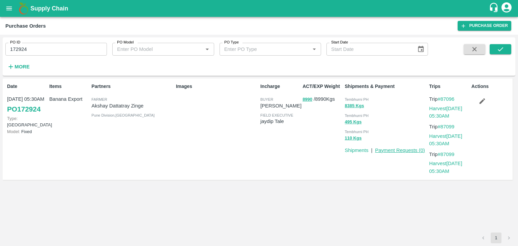
click at [391, 149] on link "Payment Requests ( 0 )" at bounding box center [400, 150] width 50 height 5
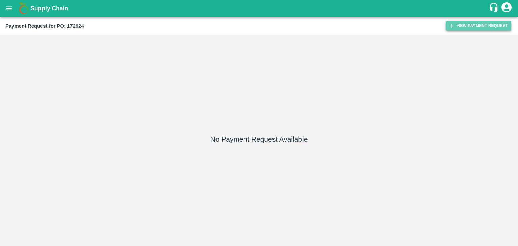
click at [476, 30] on button "New Payment Request" at bounding box center [478, 26] width 65 height 10
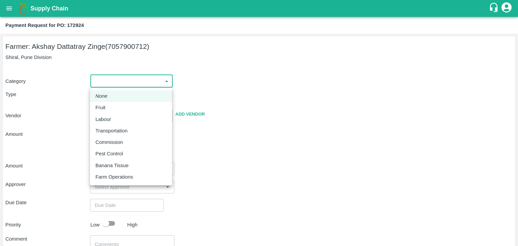
drag, startPoint x: 102, startPoint y: 85, endPoint x: 111, endPoint y: 106, distance: 23.0
click at [111, 106] on body "Supply Chain Payment Request for PO: 172924 Farmer: Akshay [PERSON_NAME] (70579…" at bounding box center [259, 123] width 518 height 246
click at [111, 106] on div "Fruit" at bounding box center [130, 107] width 71 height 7
type input "1"
type input "Akshay [PERSON_NAME] - 7057900712(Farmer)"
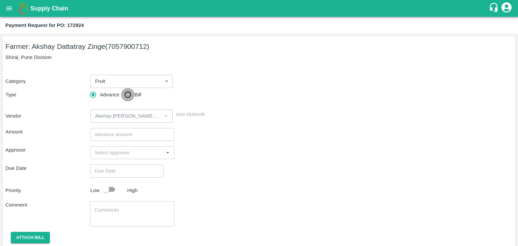
click at [128, 101] on input "Bill" at bounding box center [127, 94] width 13 height 13
radio input "true"
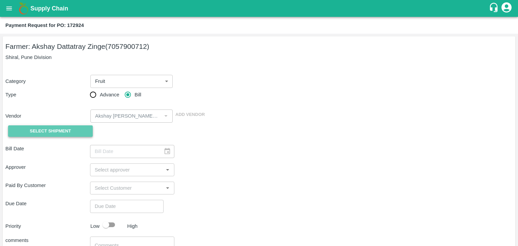
click at [59, 130] on span "Select Shipment" at bounding box center [50, 132] width 41 height 8
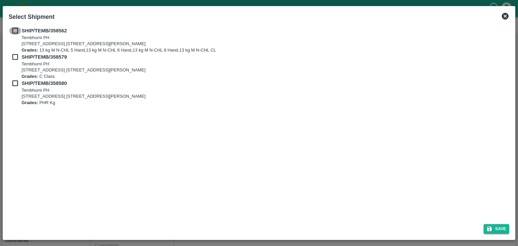
click at [13, 29] on input "checkbox" at bounding box center [15, 30] width 13 height 7
checkbox input "true"
click at [17, 58] on input "checkbox" at bounding box center [15, 56] width 13 height 7
checkbox input "true"
click at [12, 87] on input "checkbox" at bounding box center [15, 83] width 13 height 7
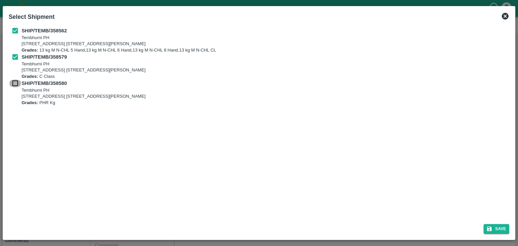
checkbox input "true"
click at [499, 231] on button "Save" at bounding box center [497, 229] width 26 height 10
type input "[DATE]"
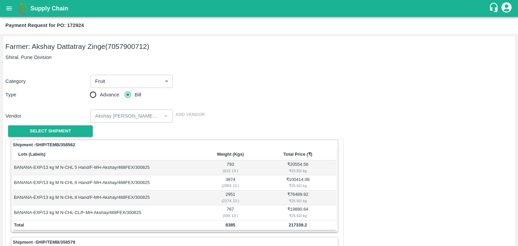
scroll to position [316, 0]
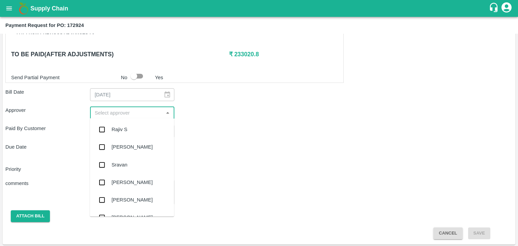
click at [110, 112] on input "input" at bounding box center [127, 113] width 70 height 9
type input "Ajit"
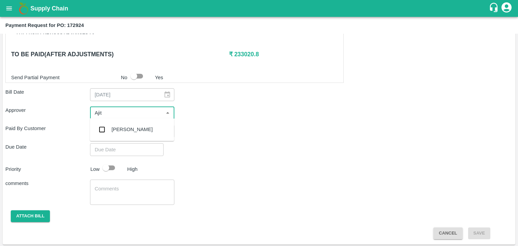
click at [123, 129] on div "[PERSON_NAME]" at bounding box center [132, 129] width 41 height 7
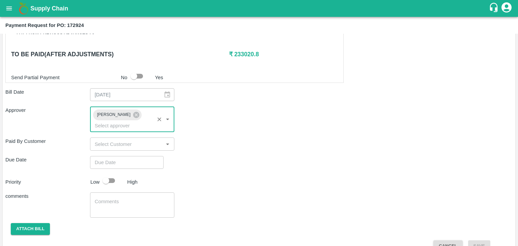
type input "DD/MM/YYYY hh:mm aa"
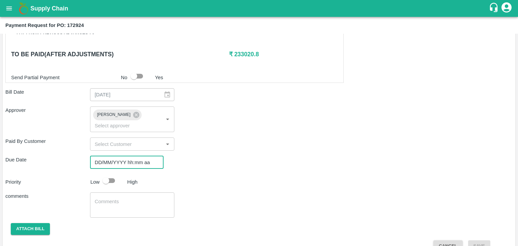
click at [135, 156] on input "DD/MM/YYYY hh:mm aa" at bounding box center [124, 162] width 69 height 13
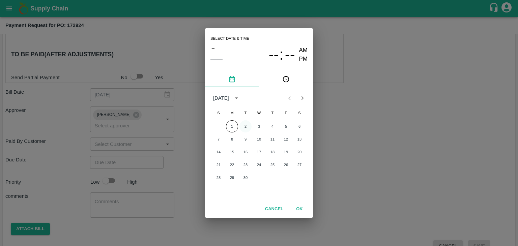
click at [246, 122] on button "2" at bounding box center [246, 126] width 12 height 12
type input "[DATE] 12:00 AM"
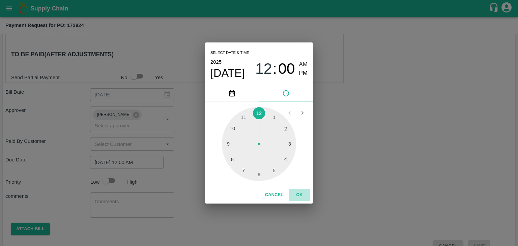
click at [302, 197] on button "OK" at bounding box center [300, 195] width 22 height 12
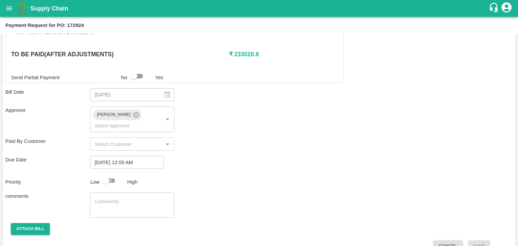
click at [119, 174] on input "checkbox" at bounding box center [106, 180] width 38 height 13
checkbox input "true"
click at [129, 204] on div "x ​" at bounding box center [132, 205] width 85 height 25
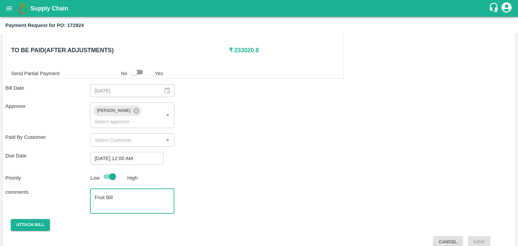
type textarea "Fruit Bill"
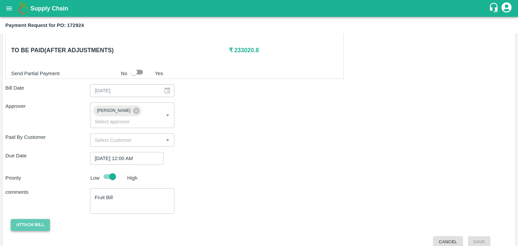
click at [22, 219] on button "Attach bill" at bounding box center [30, 225] width 39 height 12
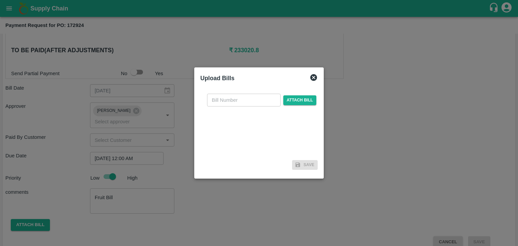
click at [259, 96] on input "text" at bounding box center [244, 100] width 74 height 13
click at [253, 101] on input "VG/25-26/046" at bounding box center [244, 100] width 74 height 13
type input "VG/25-26/105"
click at [300, 97] on span "Attach bill" at bounding box center [299, 100] width 33 height 10
click at [0, 0] on input "Attach bill" at bounding box center [0, 0] width 0 height 0
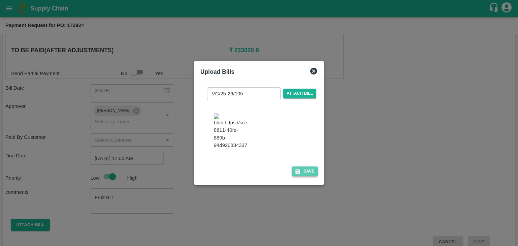
click at [307, 174] on button "Save" at bounding box center [305, 172] width 26 height 10
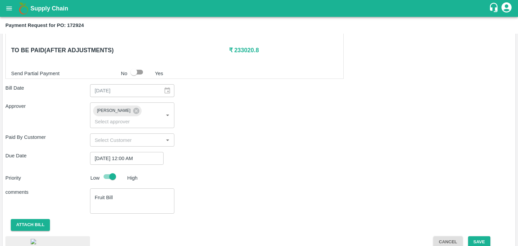
scroll to position [363, 0]
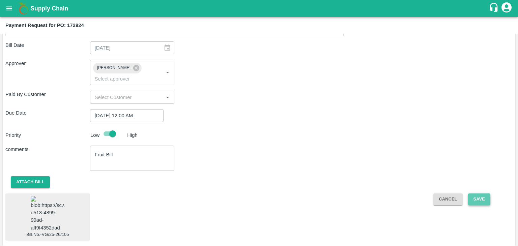
click at [485, 194] on button "Save" at bounding box center [479, 200] width 22 height 12
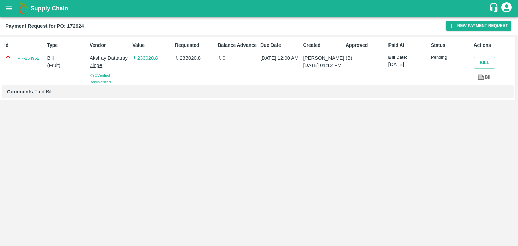
click at [8, 8] on icon "open drawer" at bounding box center [9, 8] width 6 height 4
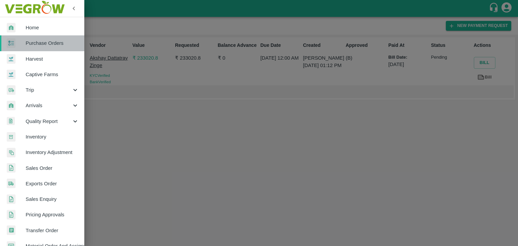
click at [50, 42] on span "Purchase Orders" at bounding box center [52, 42] width 53 height 7
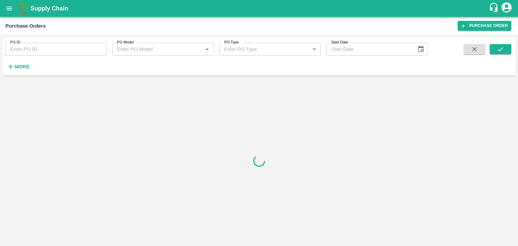
click at [66, 49] on input "PO ID" at bounding box center [56, 49] width 102 height 13
paste input "172811"
type input "172811"
click at [505, 50] on button "submit" at bounding box center [501, 49] width 22 height 10
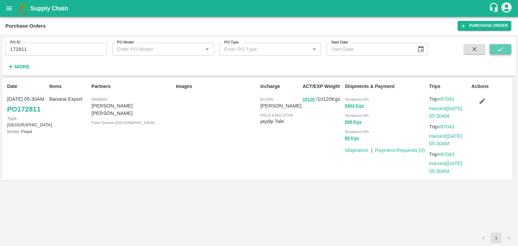
click at [505, 50] on button "submit" at bounding box center [501, 49] width 22 height 10
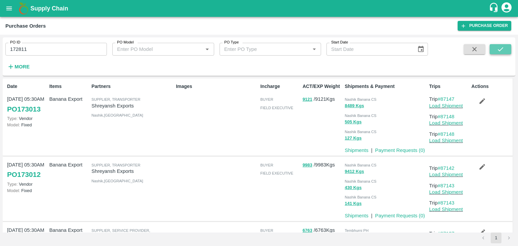
click at [502, 52] on icon "submit" at bounding box center [500, 49] width 7 height 7
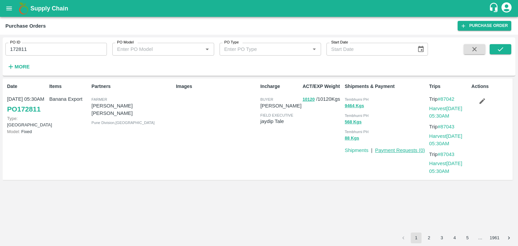
click at [390, 149] on link "Payment Requests ( 0 )" at bounding box center [400, 150] width 50 height 5
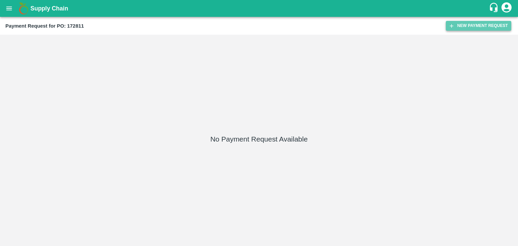
click at [462, 26] on button "New Payment Request" at bounding box center [478, 26] width 65 height 10
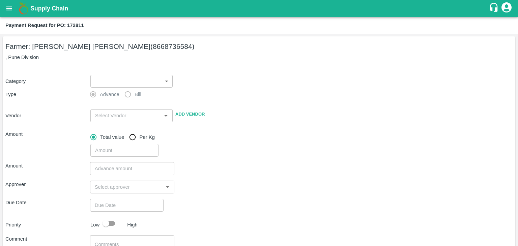
click at [86, 79] on p "Category" at bounding box center [46, 81] width 82 height 7
click at [99, 81] on body "Supply Chain Payment Request for PO: 172811 Farmer: Tejas Nagnath Lokare (86687…" at bounding box center [259, 123] width 518 height 246
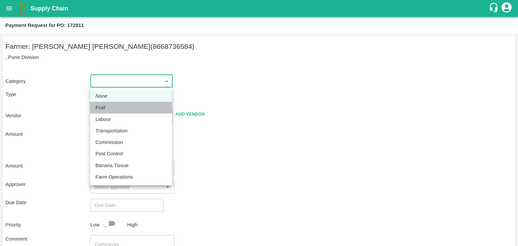
click at [118, 109] on div "Fruit" at bounding box center [130, 107] width 71 height 7
type input "1"
type input "Tejas Nagnath Lokare - 8668736584(Farmer)"
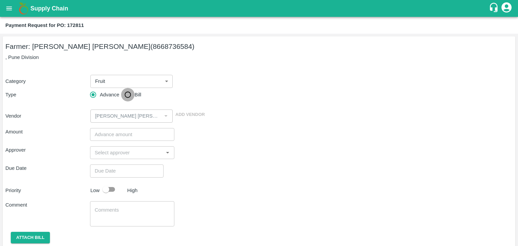
click at [129, 91] on input "Bill" at bounding box center [127, 94] width 13 height 13
radio input "true"
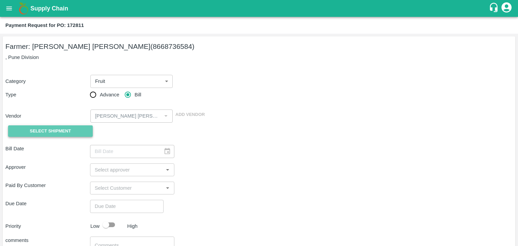
click at [66, 130] on span "Select Shipment" at bounding box center [50, 132] width 41 height 8
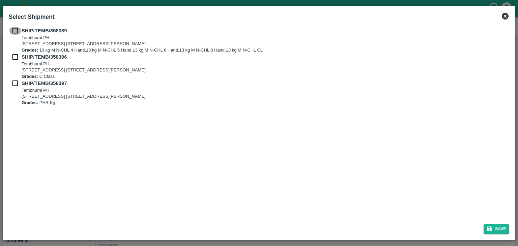
click at [13, 27] on input "checkbox" at bounding box center [15, 30] width 13 height 7
checkbox input "true"
click at [15, 57] on input "checkbox" at bounding box center [15, 56] width 13 height 7
checkbox input "true"
click at [13, 83] on input "checkbox" at bounding box center [15, 83] width 13 height 7
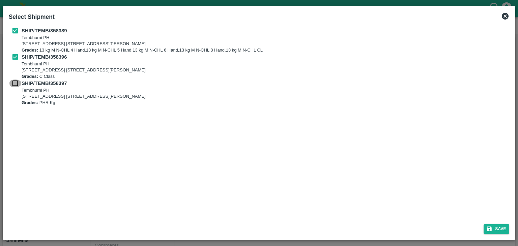
checkbox input "true"
drag, startPoint x: 489, startPoint y: 222, endPoint x: 502, endPoint y: 230, distance: 15.6
click at [502, 230] on div "Save" at bounding box center [259, 228] width 506 height 18
click at [502, 230] on button "Save" at bounding box center [497, 229] width 26 height 10
type input "[DATE]"
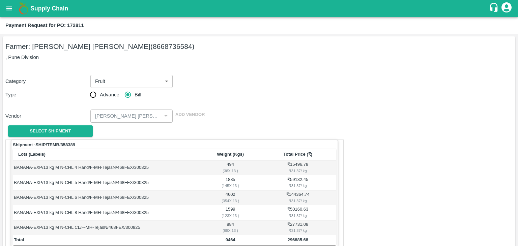
scroll to position [331, 0]
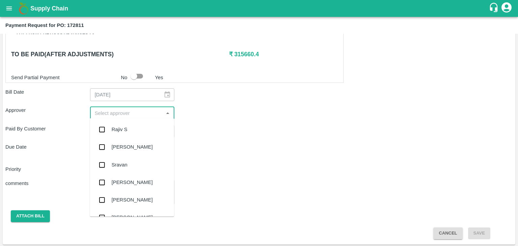
click at [133, 114] on input "input" at bounding box center [127, 113] width 70 height 9
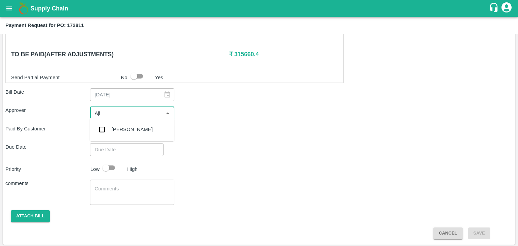
type input "Ajit"
click at [128, 130] on div "[PERSON_NAME]" at bounding box center [132, 129] width 41 height 7
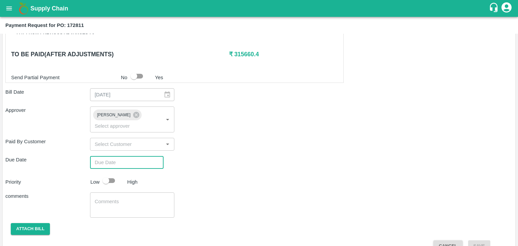
type input "DD/MM/YYYY hh:mm aa"
click at [138, 156] on input "DD/MM/YYYY hh:mm aa" at bounding box center [124, 162] width 69 height 13
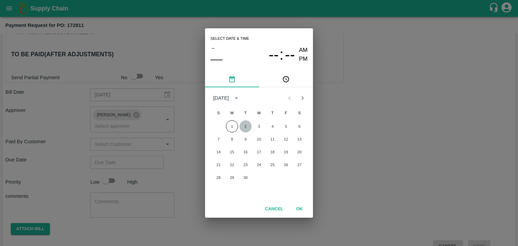
click at [247, 126] on button "2" at bounding box center [246, 126] width 12 height 12
type input "02/09/2025 12:00 AM"
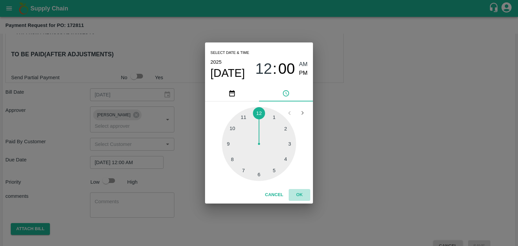
click at [303, 196] on button "OK" at bounding box center [300, 195] width 22 height 12
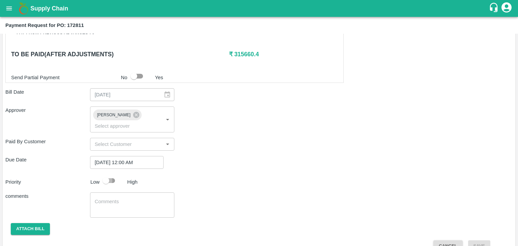
click at [114, 174] on input "checkbox" at bounding box center [106, 180] width 38 height 13
checkbox input "true"
click at [118, 198] on textarea at bounding box center [132, 205] width 75 height 14
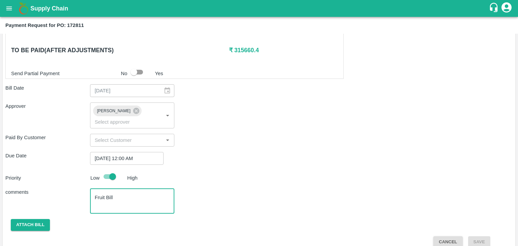
type textarea "Fruit Bill"
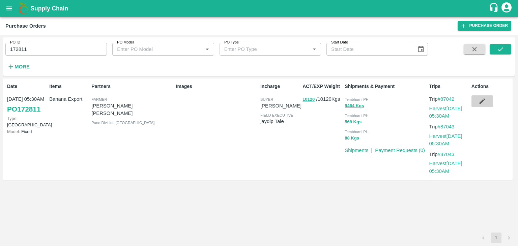
click at [486, 100] on icon "button" at bounding box center [482, 101] width 7 height 7
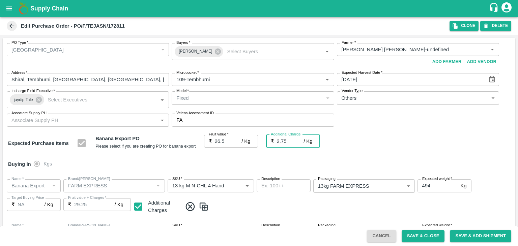
click at [293, 145] on input "2.75" at bounding box center [290, 141] width 27 height 13
type input "2"
type input "28.5"
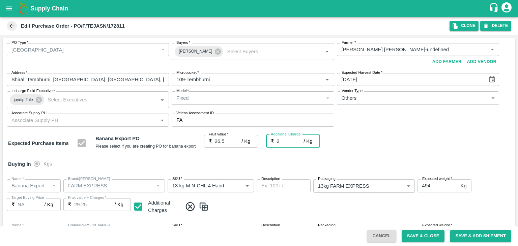
type input "28.5"
type input "26.5"
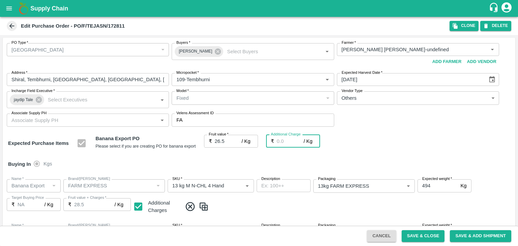
type input "26.5"
type input "0"
click at [316, 166] on div "Buying In Kgs" at bounding box center [259, 165] width 513 height 20
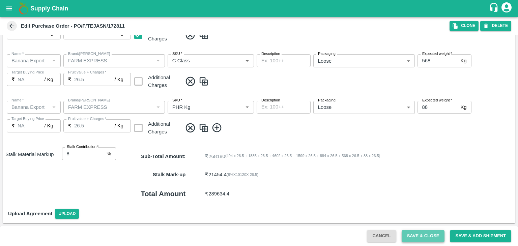
click at [426, 237] on button "Save & Close" at bounding box center [423, 236] width 43 height 12
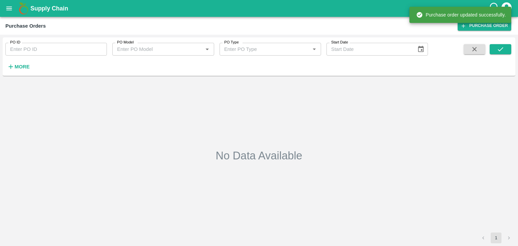
type input "172811"
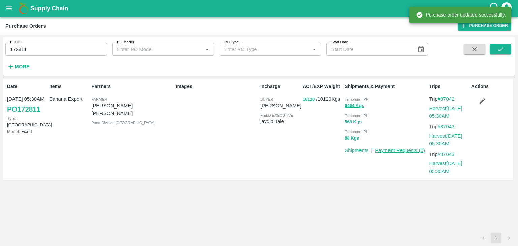
click at [397, 150] on link "Payment Requests ( 0 )" at bounding box center [400, 150] width 50 height 5
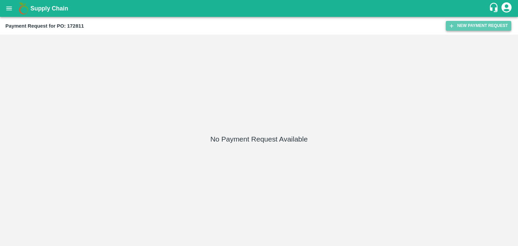
click at [477, 22] on button "New Payment Request" at bounding box center [478, 26] width 65 height 10
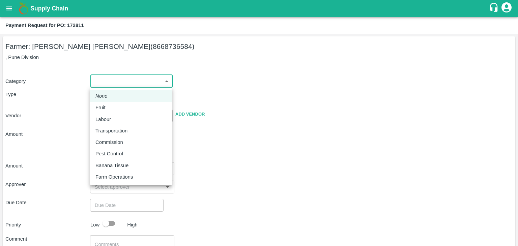
drag, startPoint x: 103, startPoint y: 84, endPoint x: 118, endPoint y: 108, distance: 28.2
click at [118, 108] on body "Supply Chain Payment Request for PO: 172811 Farmer: [PERSON_NAME] [PERSON_NAME]…" at bounding box center [259, 123] width 518 height 246
click at [118, 108] on div "Fruit" at bounding box center [130, 107] width 71 height 7
type input "1"
type input "[PERSON_NAME] [PERSON_NAME] - 8668736584([PERSON_NAME])"
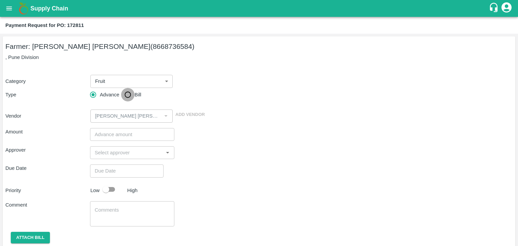
click at [134, 89] on input "Bill" at bounding box center [127, 94] width 13 height 13
radio input "true"
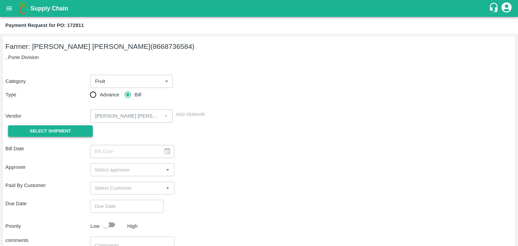
drag, startPoint x: 42, startPoint y: 139, endPoint x: 51, endPoint y: 132, distance: 12.0
click at [51, 132] on div "Select Shipment" at bounding box center [47, 131] width 85 height 17
click at [51, 132] on span "Select Shipment" at bounding box center [50, 132] width 41 height 8
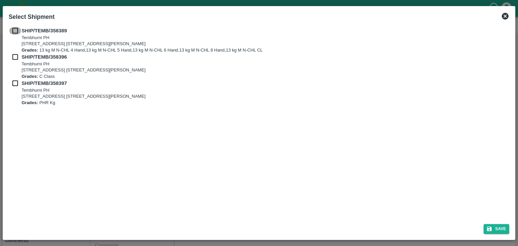
click at [15, 30] on input "checkbox" at bounding box center [15, 30] width 13 height 7
checkbox input "true"
click at [15, 56] on input "checkbox" at bounding box center [15, 56] width 13 height 7
checkbox input "true"
click at [14, 83] on input "checkbox" at bounding box center [15, 83] width 13 height 7
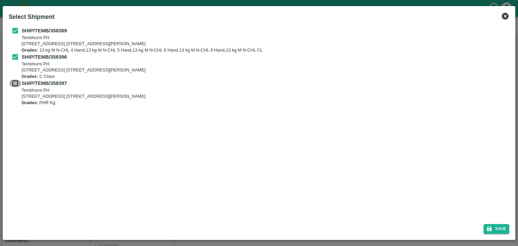
checkbox input "true"
click at [505, 229] on button "Save" at bounding box center [497, 229] width 26 height 10
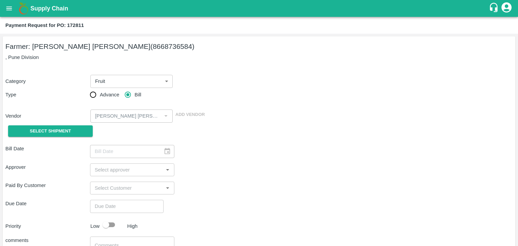
type input "30/08/2025"
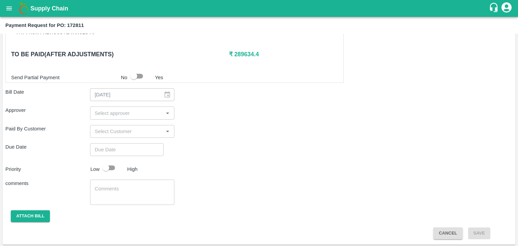
scroll to position [331, 0]
click at [126, 111] on input "input" at bounding box center [127, 113] width 70 height 9
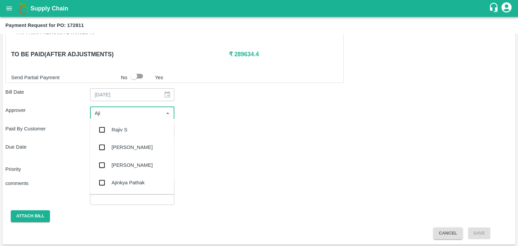
type input "Ajit"
click at [127, 127] on div "[PERSON_NAME]" at bounding box center [132, 129] width 41 height 7
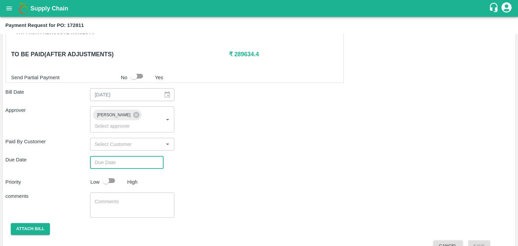
type input "DD/MM/YYYY hh:mm aa"
click at [139, 156] on input "DD/MM/YYYY hh:mm aa" at bounding box center [124, 162] width 69 height 13
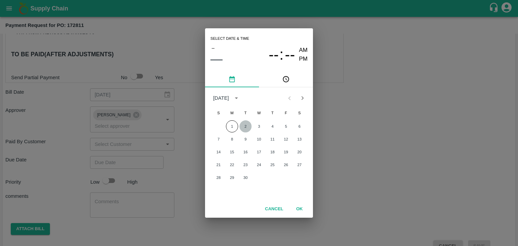
click at [243, 126] on button "2" at bounding box center [246, 126] width 12 height 12
type input "[DATE] 12:00 AM"
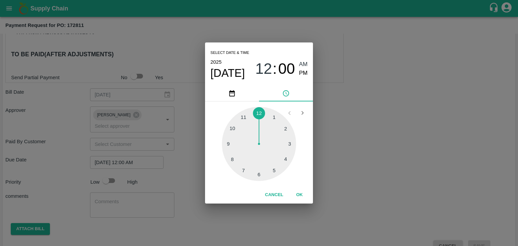
click at [304, 202] on div "Cancel OK" at bounding box center [259, 195] width 108 height 17
click at [300, 195] on button "OK" at bounding box center [300, 195] width 22 height 12
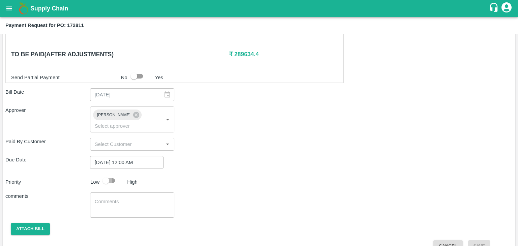
click at [111, 174] on input "checkbox" at bounding box center [106, 180] width 38 height 13
checkbox input "true"
click at [134, 198] on textarea at bounding box center [132, 205] width 75 height 14
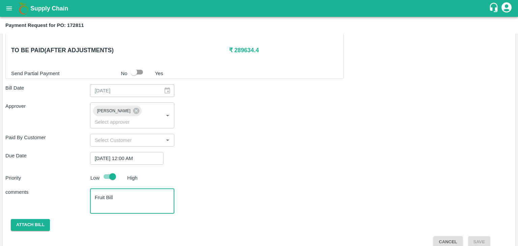
type textarea "Fruit Bill"
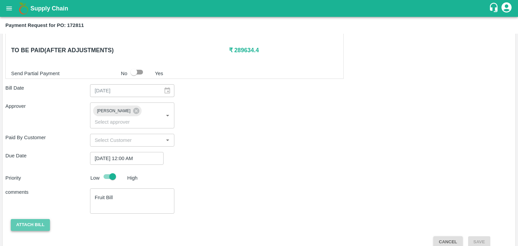
click at [31, 219] on button "Attach bill" at bounding box center [30, 225] width 39 height 12
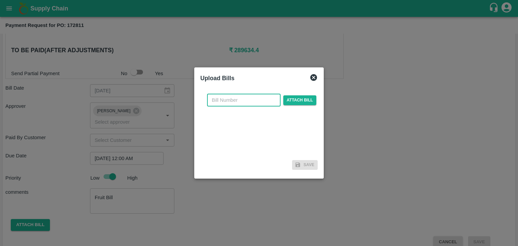
click at [250, 100] on input "text" at bounding box center [244, 100] width 74 height 13
click at [256, 99] on input "VG/25-26/046" at bounding box center [244, 100] width 74 height 13
type input "VG/25-26/106"
click at [297, 101] on span "Attach bill" at bounding box center [299, 100] width 33 height 10
click at [0, 0] on input "Attach bill" at bounding box center [0, 0] width 0 height 0
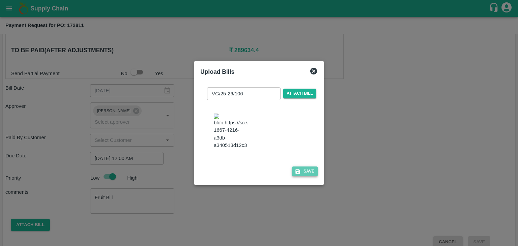
click at [303, 175] on button "Save" at bounding box center [305, 172] width 26 height 10
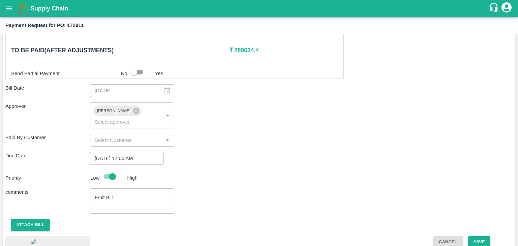
scroll to position [380, 0]
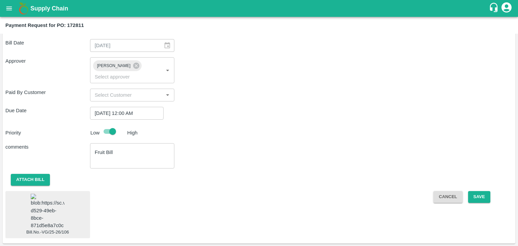
click at [49, 194] on img at bounding box center [48, 211] width 34 height 35
click at [484, 191] on button "Save" at bounding box center [479, 197] width 22 height 12
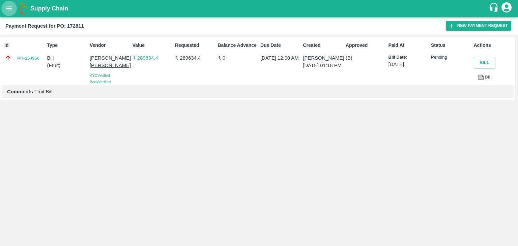
click at [6, 8] on icon "open drawer" at bounding box center [8, 8] width 7 height 7
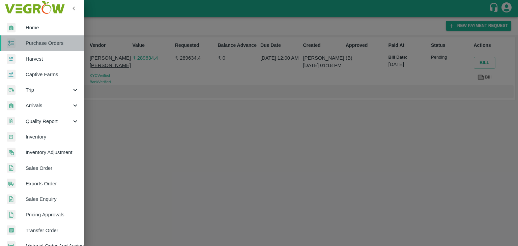
click at [53, 38] on link "Purchase Orders" at bounding box center [42, 43] width 84 height 16
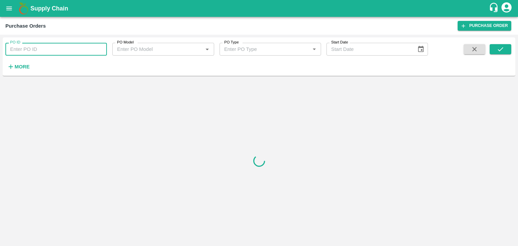
click at [74, 51] on input "PO ID" at bounding box center [56, 49] width 102 height 13
paste input "172961"
type input "172961"
click at [507, 49] on button "submit" at bounding box center [501, 49] width 22 height 10
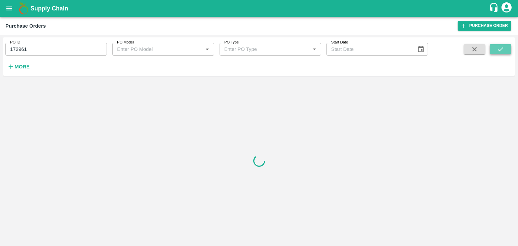
click at [507, 49] on button "submit" at bounding box center [501, 49] width 22 height 10
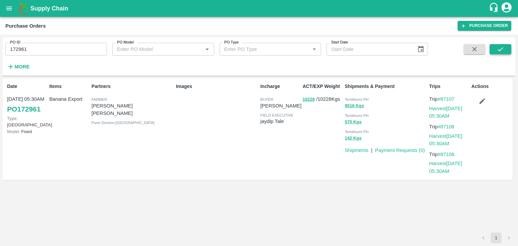
click at [507, 49] on button "submit" at bounding box center [501, 49] width 22 height 10
click at [397, 147] on p "Payment Requests ( 0 )" at bounding box center [400, 150] width 50 height 7
click at [396, 150] on link "Payment Requests ( 0 )" at bounding box center [400, 150] width 50 height 5
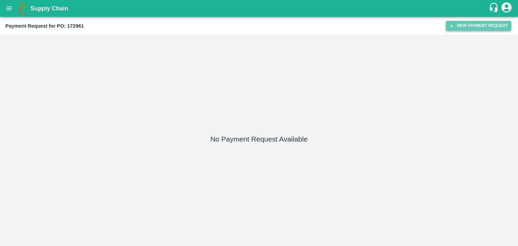
click at [487, 26] on button "New Payment Request" at bounding box center [478, 26] width 65 height 10
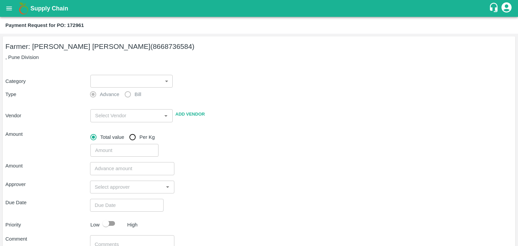
click at [92, 88] on label "Advance" at bounding box center [102, 94] width 33 height 13
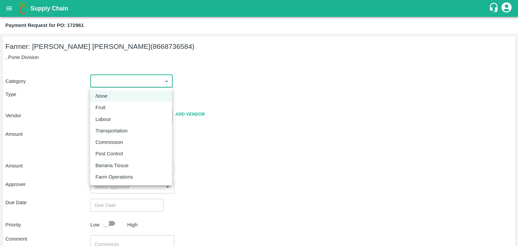
click at [98, 84] on body "Supply Chain Payment Request for PO: 172961 Farmer: Tejas Nagnath Lokare (86687…" at bounding box center [259, 123] width 518 height 246
click at [111, 105] on div "Fruit" at bounding box center [130, 107] width 71 height 7
type input "1"
type input "[PERSON_NAME] [PERSON_NAME] - 8668736584([PERSON_NAME])"
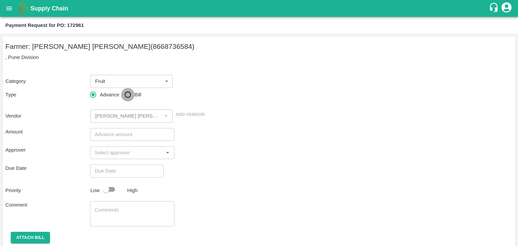
click at [127, 98] on input "Bill" at bounding box center [127, 94] width 13 height 13
radio input "true"
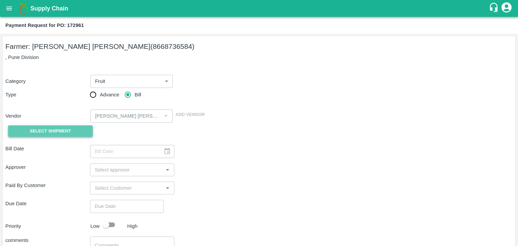
click at [54, 128] on span "Select Shipment" at bounding box center [50, 132] width 41 height 8
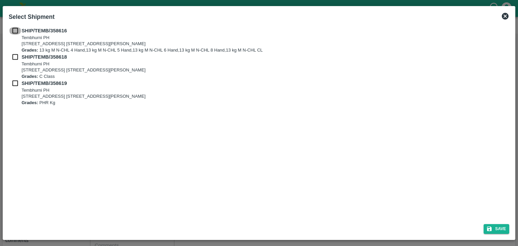
click at [15, 29] on input "checkbox" at bounding box center [15, 30] width 13 height 7
checkbox input "true"
click at [15, 53] on div "SHIP/TEMB/358616 Tembhurni PH Tembhurni PH 205, PLOT NO. E-5, YASHSHREE INDUSTR…" at bounding box center [259, 40] width 501 height 26
click at [15, 55] on input "checkbox" at bounding box center [15, 56] width 13 height 7
checkbox input "true"
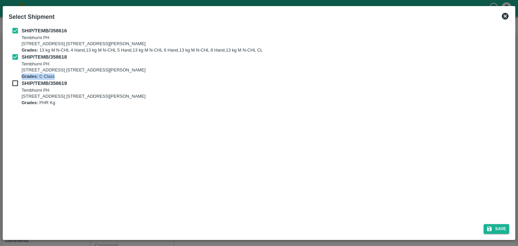
drag, startPoint x: 13, startPoint y: 78, endPoint x: 13, endPoint y: 85, distance: 6.4
click at [13, 85] on div "SHIP/TEMB/358616 Tembhurni PH Tembhurni PH 205, PLOT NO. E-5, YASHSHREE INDUSTR…" at bounding box center [259, 66] width 501 height 79
click at [13, 85] on input "checkbox" at bounding box center [15, 83] width 13 height 7
checkbox input "true"
click at [505, 232] on button "Save" at bounding box center [497, 229] width 26 height 10
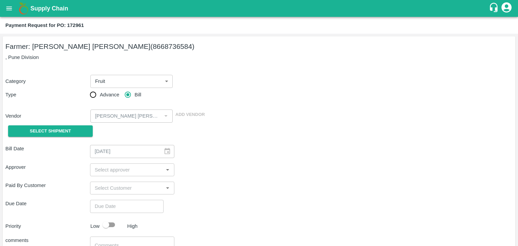
type input "[DATE]"
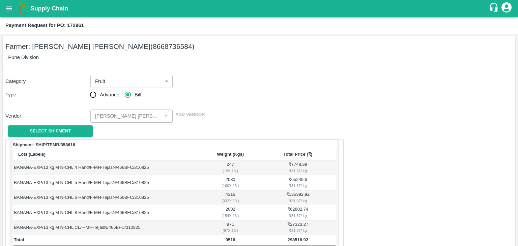
scroll to position [331, 0]
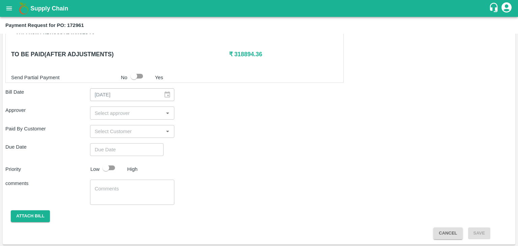
drag, startPoint x: 114, startPoint y: 105, endPoint x: 117, endPoint y: 107, distance: 4.2
click at [117, 107] on div "​" at bounding box center [132, 113] width 85 height 13
click at [117, 109] on input "input" at bounding box center [127, 113] width 70 height 9
type input "Ajit"
click at [129, 129] on div "[PERSON_NAME]" at bounding box center [132, 129] width 41 height 7
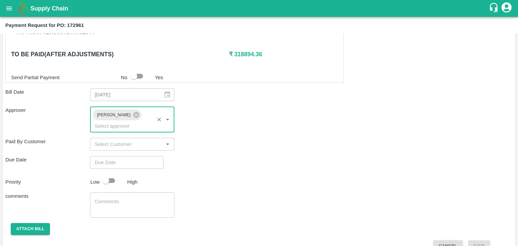
type input "DD/MM/YYYY hh:mm aa"
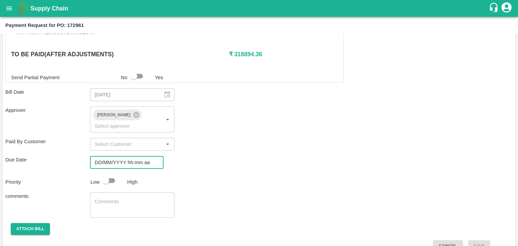
click at [139, 156] on input "DD/MM/YYYY hh:mm aa" at bounding box center [124, 162] width 69 height 13
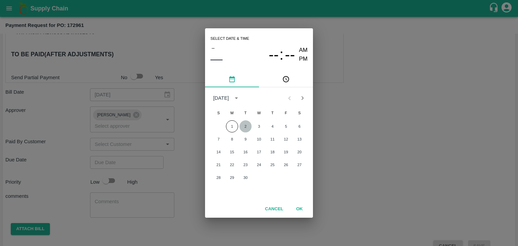
click at [247, 126] on button "2" at bounding box center [246, 126] width 12 height 12
type input "02/09/2025 12:00 AM"
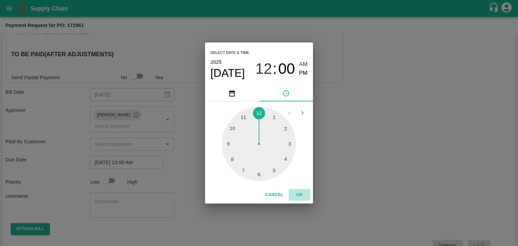
click at [301, 196] on button "OK" at bounding box center [300, 195] width 22 height 12
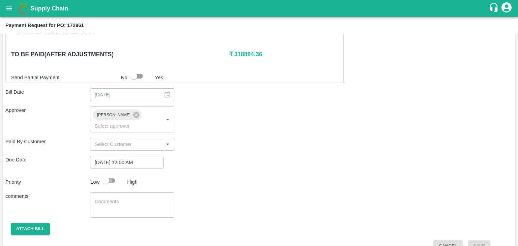
click at [112, 174] on input "checkbox" at bounding box center [106, 180] width 38 height 13
checkbox input "true"
click at [128, 198] on textarea at bounding box center [132, 205] width 75 height 14
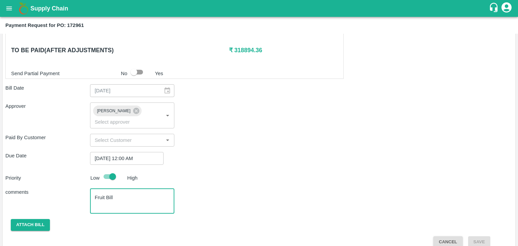
type textarea "Fruit Bill"
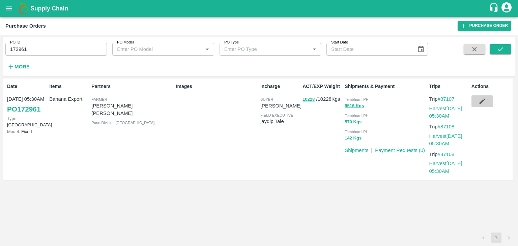
click at [483, 105] on icon "button" at bounding box center [482, 101] width 7 height 7
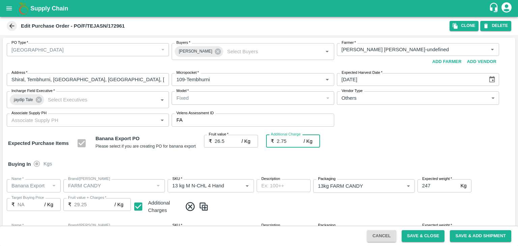
click at [297, 140] on input "2.75" at bounding box center [290, 141] width 27 height 13
type input "2"
type input "28.5"
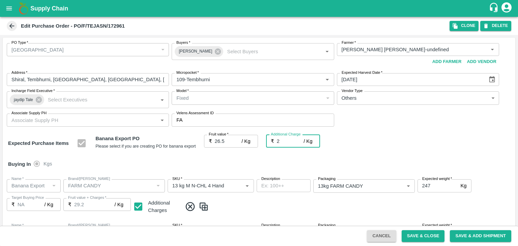
type input "28.5"
type input "26.5"
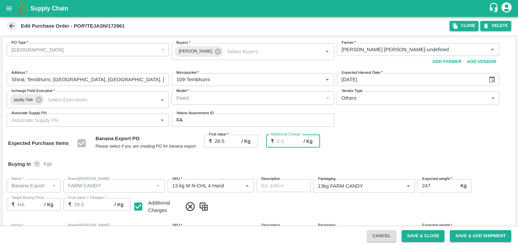
type input "26.5"
type input "0"
click at [420, 239] on button "Save & Close" at bounding box center [423, 236] width 43 height 12
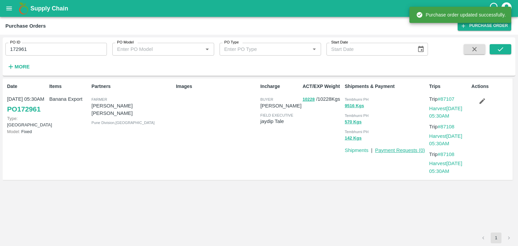
click at [401, 148] on link "Payment Requests ( 0 )" at bounding box center [400, 150] width 50 height 5
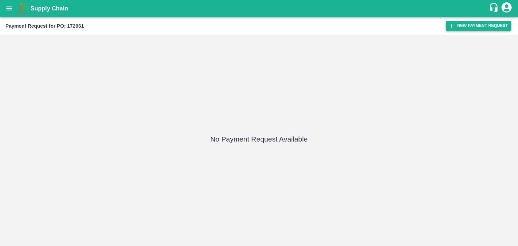
click at [476, 30] on button "New Payment Request" at bounding box center [478, 26] width 65 height 10
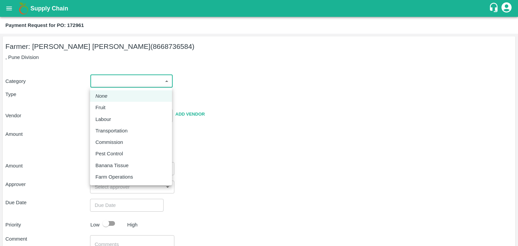
drag, startPoint x: 108, startPoint y: 83, endPoint x: 115, endPoint y: 110, distance: 28.2
click at [115, 110] on body "Supply Chain Payment Request for PO: 172961 Farmer: [PERSON_NAME] [PERSON_NAME]…" at bounding box center [259, 123] width 518 height 246
click at [115, 110] on div "Fruit" at bounding box center [130, 107] width 71 height 7
type input "1"
type input "Tejas Nagnath Lokare - 8668736584(Farmer)"
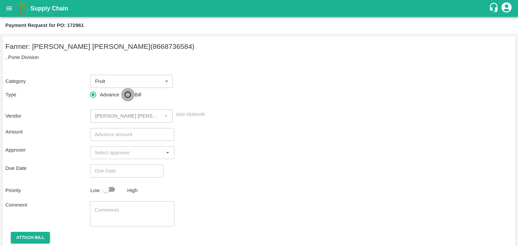
click at [126, 97] on input "Bill" at bounding box center [127, 94] width 13 height 13
radio input "true"
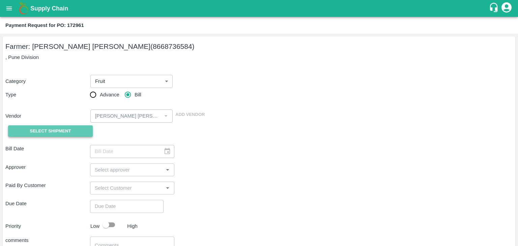
click at [60, 133] on span "Select Shipment" at bounding box center [50, 132] width 41 height 8
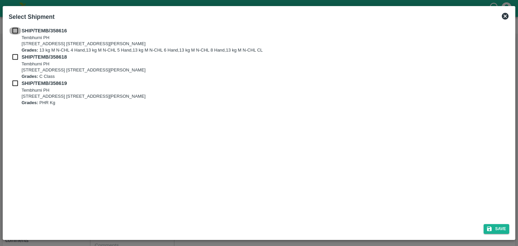
click at [12, 28] on input "checkbox" at bounding box center [15, 30] width 13 height 7
checkbox input "true"
drag, startPoint x: 15, startPoint y: 63, endPoint x: 13, endPoint y: 54, distance: 8.5
click at [13, 54] on div "SHIP/TEMB/358618 Tembhurni PH Tembhurni PH 205, PLOT NO. E-5, YASHSHREE INDUSTR…" at bounding box center [259, 66] width 501 height 26
click at [13, 54] on input "checkbox" at bounding box center [15, 56] width 13 height 7
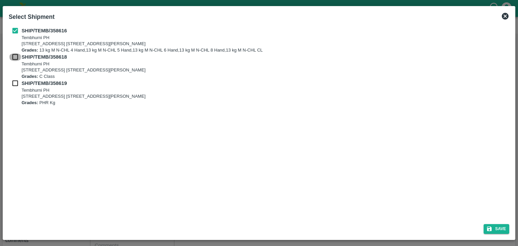
checkbox input "true"
click at [13, 81] on input "checkbox" at bounding box center [15, 83] width 13 height 7
checkbox input "true"
click at [500, 228] on button "Save" at bounding box center [497, 229] width 26 height 10
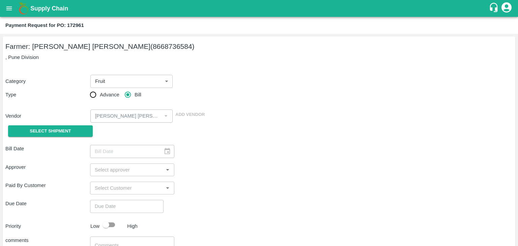
type input "[DATE]"
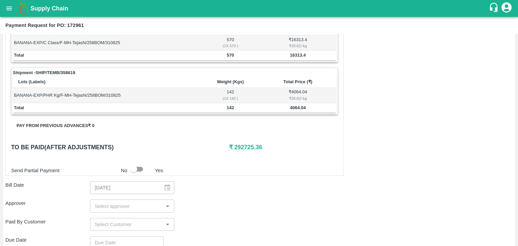
scroll to position [331, 0]
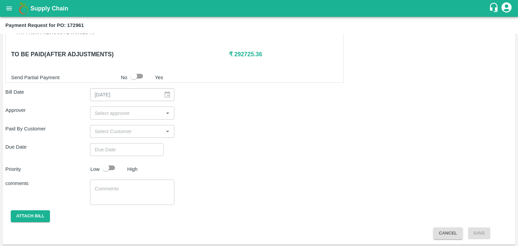
click at [131, 116] on div "​" at bounding box center [132, 113] width 85 height 13
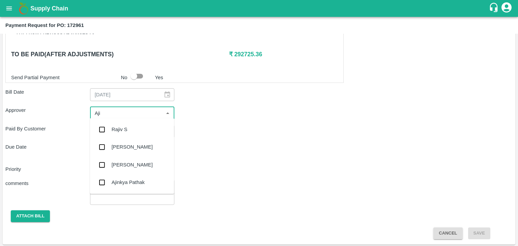
type input "Ajit"
click at [127, 128] on div "[PERSON_NAME]" at bounding box center [132, 129] width 41 height 7
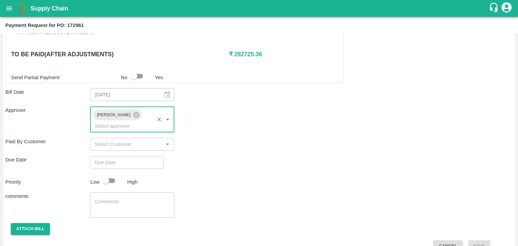
type input "DD/MM/YYYY hh:mm aa"
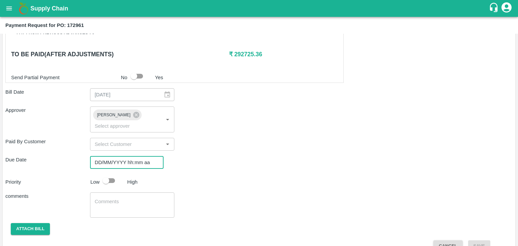
click at [140, 156] on input "DD/MM/YYYY hh:mm aa" at bounding box center [124, 162] width 69 height 13
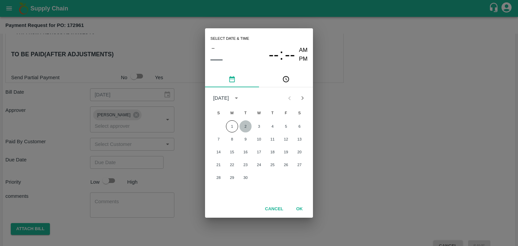
click at [249, 128] on button "2" at bounding box center [246, 126] width 12 height 12
type input "02/09/2025 12:00 AM"
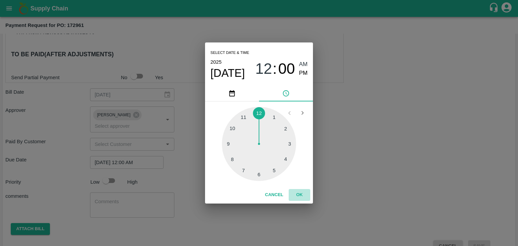
click at [305, 195] on button "OK" at bounding box center [300, 195] width 22 height 12
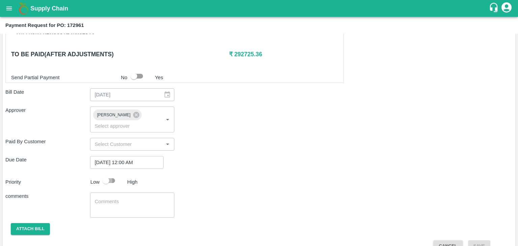
click at [113, 174] on input "checkbox" at bounding box center [106, 180] width 38 height 13
checkbox input "true"
click at [130, 198] on textarea at bounding box center [132, 205] width 75 height 14
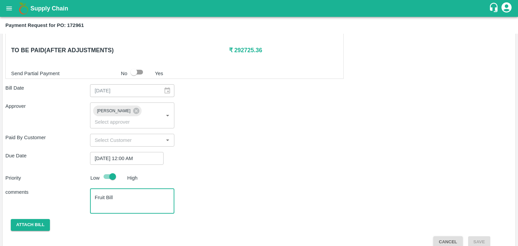
type textarea "Fruit Bill"
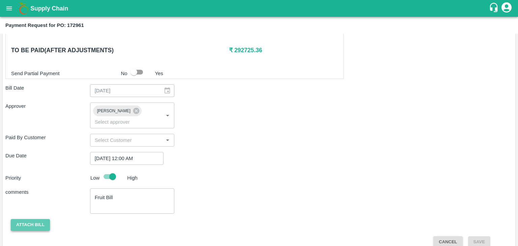
click at [27, 219] on button "Attach bill" at bounding box center [30, 225] width 39 height 12
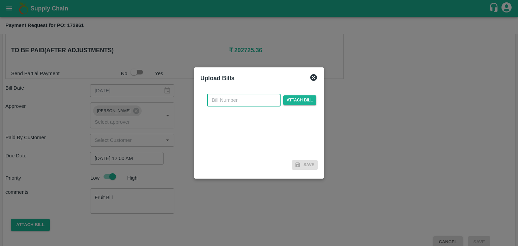
click at [237, 103] on input "text" at bounding box center [244, 100] width 74 height 13
click at [255, 105] on input "VG/25-26/046" at bounding box center [244, 100] width 74 height 13
type input "VG/25-26/107"
click at [297, 97] on span "Attach bill" at bounding box center [299, 100] width 33 height 10
click at [0, 0] on input "Attach bill" at bounding box center [0, 0] width 0 height 0
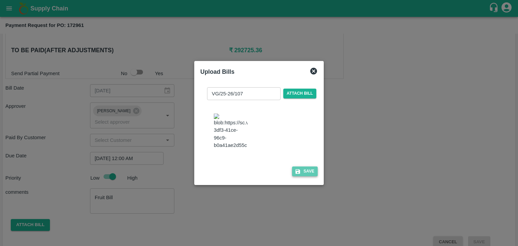
click at [303, 176] on button "Save" at bounding box center [305, 172] width 26 height 10
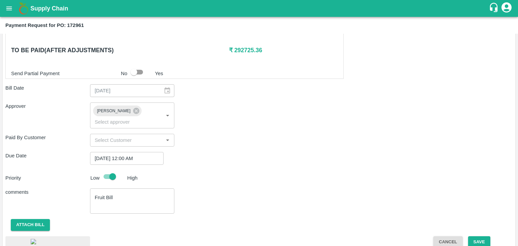
scroll to position [381, 0]
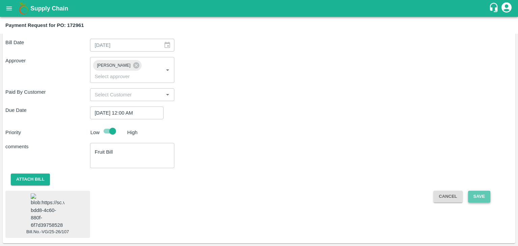
click at [483, 191] on button "Save" at bounding box center [479, 197] width 22 height 12
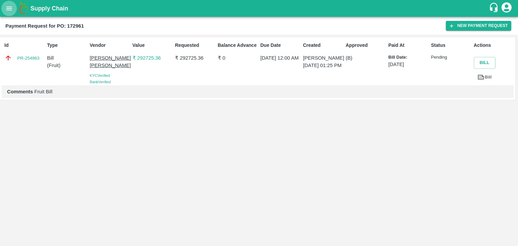
click at [3, 11] on button "open drawer" at bounding box center [9, 9] width 16 height 16
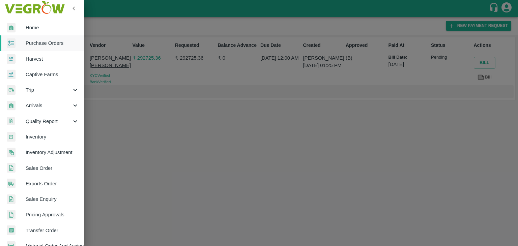
click at [54, 41] on span "Purchase Orders" at bounding box center [52, 42] width 53 height 7
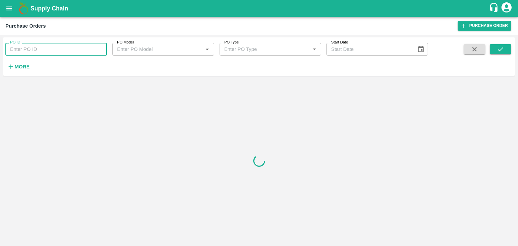
click at [86, 52] on input "PO ID" at bounding box center [56, 49] width 102 height 13
paste input "172981"
type input "172981"
click at [502, 48] on icon "submit" at bounding box center [500, 49] width 7 height 7
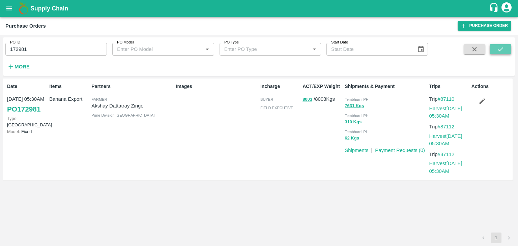
click at [502, 48] on icon "submit" at bounding box center [500, 49] width 7 height 7
click at [394, 151] on link "Payment Requests ( 0 )" at bounding box center [400, 150] width 50 height 5
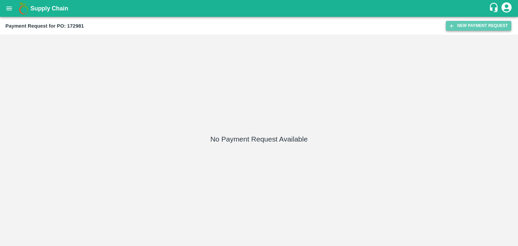
click at [480, 25] on button "New Payment Request" at bounding box center [478, 26] width 65 height 10
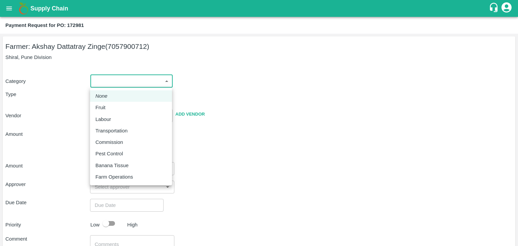
drag, startPoint x: 104, startPoint y: 82, endPoint x: 111, endPoint y: 106, distance: 25.2
click at [111, 106] on body "Supply Chain Payment Request for PO: 172981 Farmer: Akshay Dattatray Zinge (705…" at bounding box center [259, 123] width 518 height 246
click at [111, 106] on div "Fruit" at bounding box center [130, 107] width 71 height 7
type input "1"
type input "Akshay Dattatray Zinge - 7057900712(Farmer)"
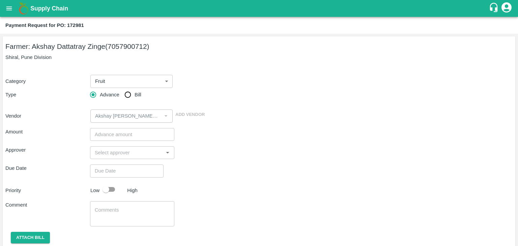
click at [120, 100] on div "Advance Bill" at bounding box center [132, 94] width 85 height 13
click at [123, 99] on input "Bill" at bounding box center [127, 94] width 13 height 13
radio input "true"
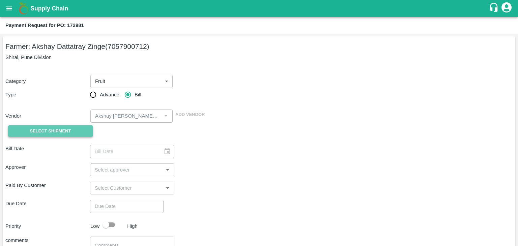
click at [61, 131] on span "Select Shipment" at bounding box center [50, 132] width 41 height 8
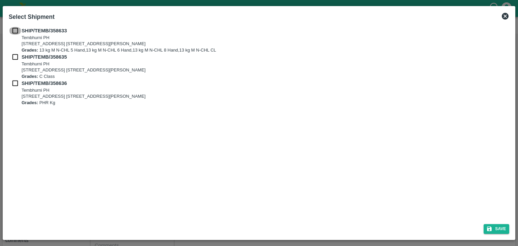
click at [16, 29] on input "checkbox" at bounding box center [15, 30] width 13 height 7
checkbox input "true"
click at [17, 53] on div "SHIP/TEMB/358633 Tembhurni PH Tembhurni PH 205, PLOT NO. E-5, YASHSHREE INDUSTR…" at bounding box center [259, 40] width 501 height 26
click at [15, 56] on input "checkbox" at bounding box center [15, 56] width 13 height 7
checkbox input "true"
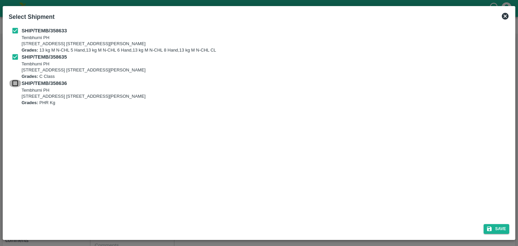
click at [15, 80] on input "checkbox" at bounding box center [15, 83] width 13 height 7
checkbox input "true"
drag, startPoint x: 506, startPoint y: 239, endPoint x: 505, endPoint y: 229, distance: 10.5
click at [505, 229] on div "Select Shipment SHIP/TEMB/358633 Tembhurni PH Tembhurni PH 205, PLOT NO. E-5, Y…" at bounding box center [259, 123] width 513 height 234
click at [505, 229] on button "Save" at bounding box center [497, 229] width 26 height 10
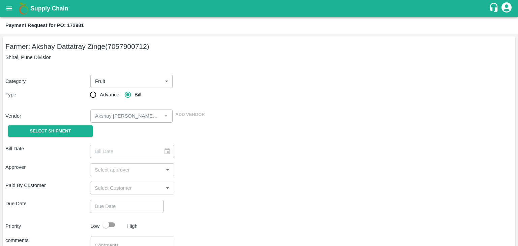
type input "[DATE]"
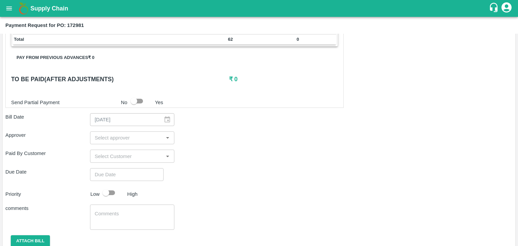
scroll to position [316, 0]
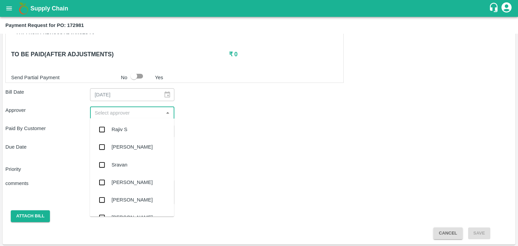
click at [103, 114] on input "input" at bounding box center [127, 113] width 70 height 9
type input "Ajit"
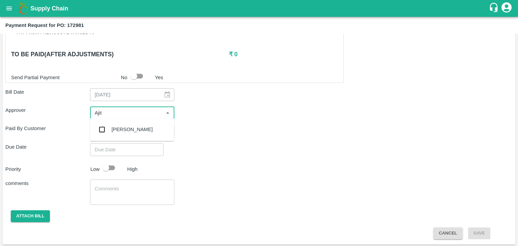
click at [130, 130] on div "[PERSON_NAME]" at bounding box center [132, 129] width 41 height 7
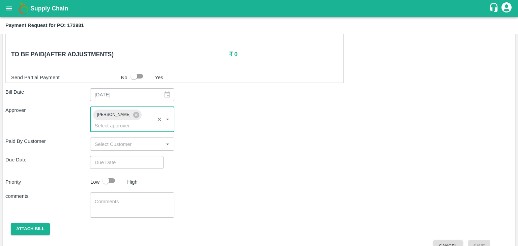
type input "DD/MM/YYYY hh:mm aa"
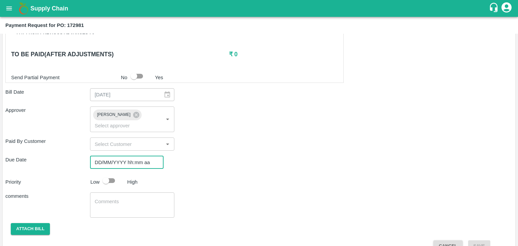
click at [142, 156] on input "DD/MM/YYYY hh:mm aa" at bounding box center [124, 162] width 69 height 13
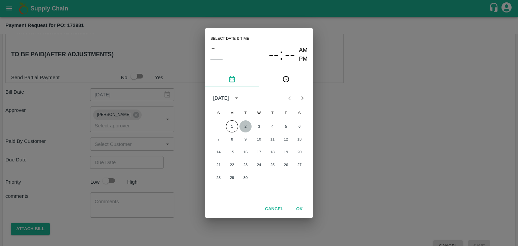
click at [245, 127] on button "2" at bounding box center [246, 126] width 12 height 12
type input "02/09/2025 12:00 AM"
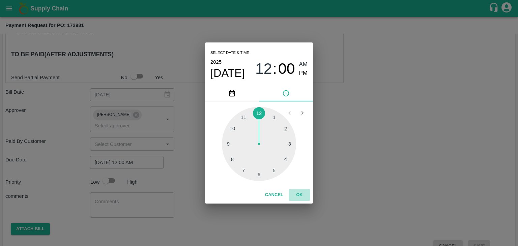
click at [298, 190] on button "OK" at bounding box center [300, 195] width 22 height 12
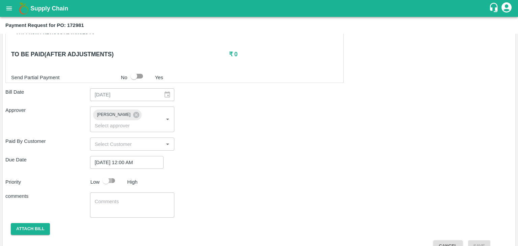
click at [109, 174] on input "checkbox" at bounding box center [106, 180] width 38 height 13
checkbox input "true"
click at [132, 198] on textarea at bounding box center [132, 205] width 75 height 14
type textarea "Fruit Bill"
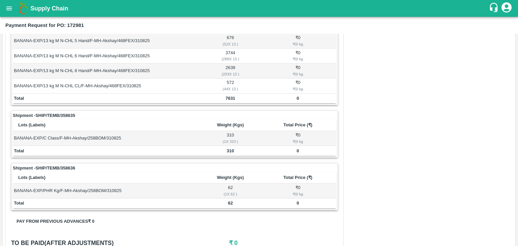
scroll to position [0, 0]
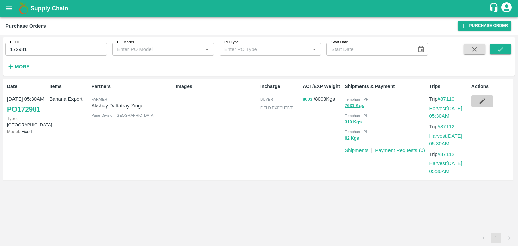
click at [477, 100] on button "button" at bounding box center [483, 100] width 22 height 11
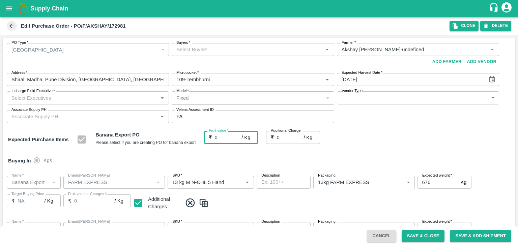
click at [223, 139] on input "0" at bounding box center [228, 137] width 27 height 13
type input "24"
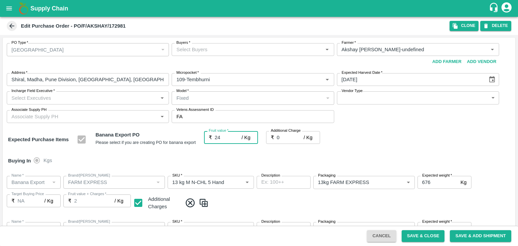
type input "24"
click at [201, 50] on input "Buyers   *" at bounding box center [247, 49] width 147 height 9
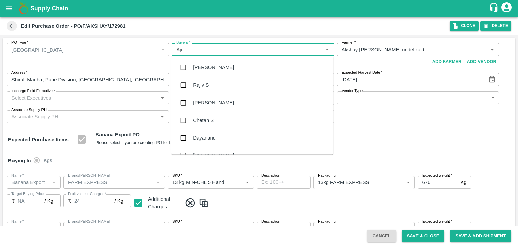
type input "Ajit"
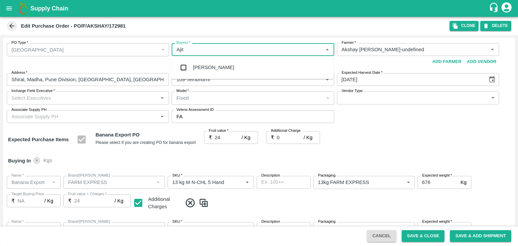
click at [215, 73] on div "[PERSON_NAME]" at bounding box center [252, 68] width 162 height 18
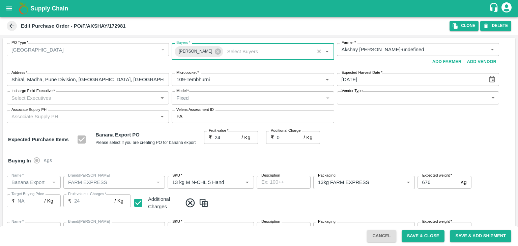
click at [120, 99] on input "Incharge Field Executive   *" at bounding box center [82, 97] width 147 height 9
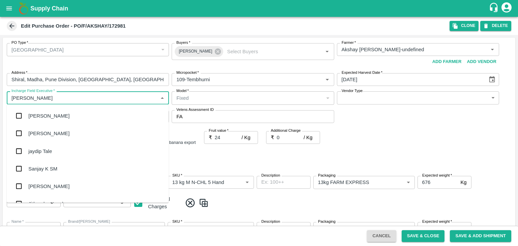
type input "[PERSON_NAME]"
click at [55, 151] on div "jaydip Tale" at bounding box center [88, 151] width 162 height 18
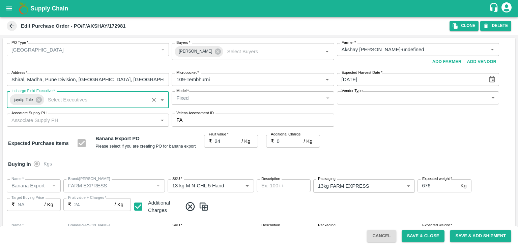
click at [376, 96] on body "Supply Chain Edit Purchase Order - PO/F/AKSHAY/172981 Clone DELETE PO Type   * …" at bounding box center [259, 123] width 518 height 246
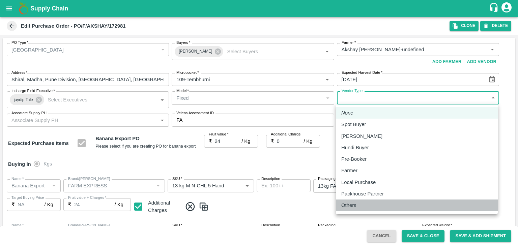
click at [351, 208] on p "Others" at bounding box center [348, 205] width 15 height 7
type input "OTHER"
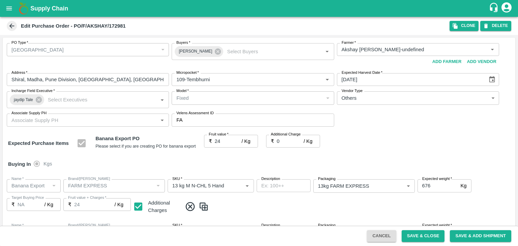
click at [358, 145] on div "Expected Purchase Items Banana Export PO Please select if you are creating PO f…" at bounding box center [259, 143] width 502 height 17
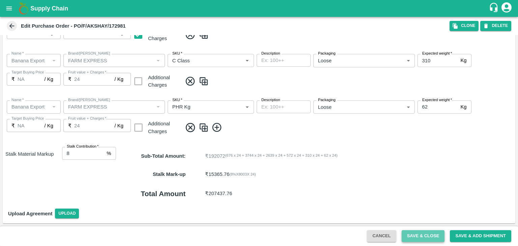
click at [421, 233] on button "Save & Close" at bounding box center [423, 236] width 43 height 12
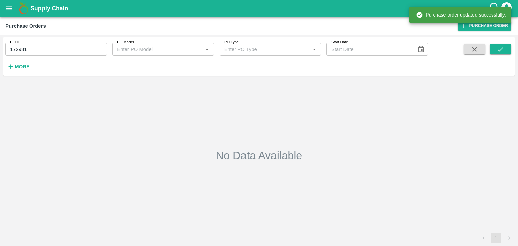
type input "172981"
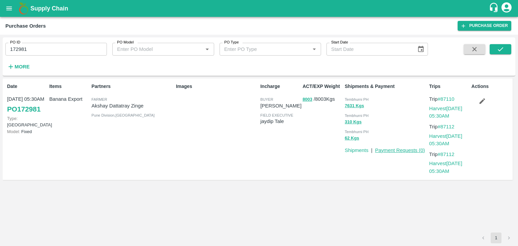
click at [406, 150] on link "Payment Requests ( 0 )" at bounding box center [400, 150] width 50 height 5
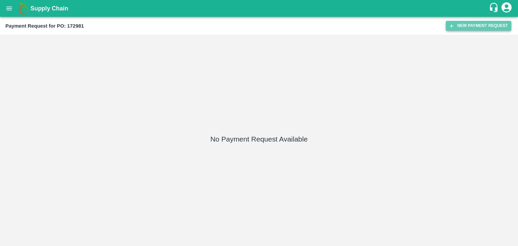
click at [463, 26] on button "New Payment Request" at bounding box center [478, 26] width 65 height 10
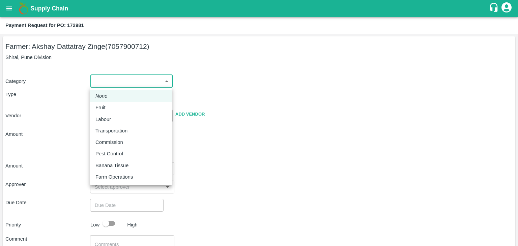
click at [105, 77] on body "Supply Chain Payment Request for PO: 172981 Farmer: Akshay Dattatray Zinge (705…" at bounding box center [259, 123] width 518 height 246
click at [116, 103] on li "Fruit" at bounding box center [131, 107] width 82 height 11
type input "1"
type input "Akshay Dattatray Zinge - 7057900712(Farmer)"
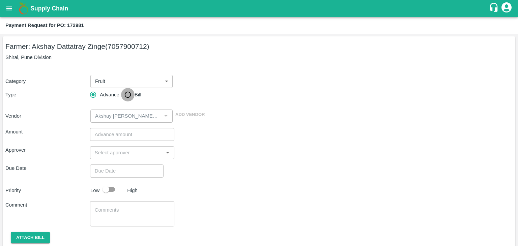
click at [128, 98] on input "Bill" at bounding box center [127, 94] width 13 height 13
radio input "true"
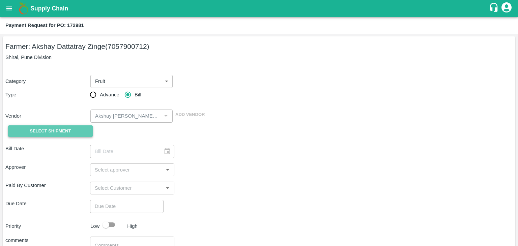
click at [54, 136] on button "Select Shipment" at bounding box center [50, 132] width 85 height 12
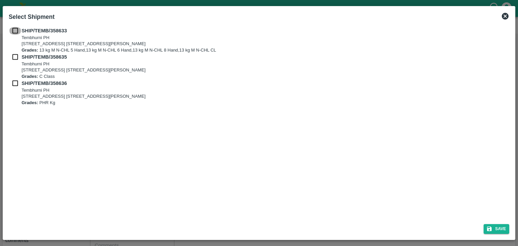
click at [13, 29] on input "checkbox" at bounding box center [15, 30] width 13 height 7
checkbox input "true"
click at [13, 58] on input "checkbox" at bounding box center [15, 56] width 13 height 7
checkbox input "true"
click at [15, 84] on input "checkbox" at bounding box center [15, 83] width 13 height 7
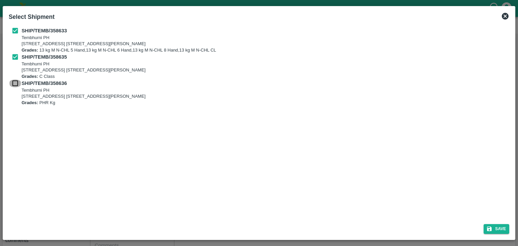
checkbox input "true"
click at [490, 225] on button "Save" at bounding box center [497, 229] width 26 height 10
type input "01/09/2025"
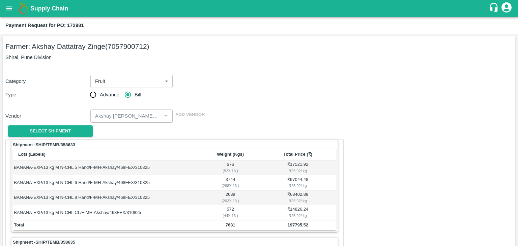
scroll to position [316, 0]
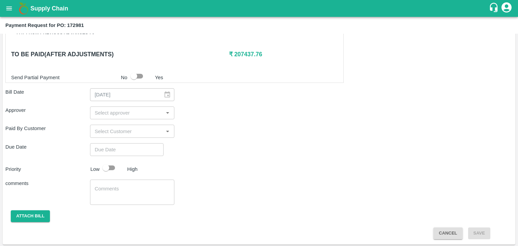
click at [118, 107] on div "​" at bounding box center [132, 113] width 85 height 13
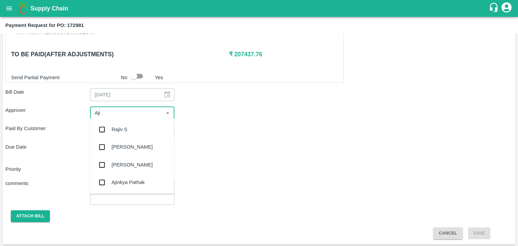
type input "Ajit"
click at [128, 131] on div "[PERSON_NAME]" at bounding box center [132, 129] width 41 height 7
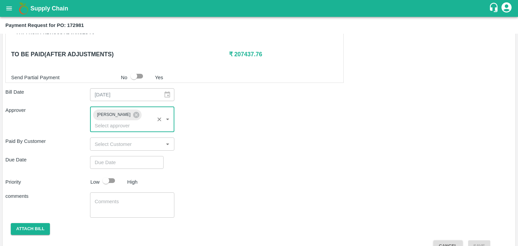
type input "DD/MM/YYYY hh:mm aa"
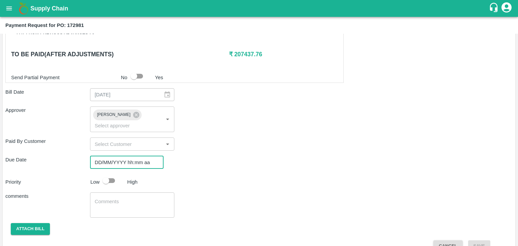
click at [135, 156] on input "DD/MM/YYYY hh:mm aa" at bounding box center [124, 162] width 69 height 13
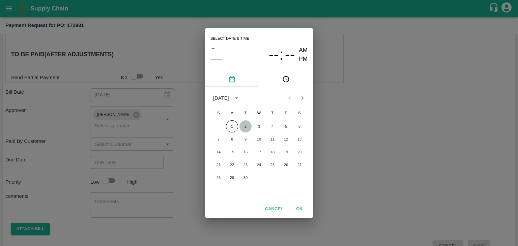
click at [241, 129] on button "2" at bounding box center [246, 126] width 12 height 12
type input "02/09/2025 12:00 AM"
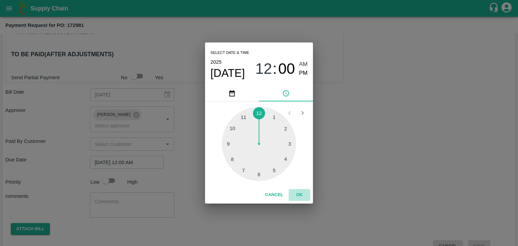
click at [298, 197] on button "OK" at bounding box center [300, 195] width 22 height 12
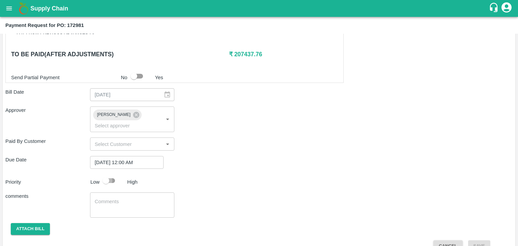
click at [108, 174] on input "checkbox" at bounding box center [106, 180] width 38 height 13
checkbox input "true"
click at [136, 198] on textarea at bounding box center [132, 205] width 75 height 14
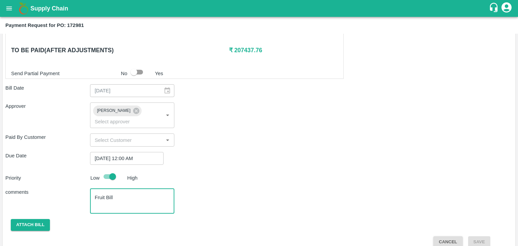
type textarea "Fruit Bill"
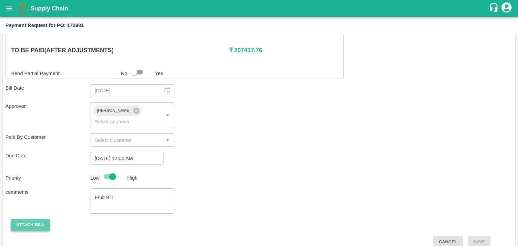
click at [31, 219] on button "Attach bill" at bounding box center [30, 225] width 39 height 12
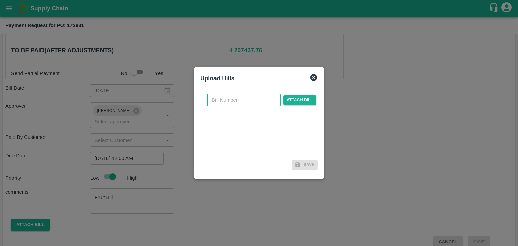
click at [268, 97] on input "text" at bounding box center [244, 100] width 74 height 13
click at [254, 98] on input "VG/25-26/046" at bounding box center [244, 100] width 74 height 13
type input "VG/25-26/108"
click at [303, 96] on span "Attach bill" at bounding box center [299, 100] width 33 height 10
click at [0, 0] on input "Attach bill" at bounding box center [0, 0] width 0 height 0
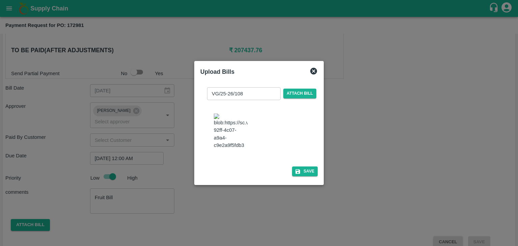
click at [302, 180] on div "VG/25-26/108 ​ Attach bill Save" at bounding box center [258, 131] width 117 height 98
click at [306, 176] on button "Save" at bounding box center [305, 172] width 26 height 10
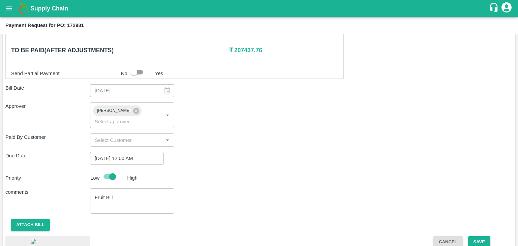
scroll to position [364, 0]
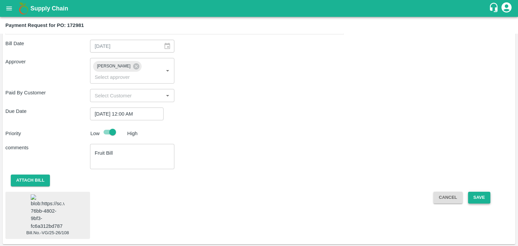
click at [484, 192] on button "Save" at bounding box center [479, 198] width 22 height 12
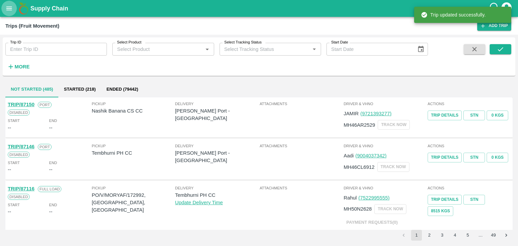
click at [7, 5] on icon "open drawer" at bounding box center [8, 8] width 7 height 7
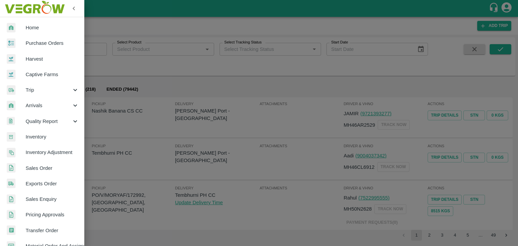
scroll to position [138, 0]
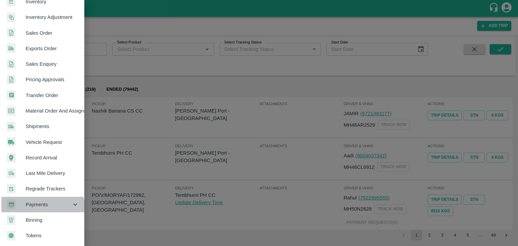
click at [42, 205] on div "Payments" at bounding box center [42, 205] width 84 height 16
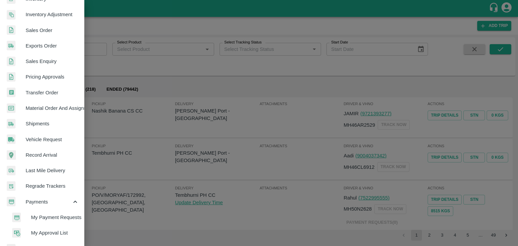
click at [65, 219] on span "My Payment Requests" at bounding box center [55, 217] width 48 height 7
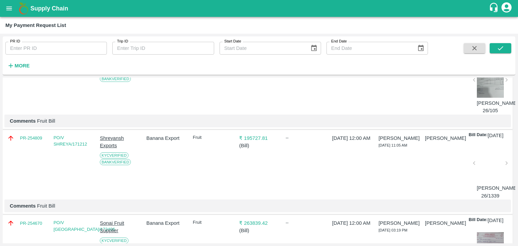
scroll to position [331, 0]
click at [484, 183] on div at bounding box center [490, 165] width 27 height 36
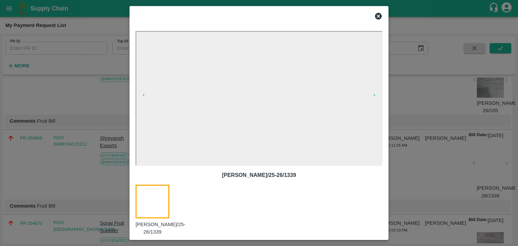
click at [379, 18] on icon at bounding box center [378, 16] width 7 height 7
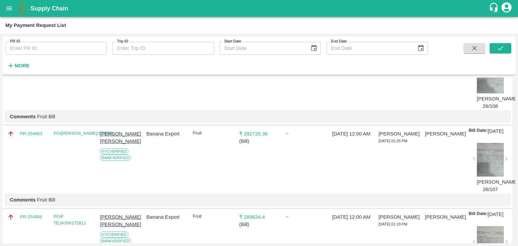
scroll to position [0, 0]
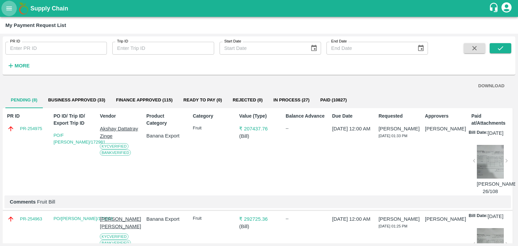
click at [14, 6] on button "open drawer" at bounding box center [9, 9] width 16 height 16
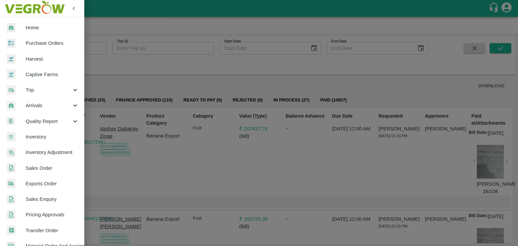
click at [126, 164] on div at bounding box center [259, 123] width 518 height 246
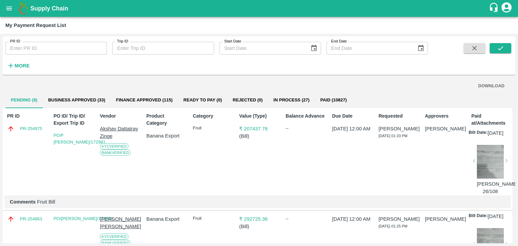
click at [23, 70] on h6 "More" at bounding box center [22, 65] width 15 height 9
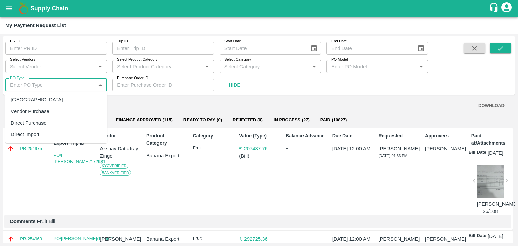
click at [42, 87] on input "PO Type" at bounding box center [50, 85] width 86 height 9
click at [42, 98] on div "[GEOGRAPHIC_DATA]" at bounding box center [56, 99] width 102 height 11
type input "[GEOGRAPHIC_DATA]"
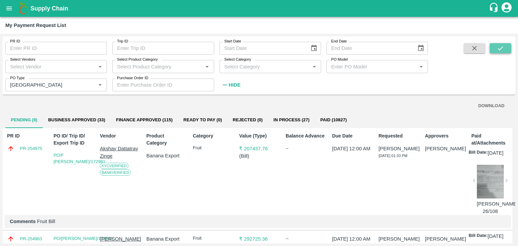
click at [504, 46] on button "submit" at bounding box center [501, 48] width 22 height 10
